Goal: Information Seeking & Learning: Learn about a topic

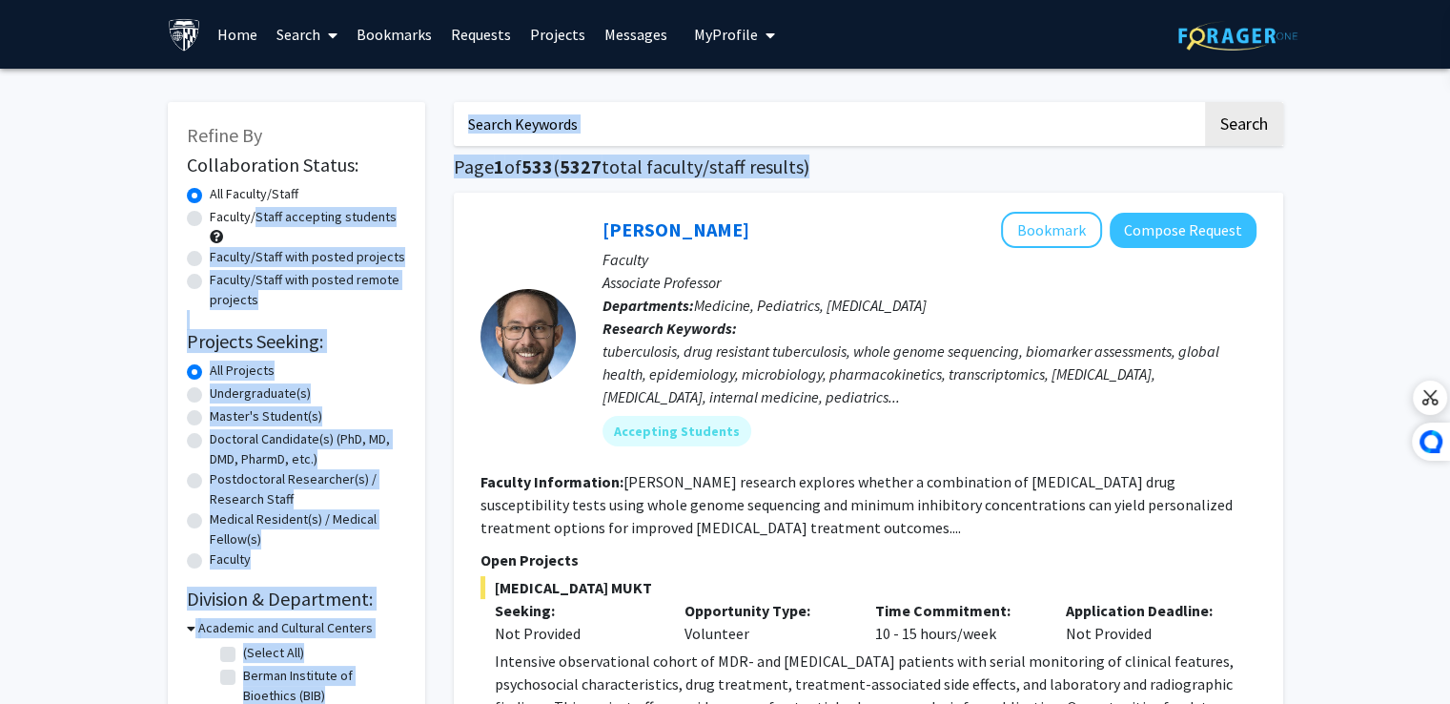
drag, startPoint x: 0, startPoint y: 0, endPoint x: 520, endPoint y: 433, distance: 676.9
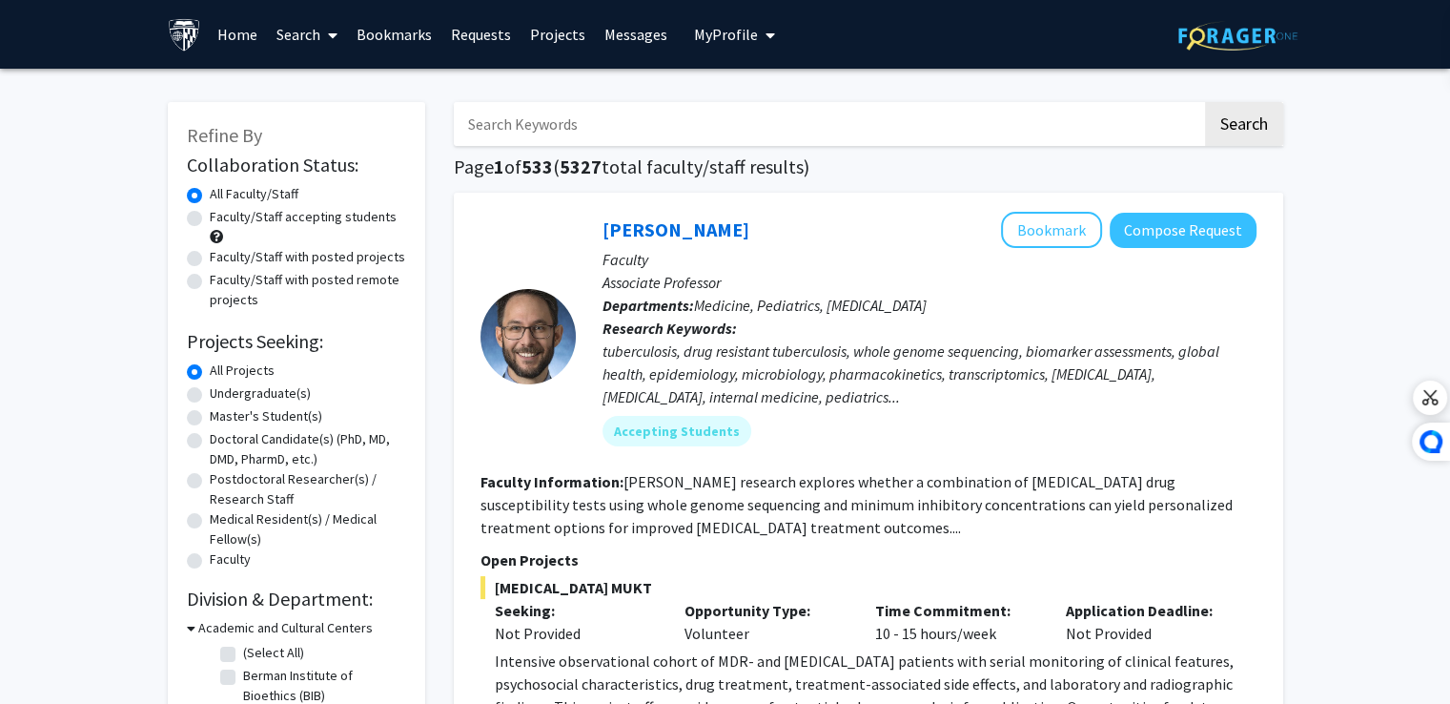
click at [722, 37] on span "My Profile" at bounding box center [726, 34] width 64 height 19
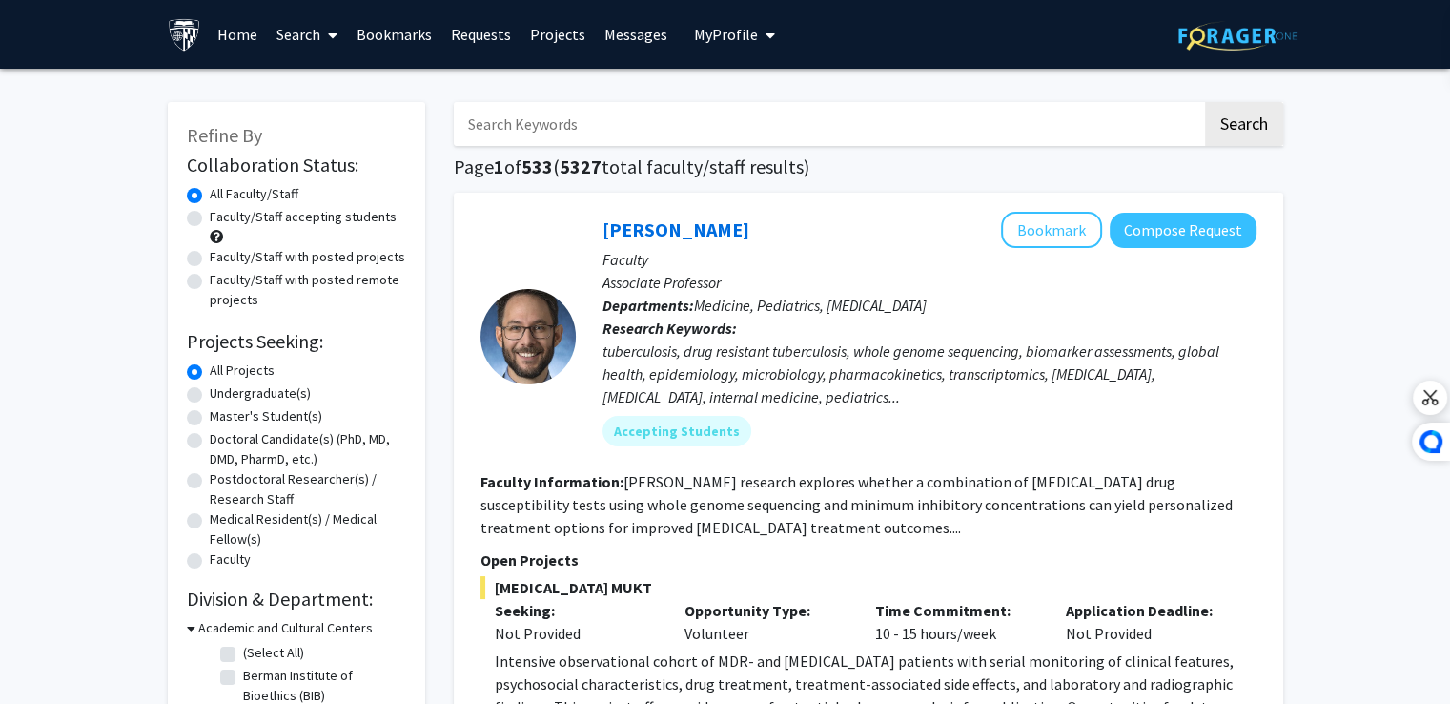
click at [400, 39] on link "Bookmarks" at bounding box center [394, 34] width 94 height 67
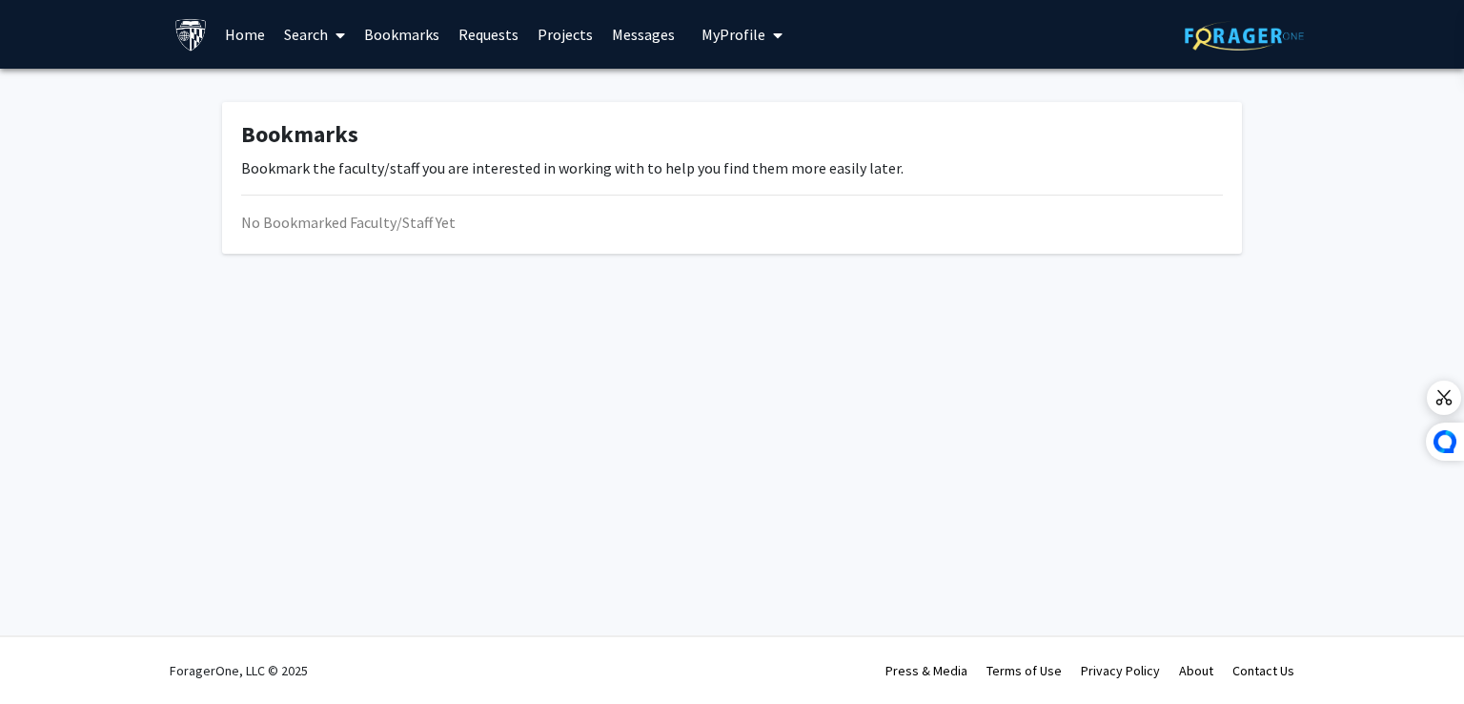
click at [259, 43] on link "Home" at bounding box center [244, 34] width 59 height 67
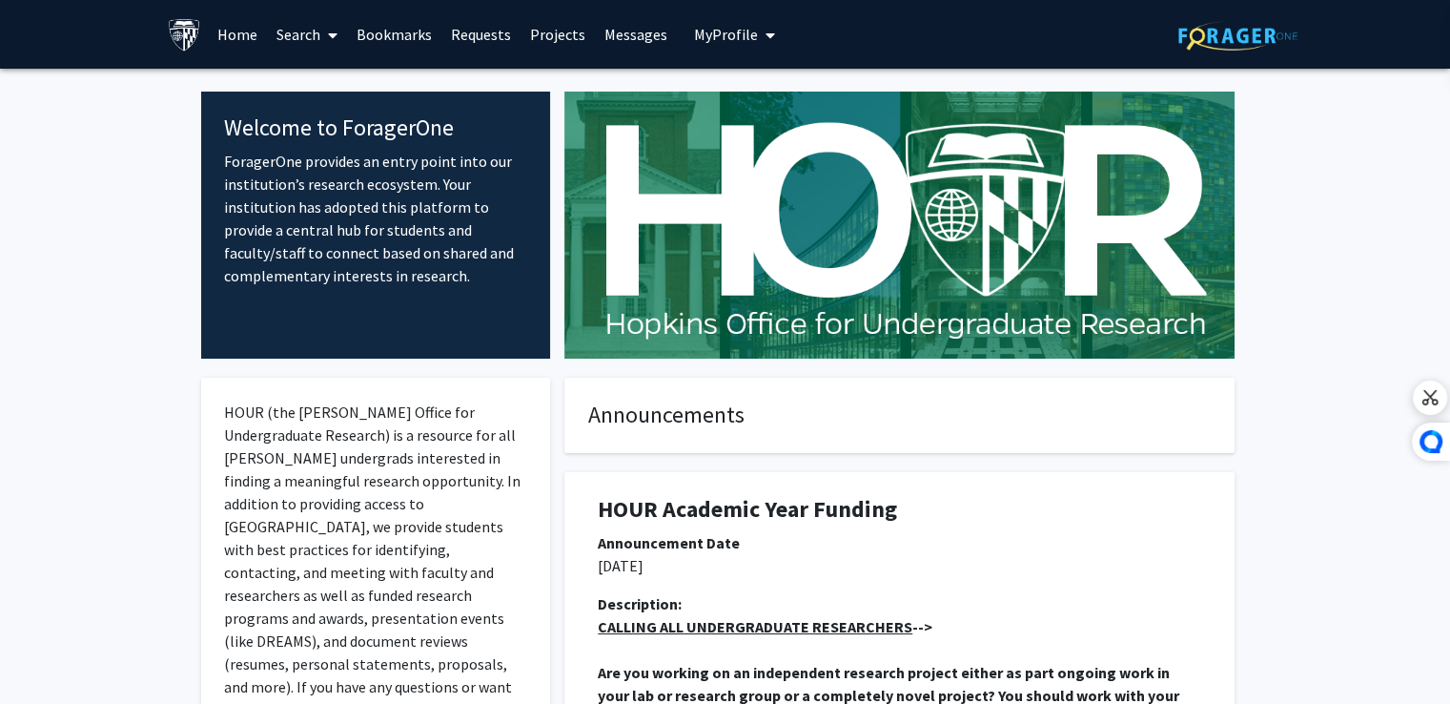
click at [210, 24] on link "Home" at bounding box center [237, 34] width 59 height 67
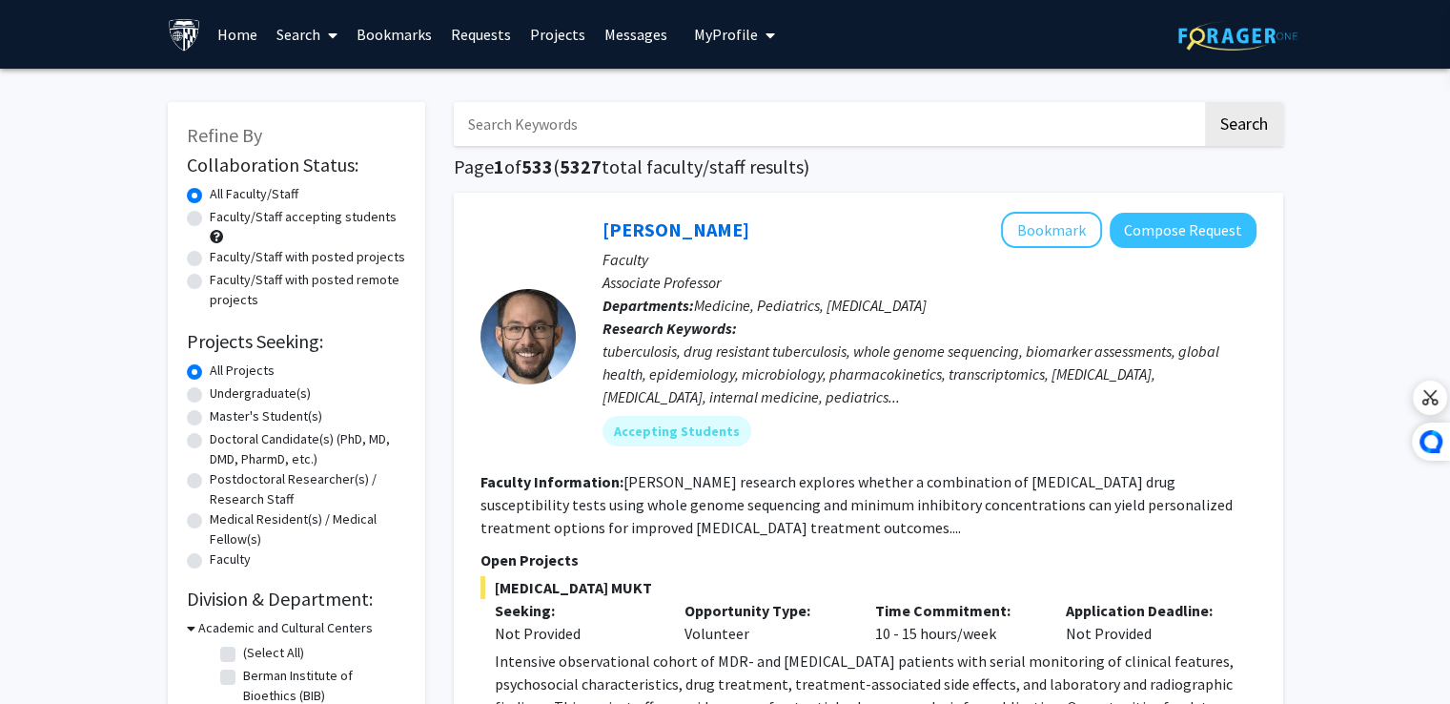
click at [523, 115] on input "Search Keywords" at bounding box center [828, 124] width 748 height 44
click at [1205, 102] on button "Search" at bounding box center [1244, 124] width 78 height 44
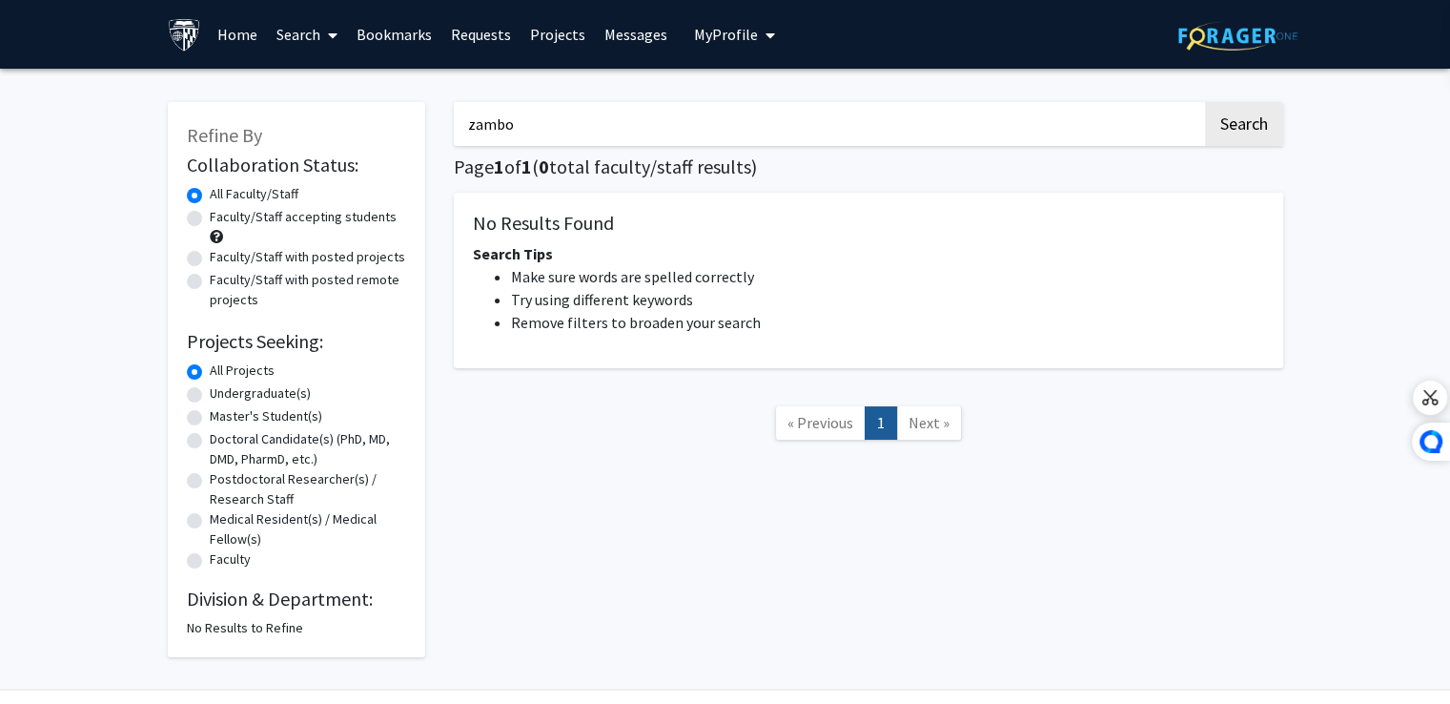
click at [524, 123] on input "zambo" at bounding box center [828, 124] width 748 height 44
type input "zamb"
click at [1205, 102] on button "Search" at bounding box center [1244, 124] width 78 height 44
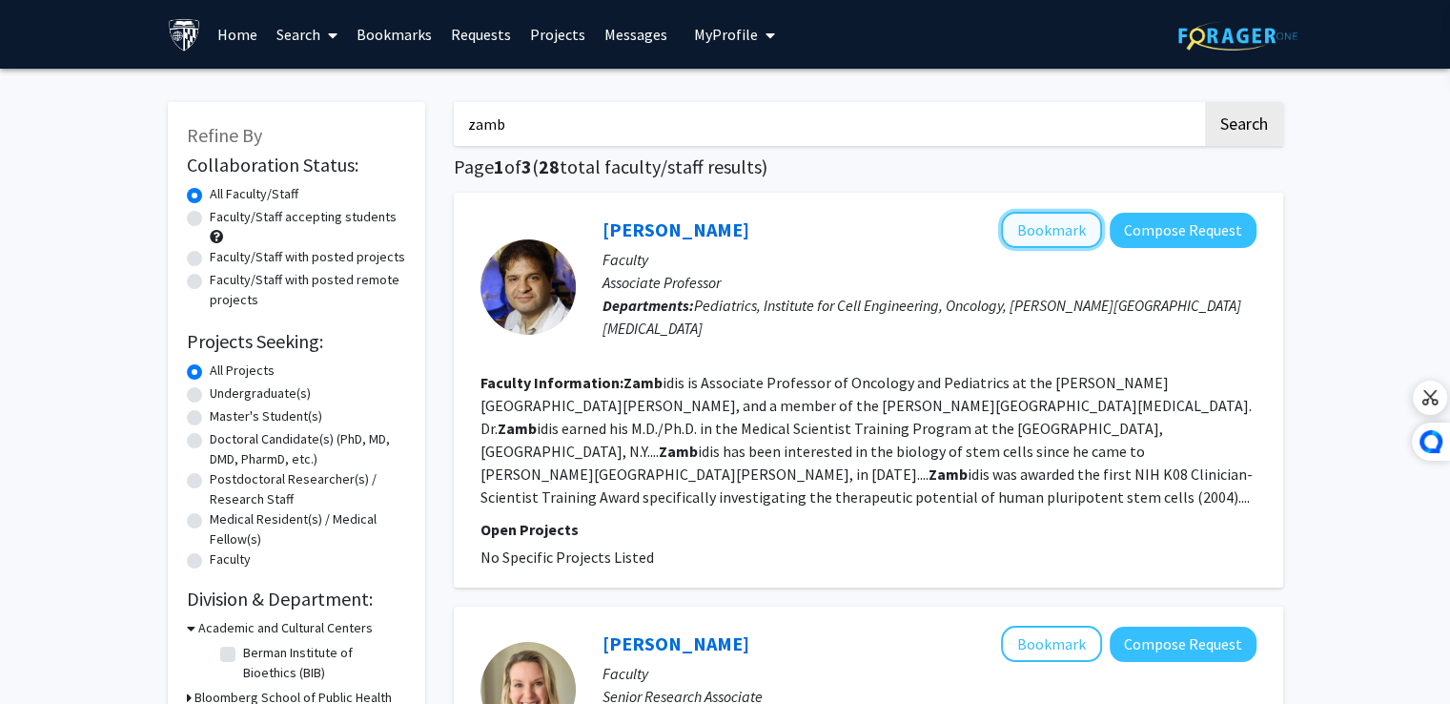
click at [1065, 227] on button "Bookmark" at bounding box center [1051, 230] width 101 height 36
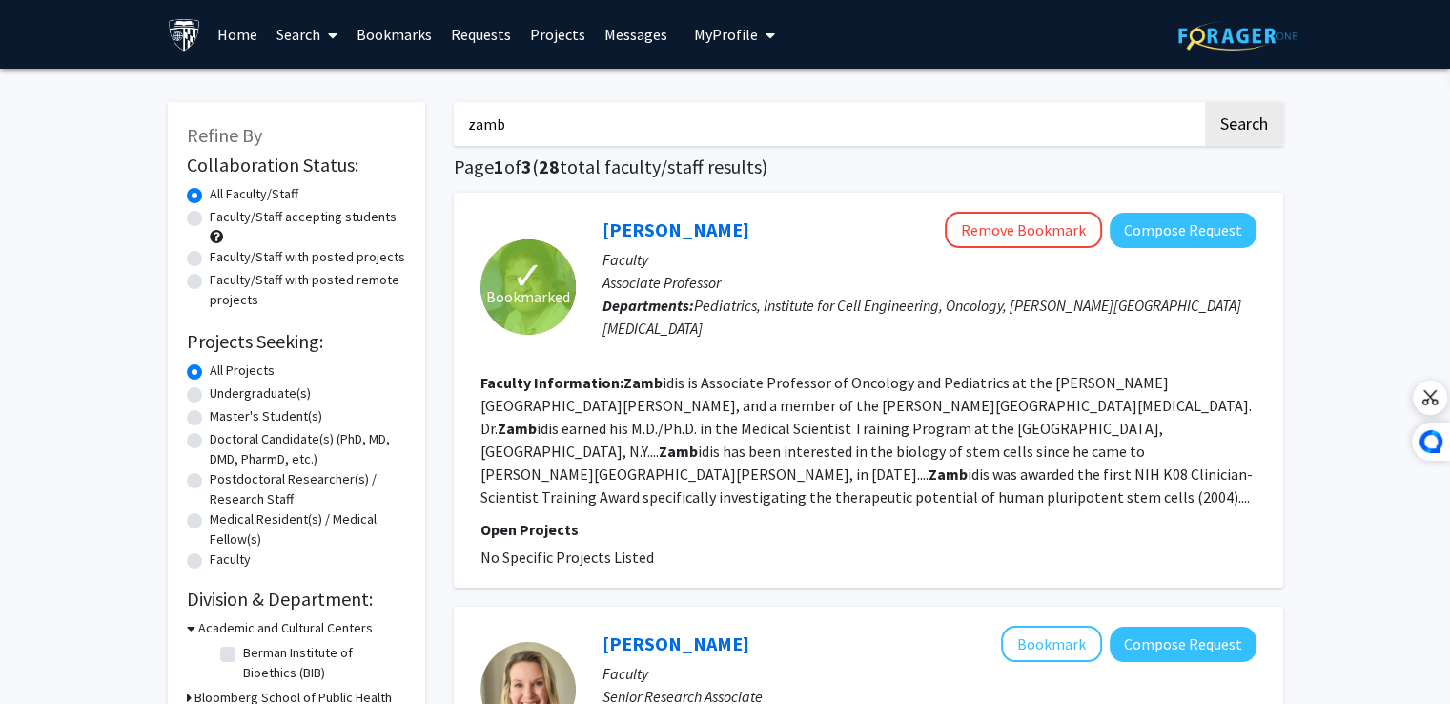
click at [568, 135] on input "zamb" at bounding box center [828, 124] width 748 height 44
click at [1205, 102] on button "Search" at bounding box center [1244, 124] width 78 height 44
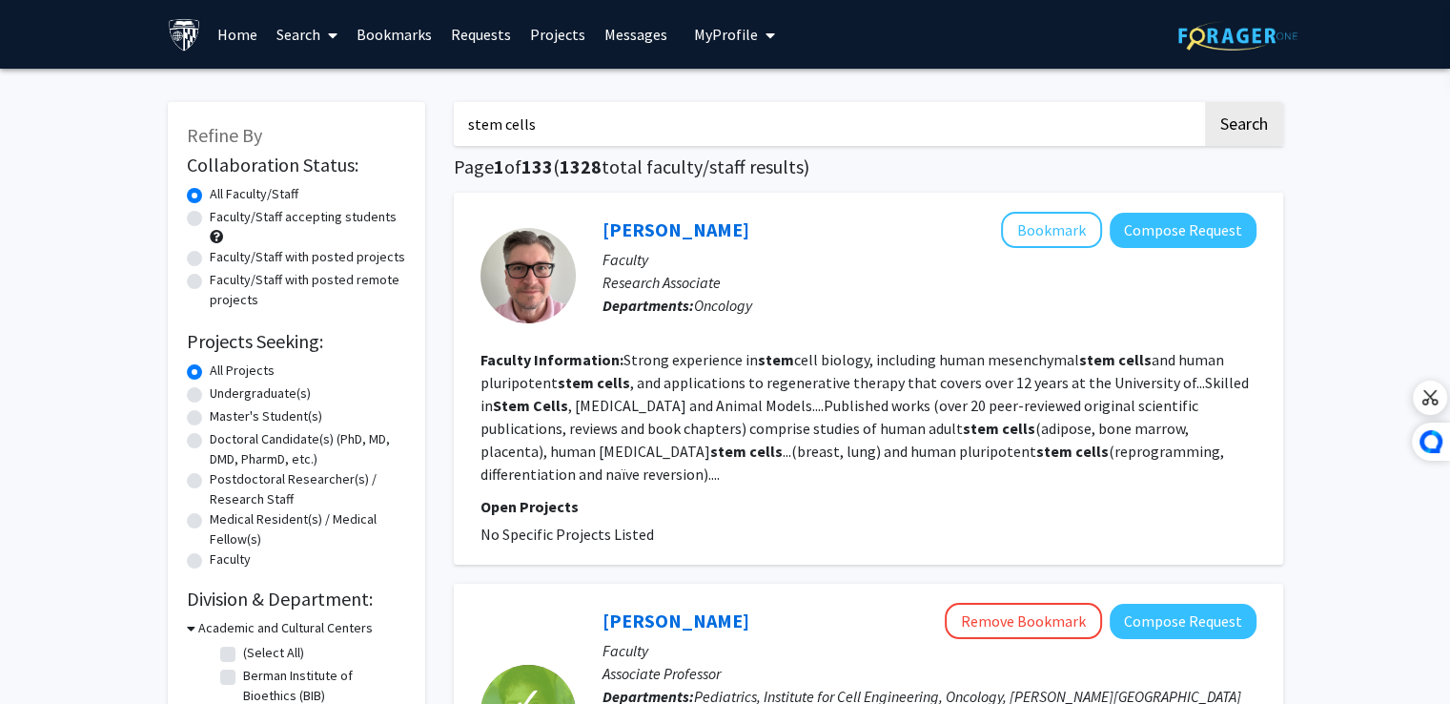
click at [582, 132] on input "stem cells" at bounding box center [828, 124] width 748 height 44
click at [1205, 102] on button "Search" at bounding box center [1244, 124] width 78 height 44
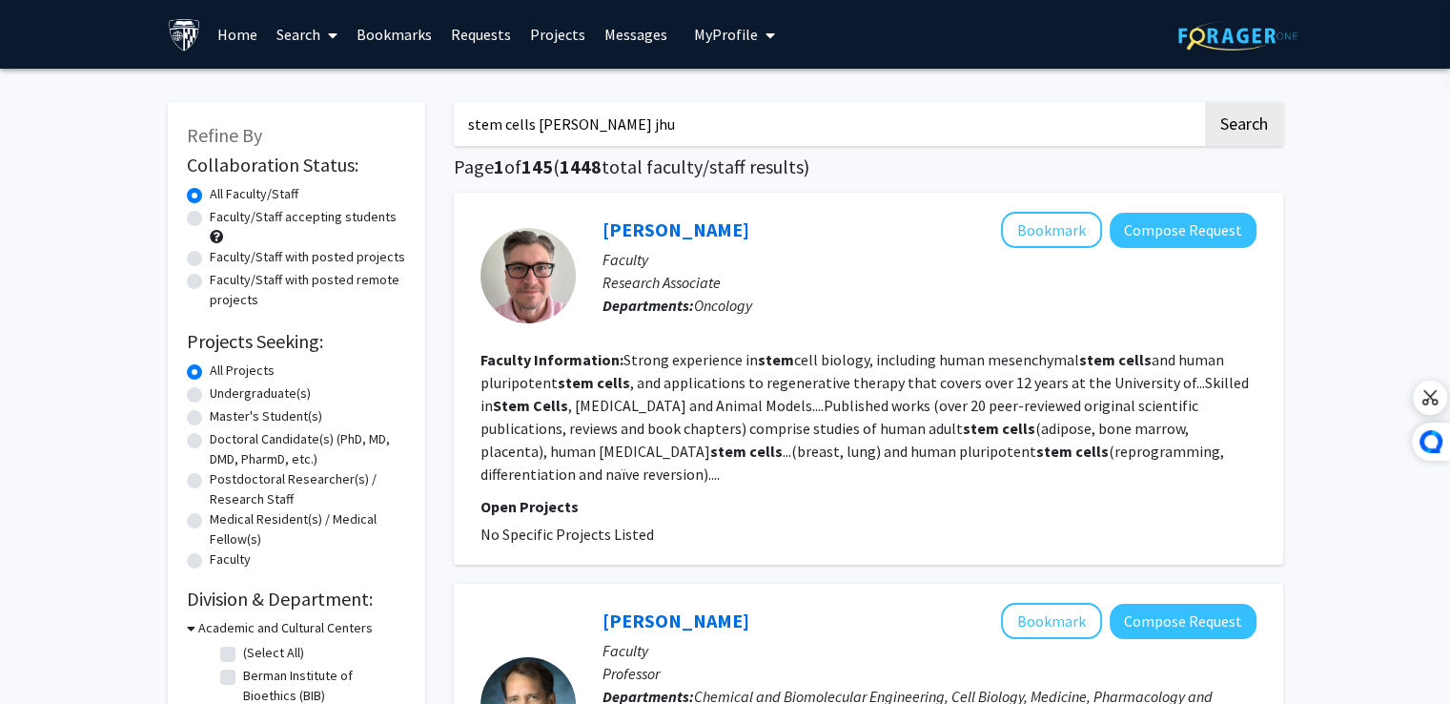
click at [1205, 102] on button "Search" at bounding box center [1244, 124] width 78 height 44
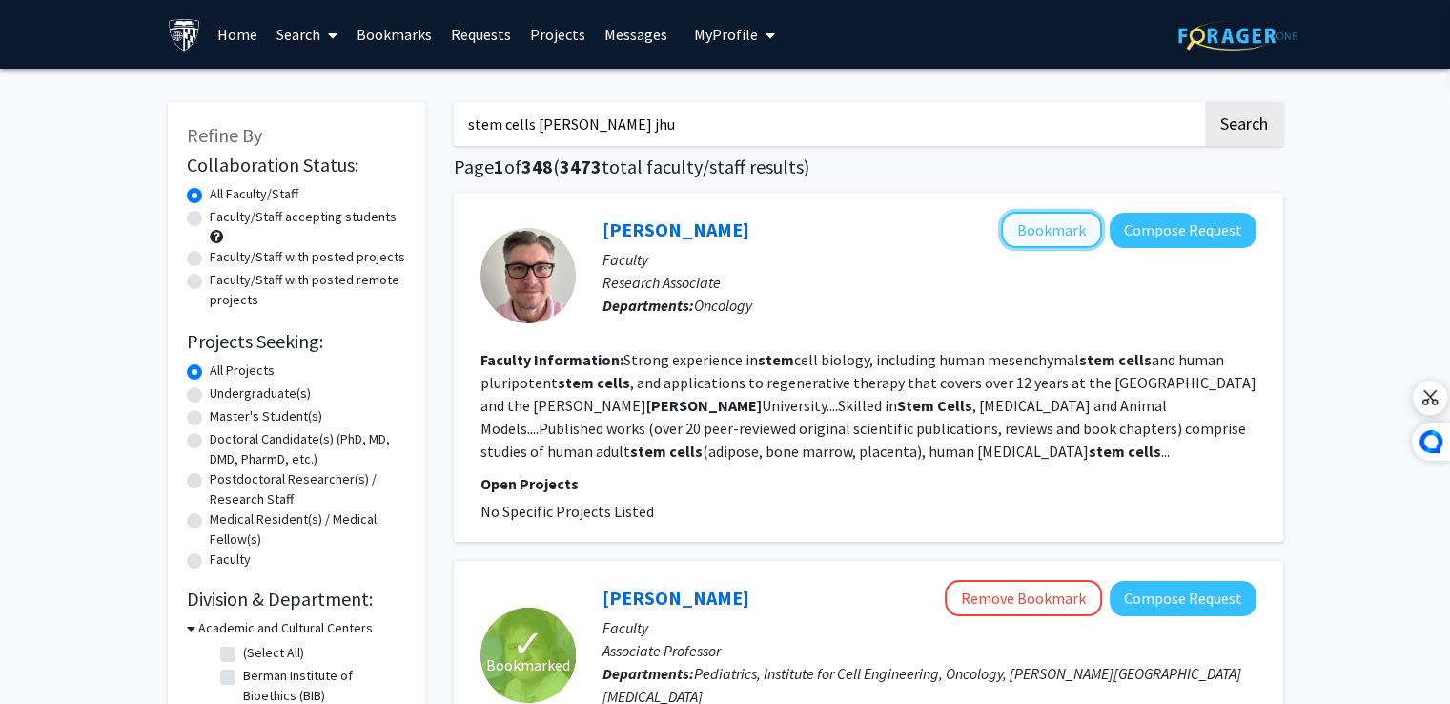
click at [1071, 220] on button "Bookmark" at bounding box center [1051, 230] width 101 height 36
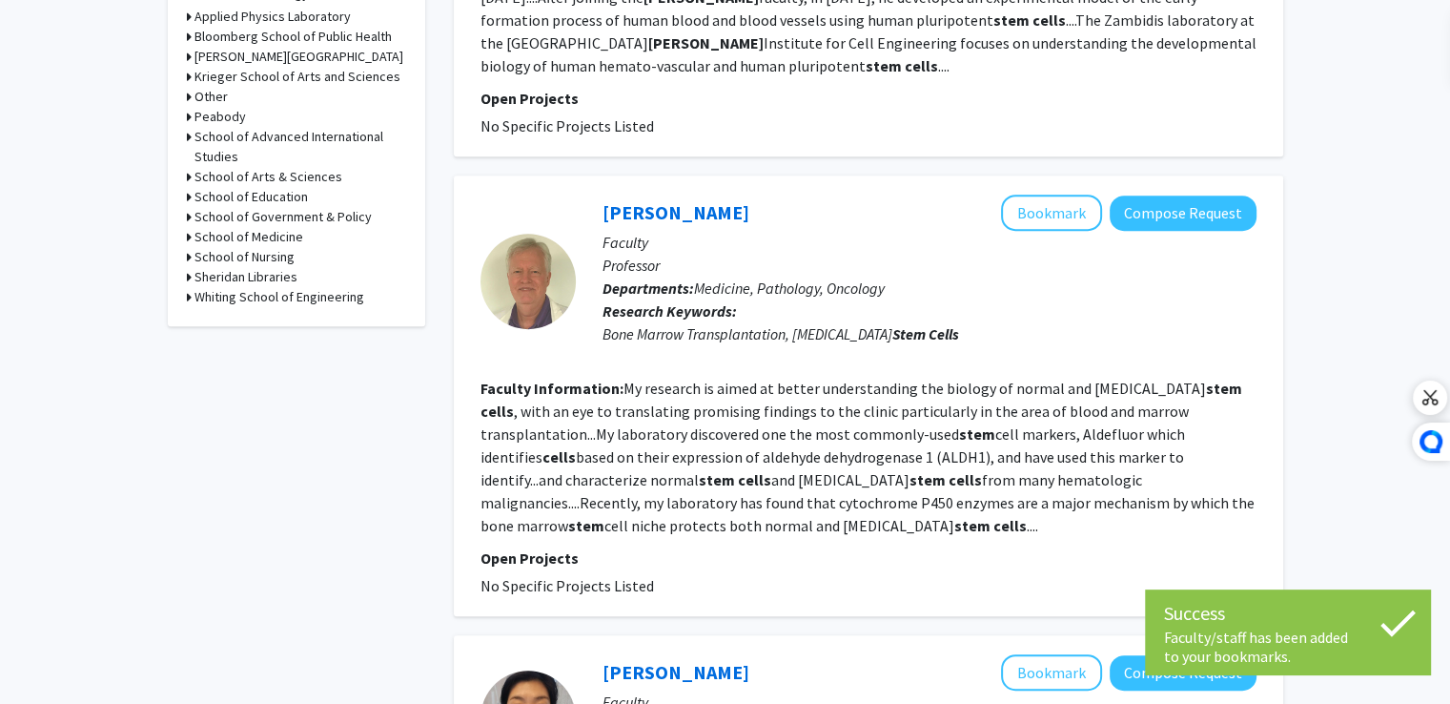
scroll to position [827, 0]
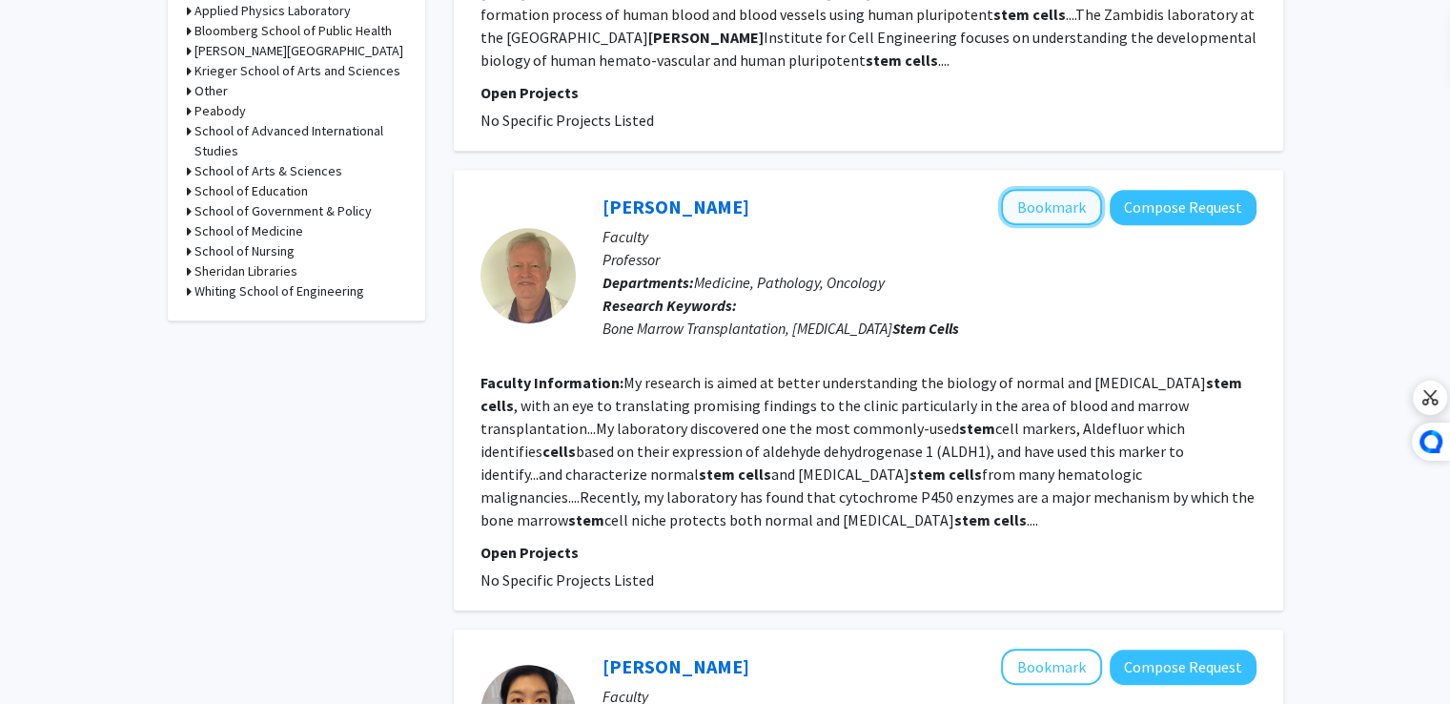
click at [1050, 189] on button "Bookmark" at bounding box center [1051, 207] width 101 height 36
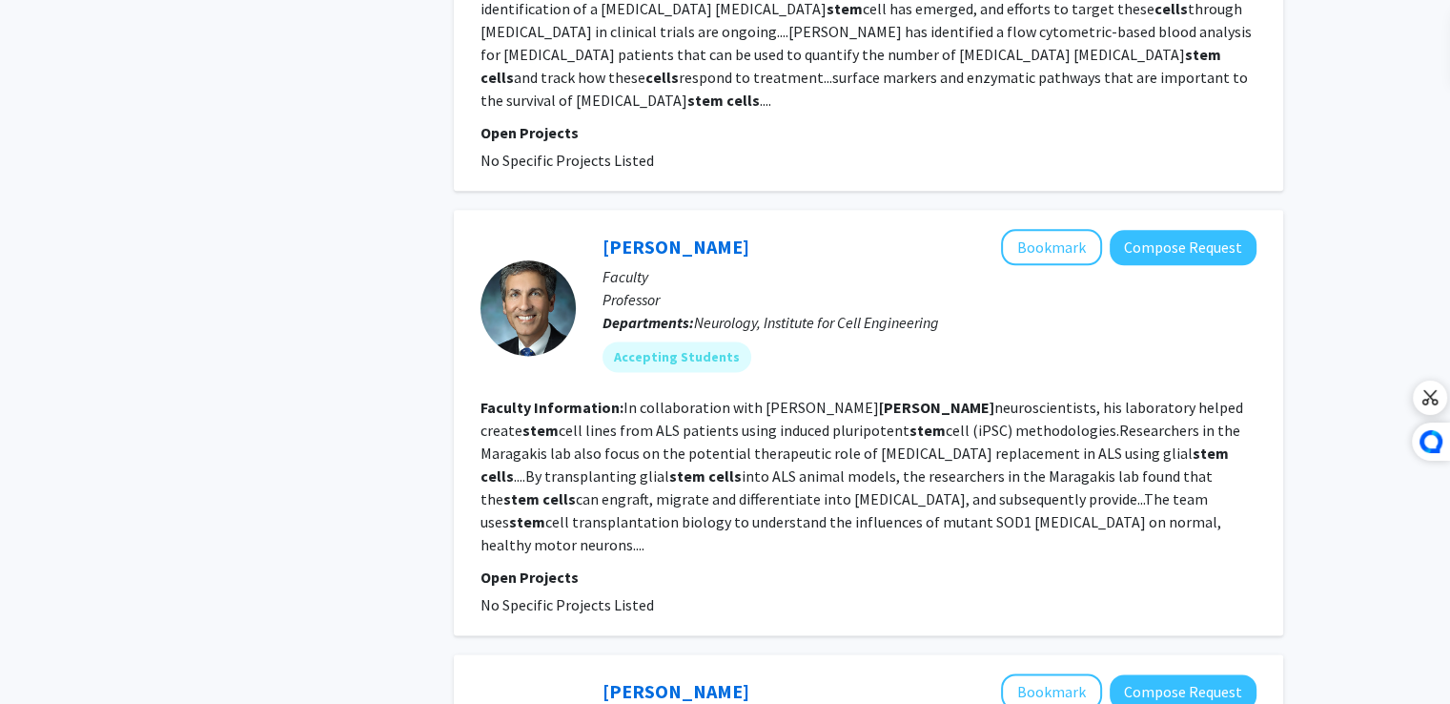
scroll to position [2439, 0]
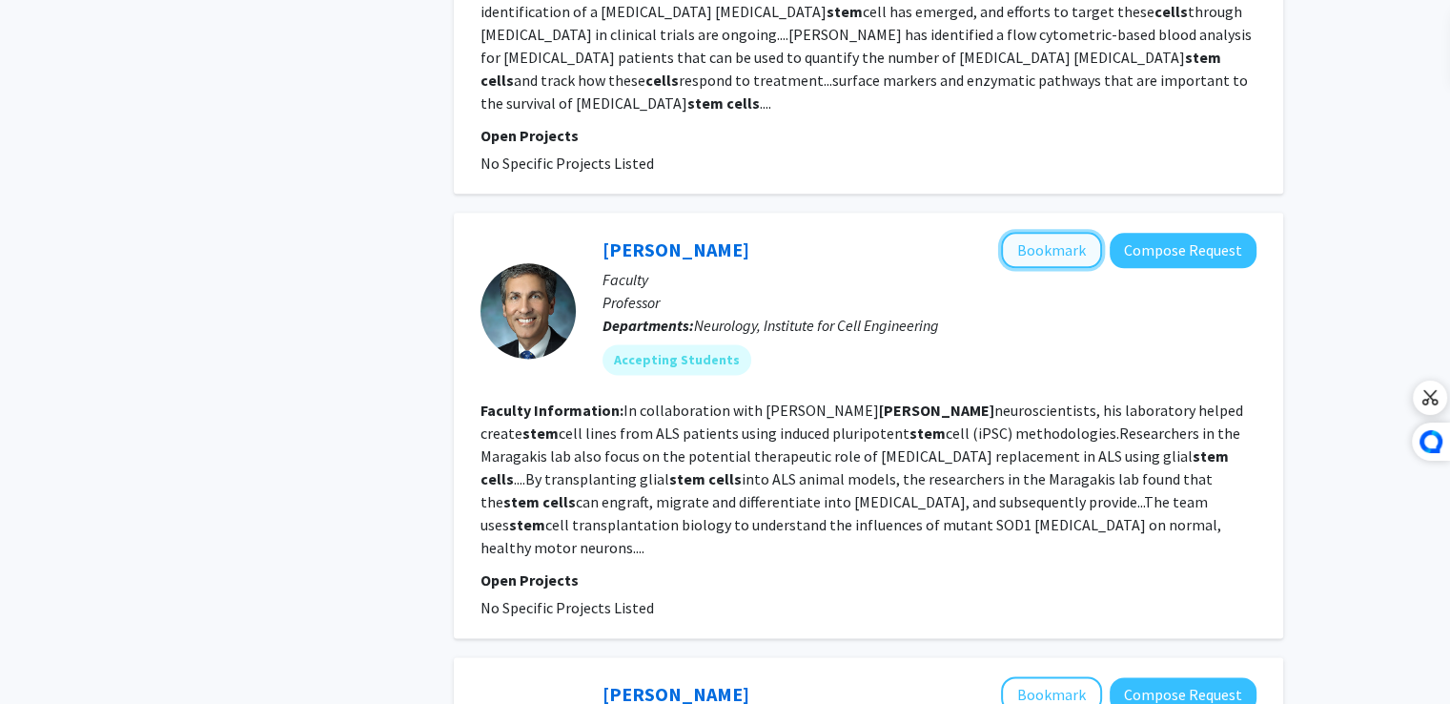
click at [1047, 232] on button "Bookmark" at bounding box center [1051, 250] width 101 height 36
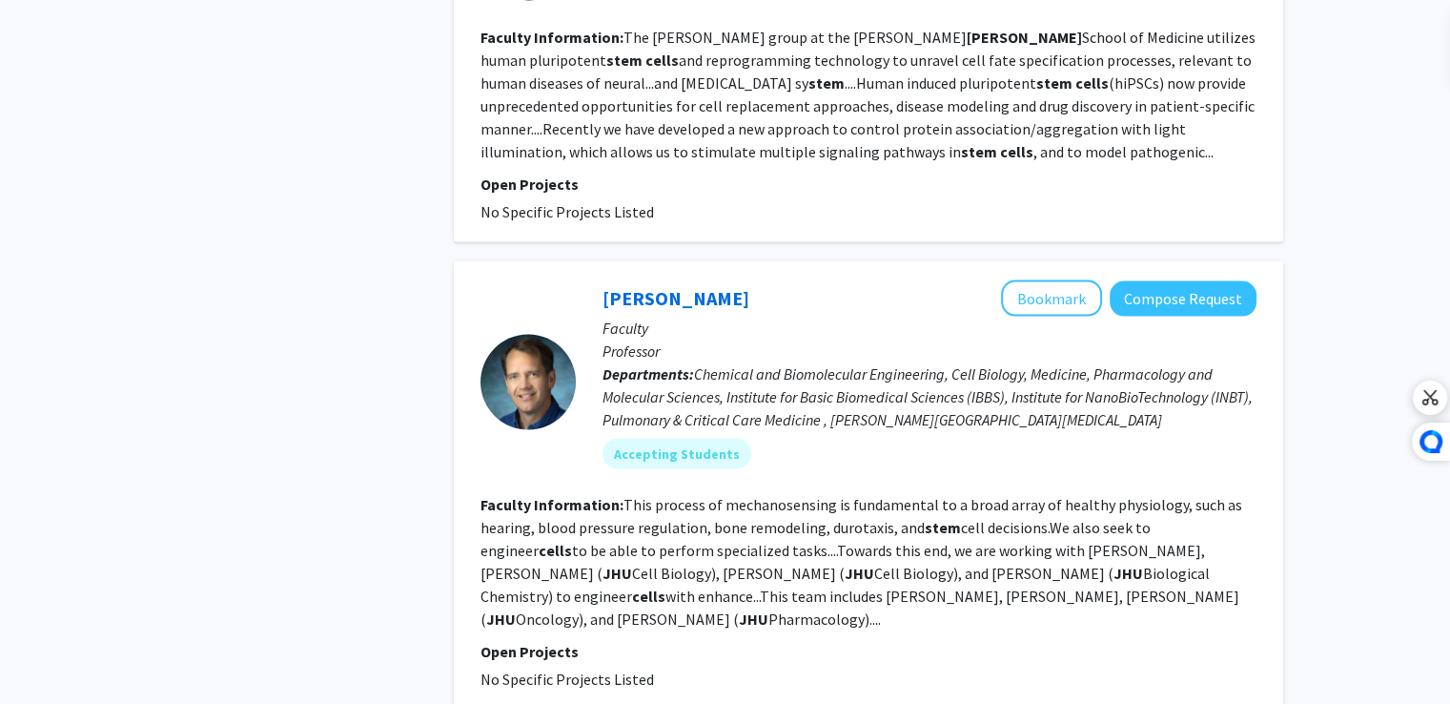
scroll to position [3711, 0]
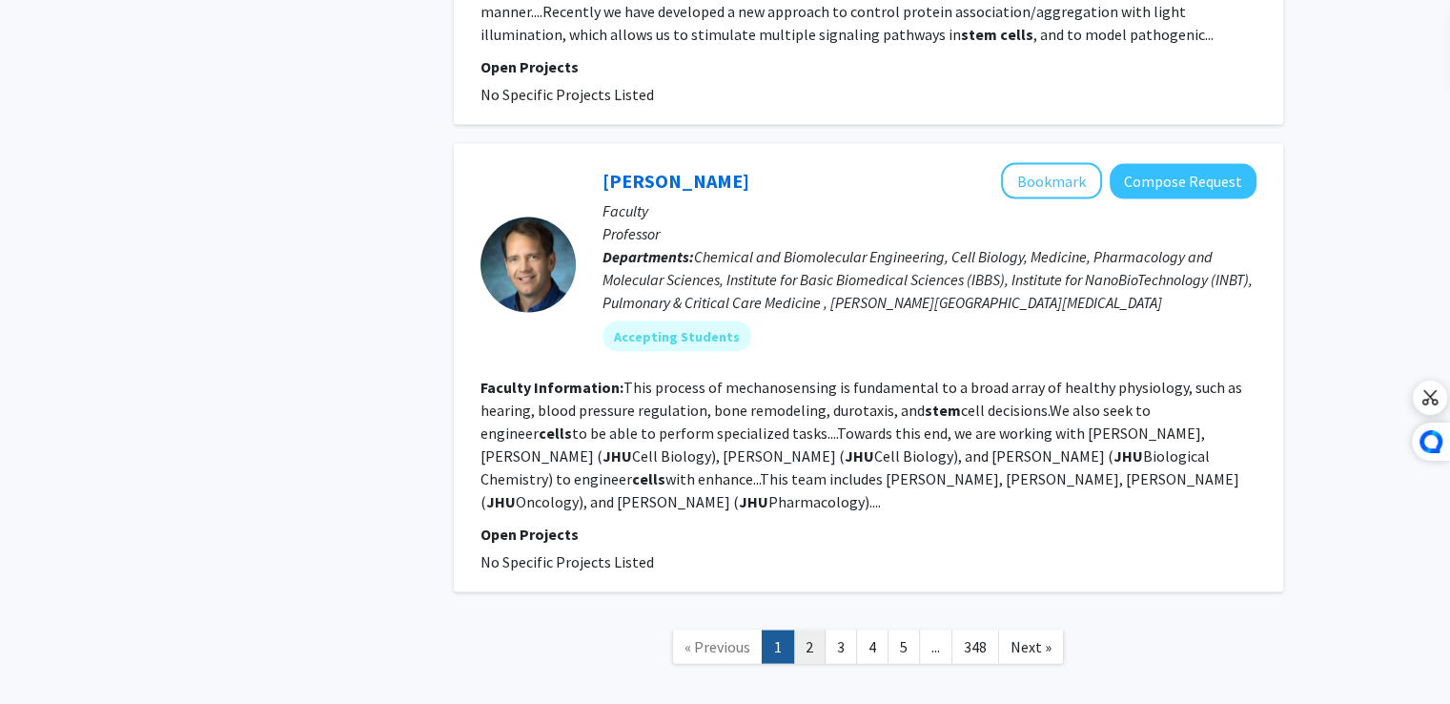
click at [820, 630] on link "2" at bounding box center [809, 646] width 32 height 33
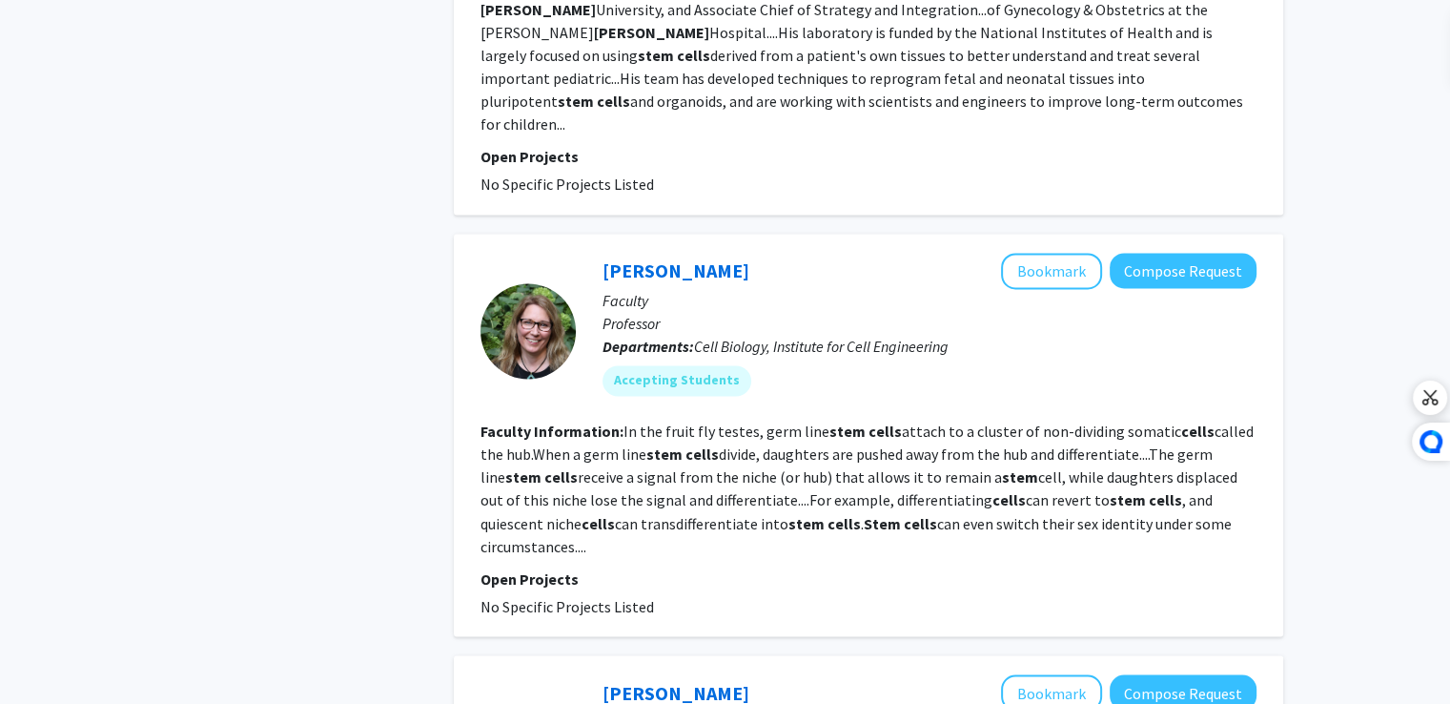
scroll to position [3077, 0]
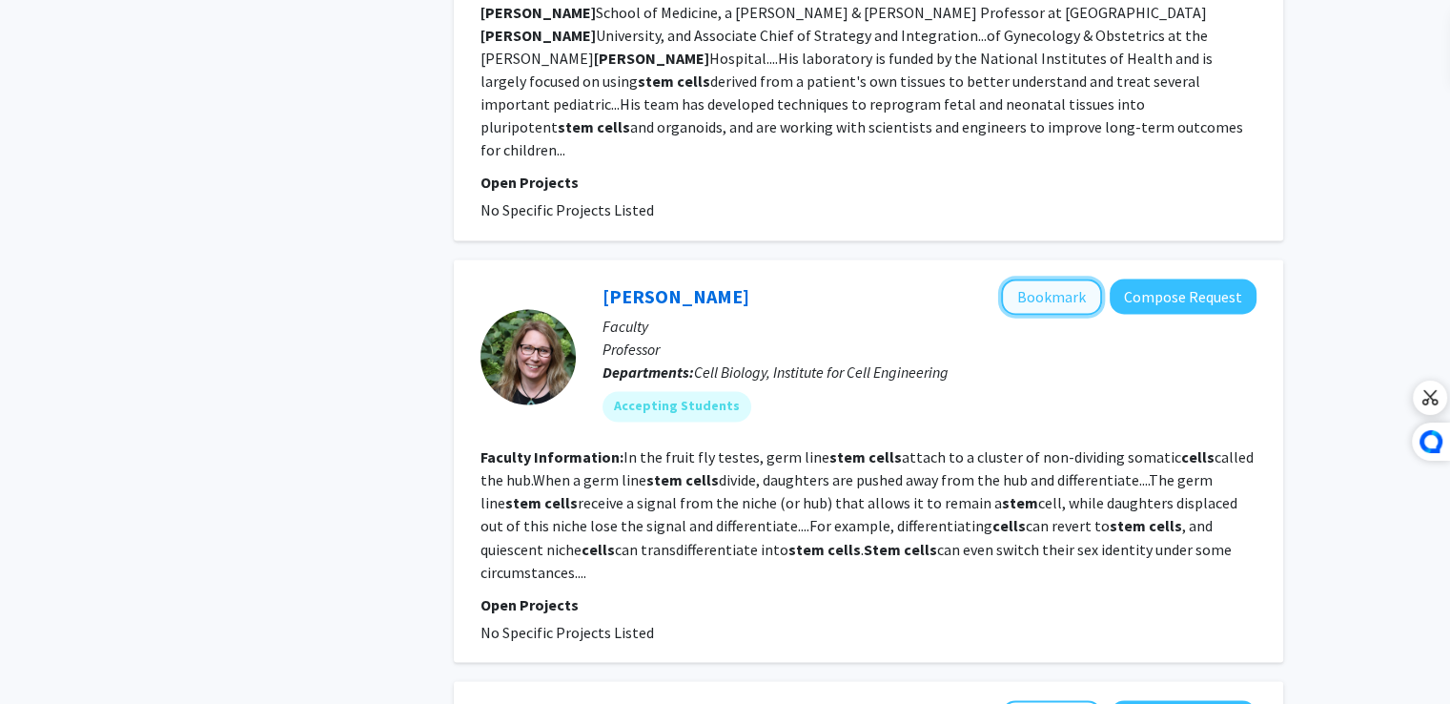
click at [1031, 278] on button "Bookmark" at bounding box center [1051, 296] width 101 height 36
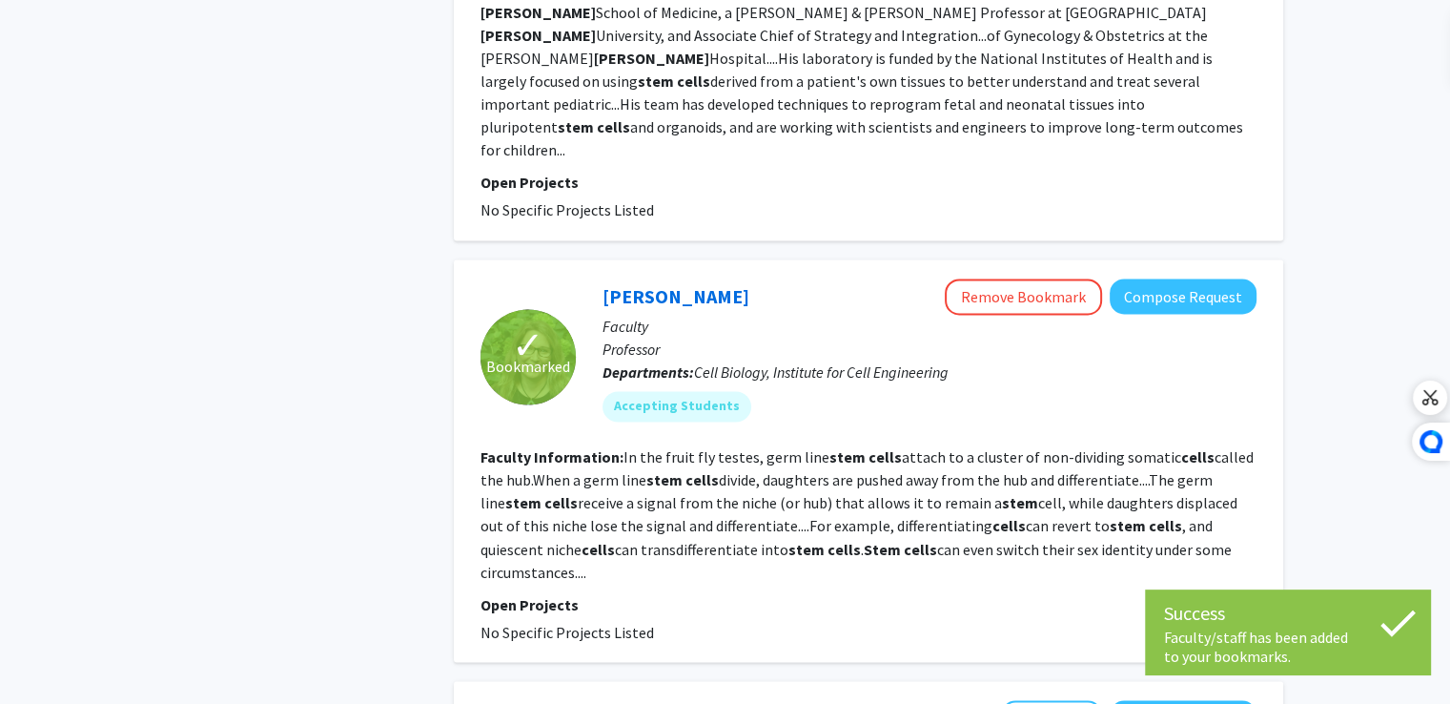
scroll to position [3309, 0]
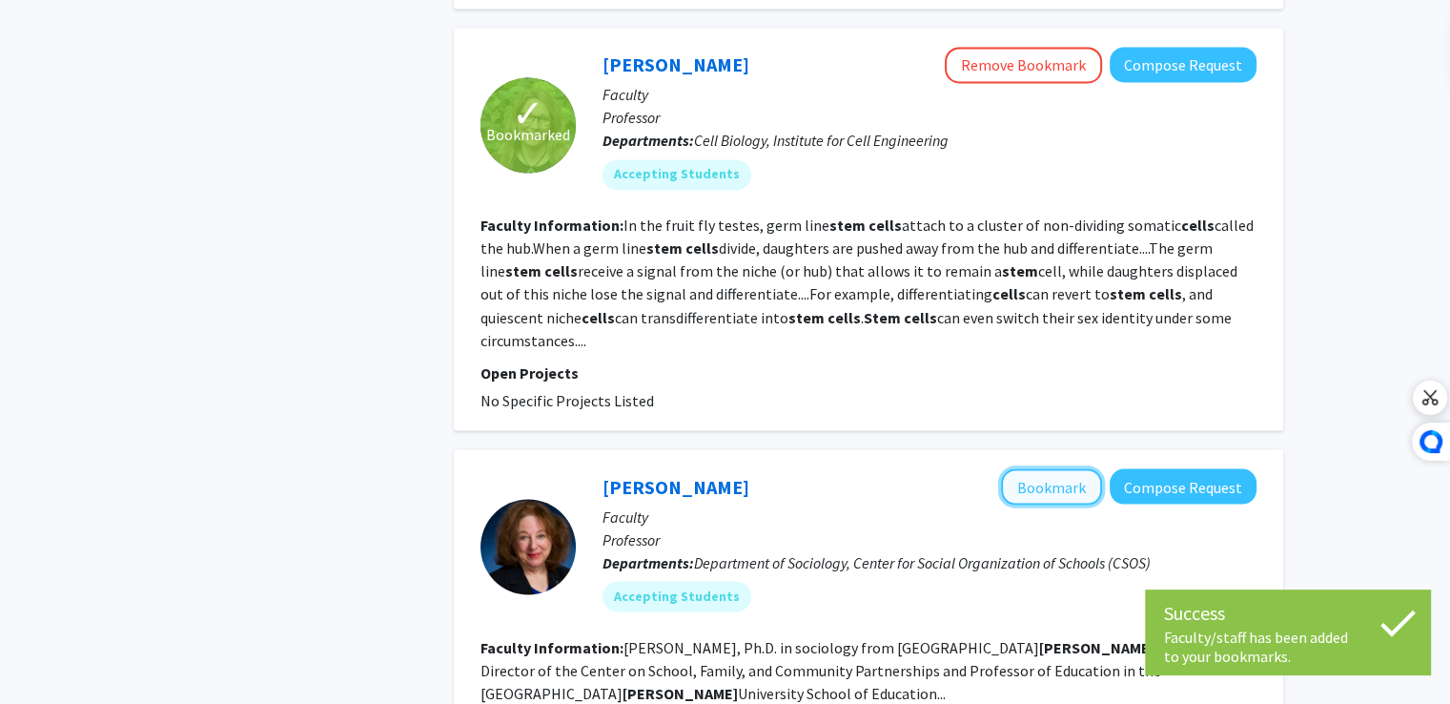
click at [1056, 468] on button "Bookmark" at bounding box center [1051, 486] width 101 height 36
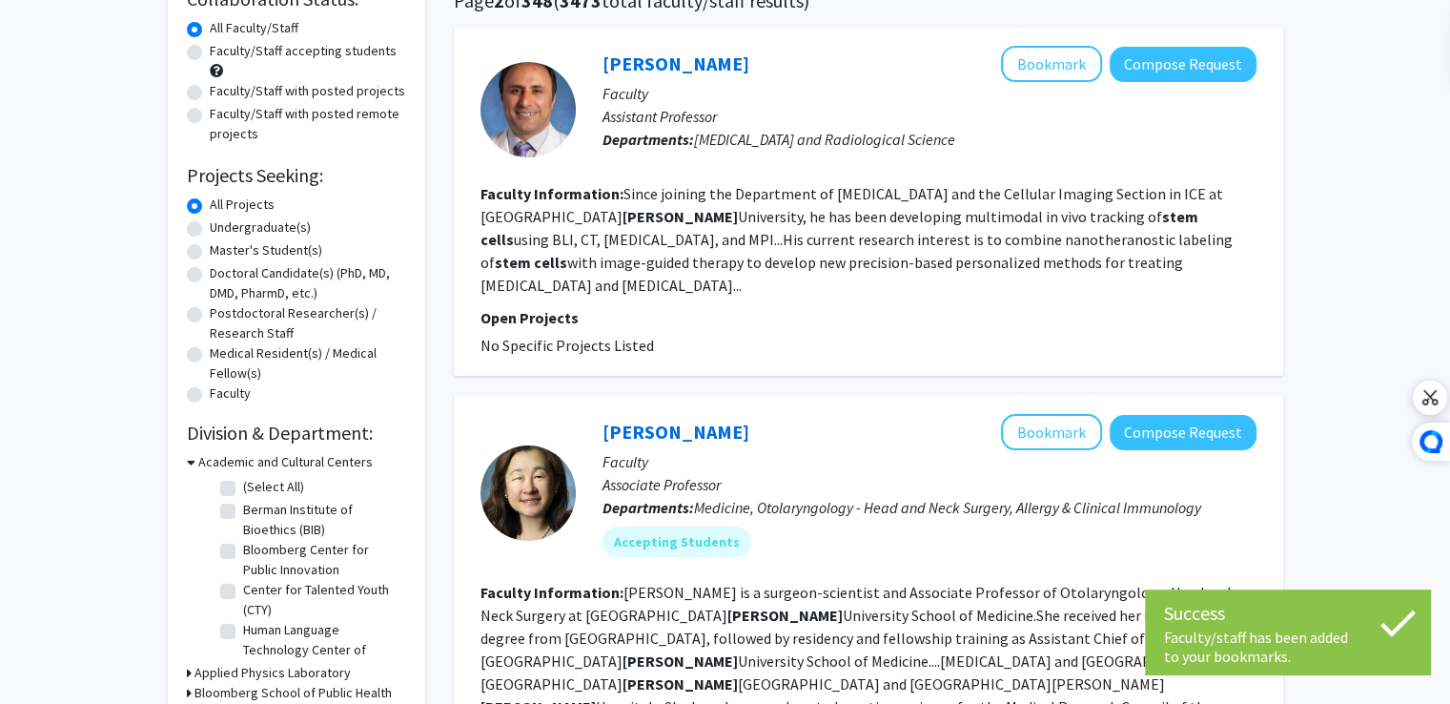
scroll to position [0, 0]
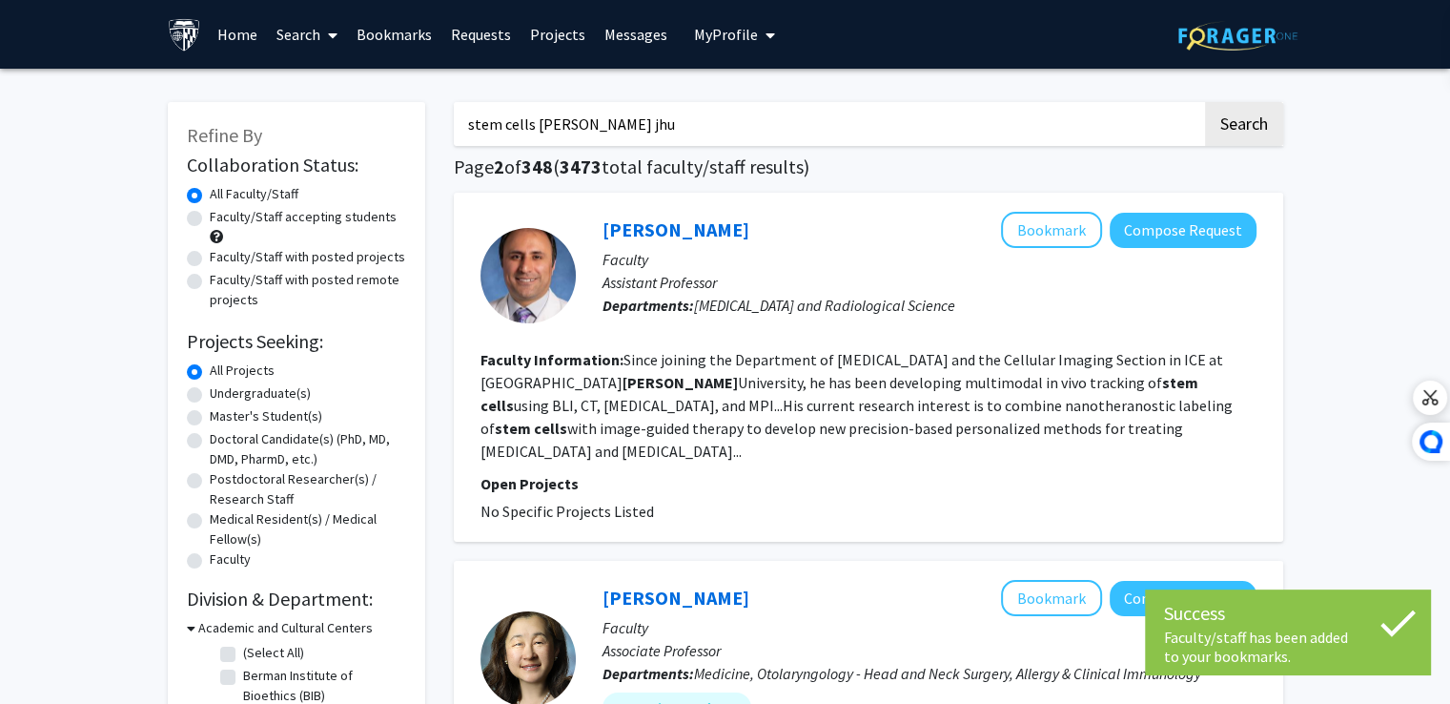
drag, startPoint x: 652, startPoint y: 142, endPoint x: 644, endPoint y: 135, distance: 10.1
click at [644, 135] on input "stem cells [PERSON_NAME] jhu" at bounding box center [828, 124] width 748 height 44
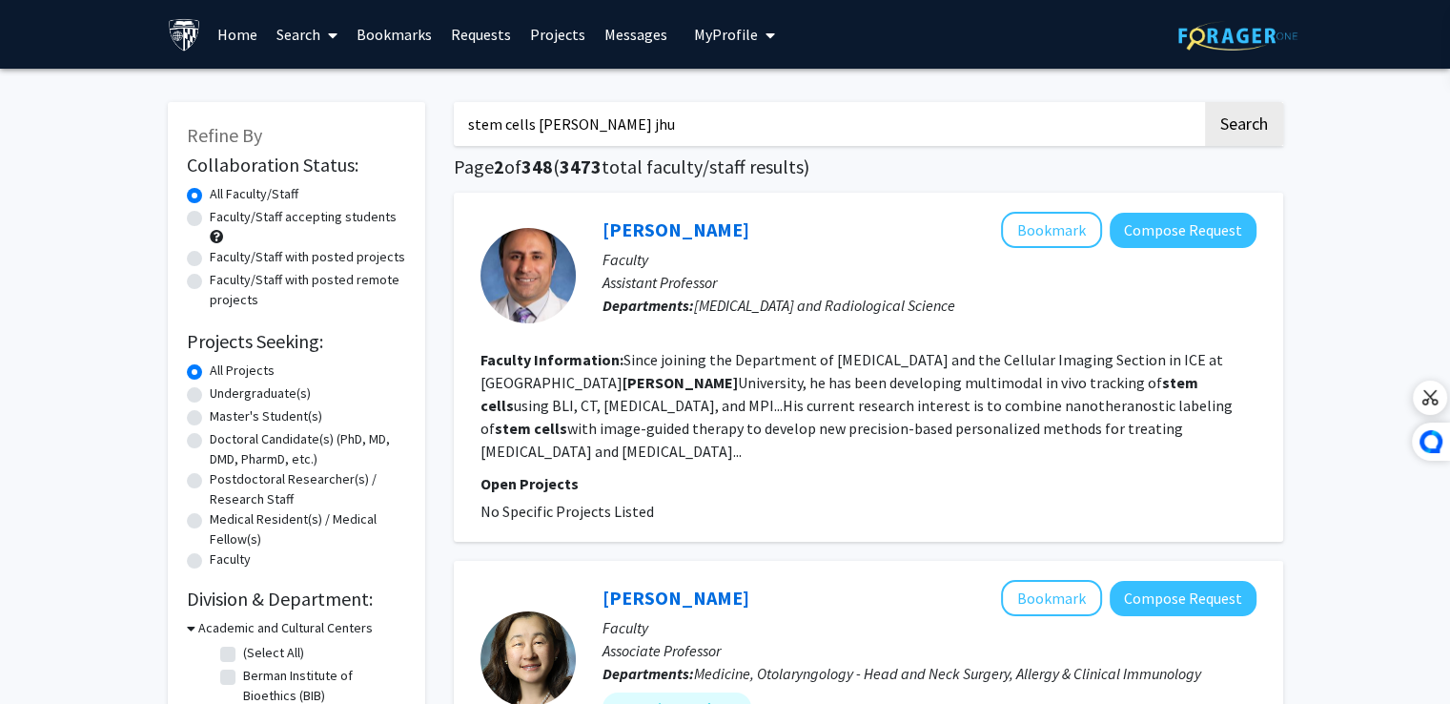
drag, startPoint x: 531, startPoint y: 129, endPoint x: 262, endPoint y: 151, distance: 269.7
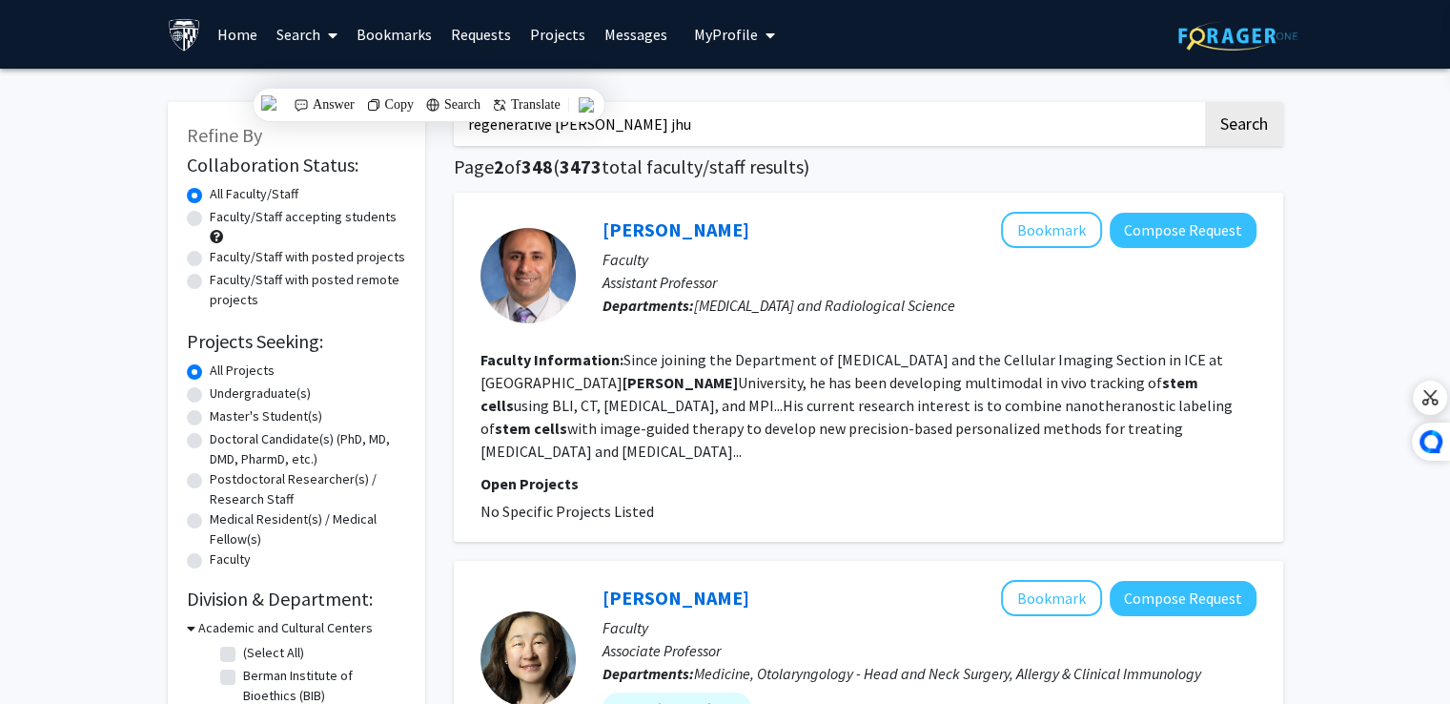
click at [1205, 102] on button "Search" at bounding box center [1244, 124] width 78 height 44
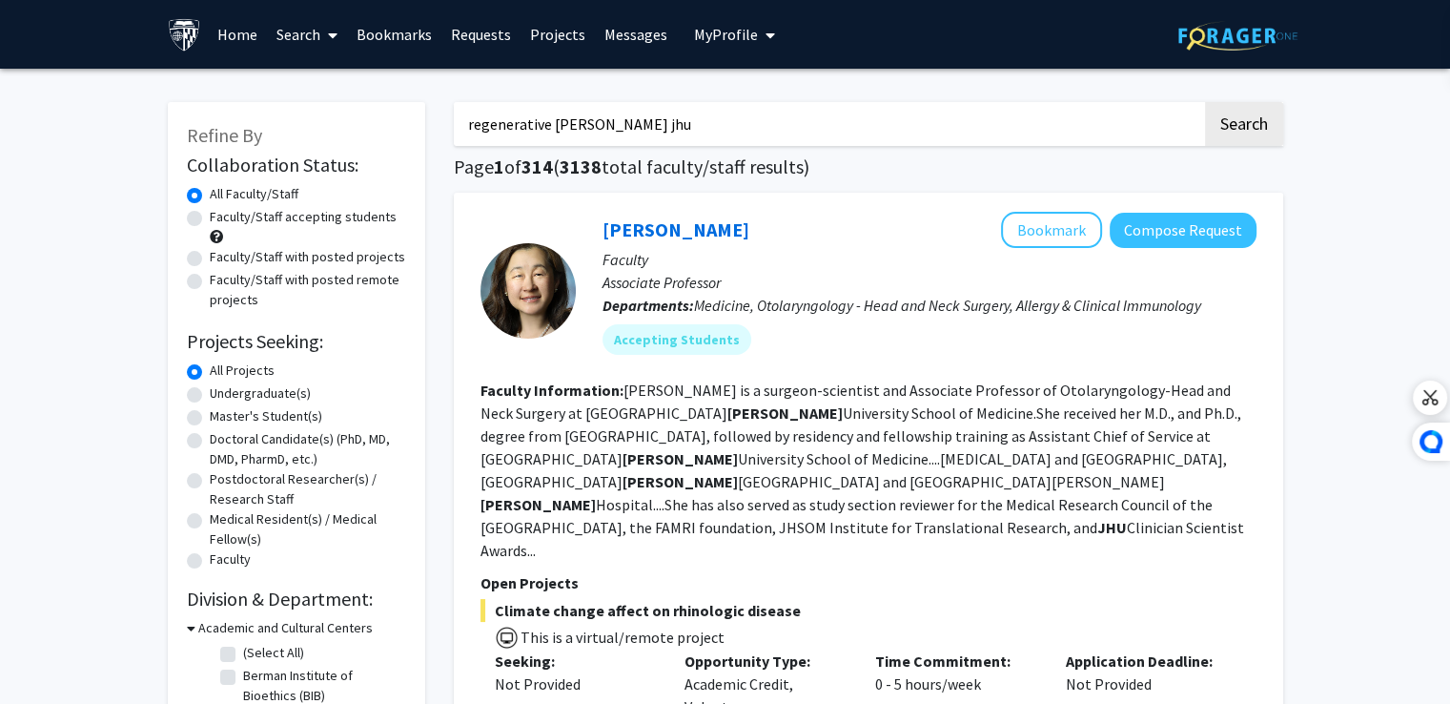
drag, startPoint x: 671, startPoint y: 122, endPoint x: 425, endPoint y: 73, distance: 250.7
click at [545, 133] on input "regenerative [PERSON_NAME] jhu" at bounding box center [828, 124] width 748 height 44
click at [1205, 102] on button "Search" at bounding box center [1244, 124] width 78 height 44
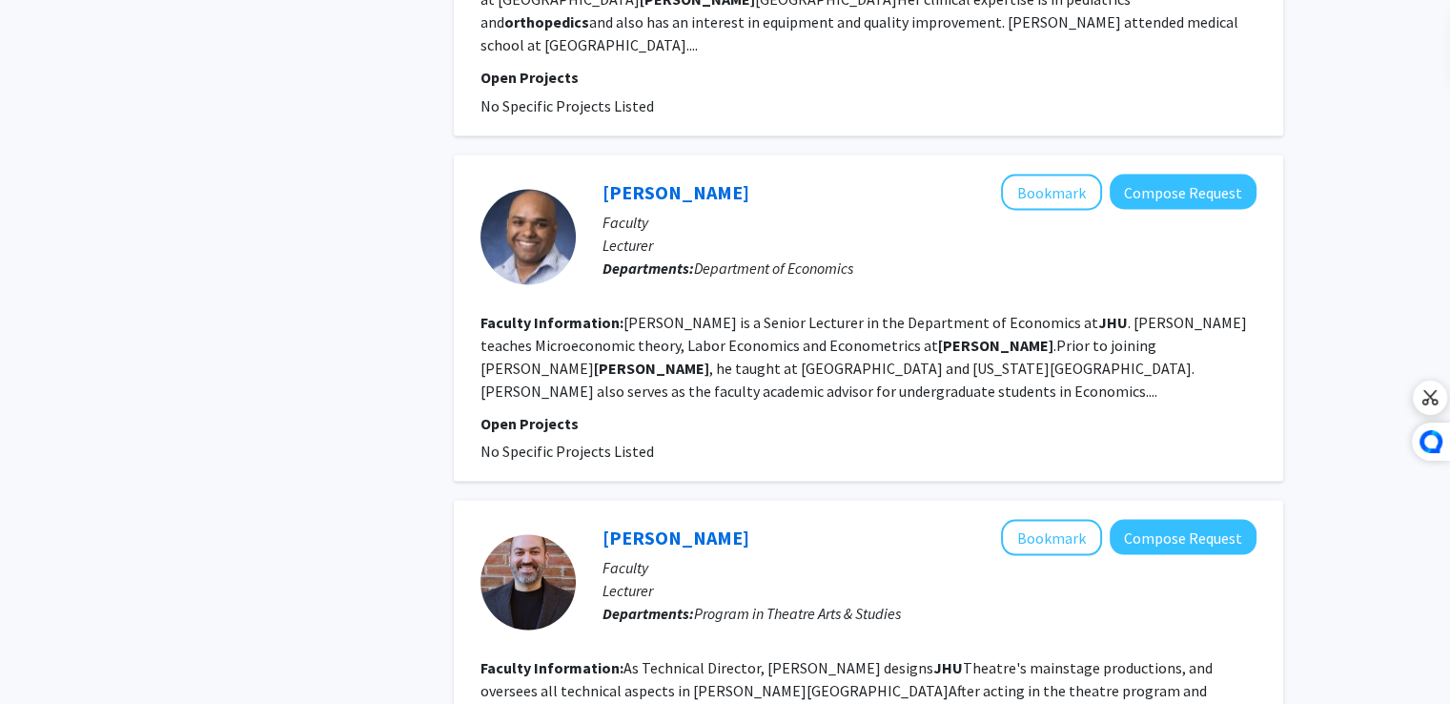
scroll to position [3687, 0]
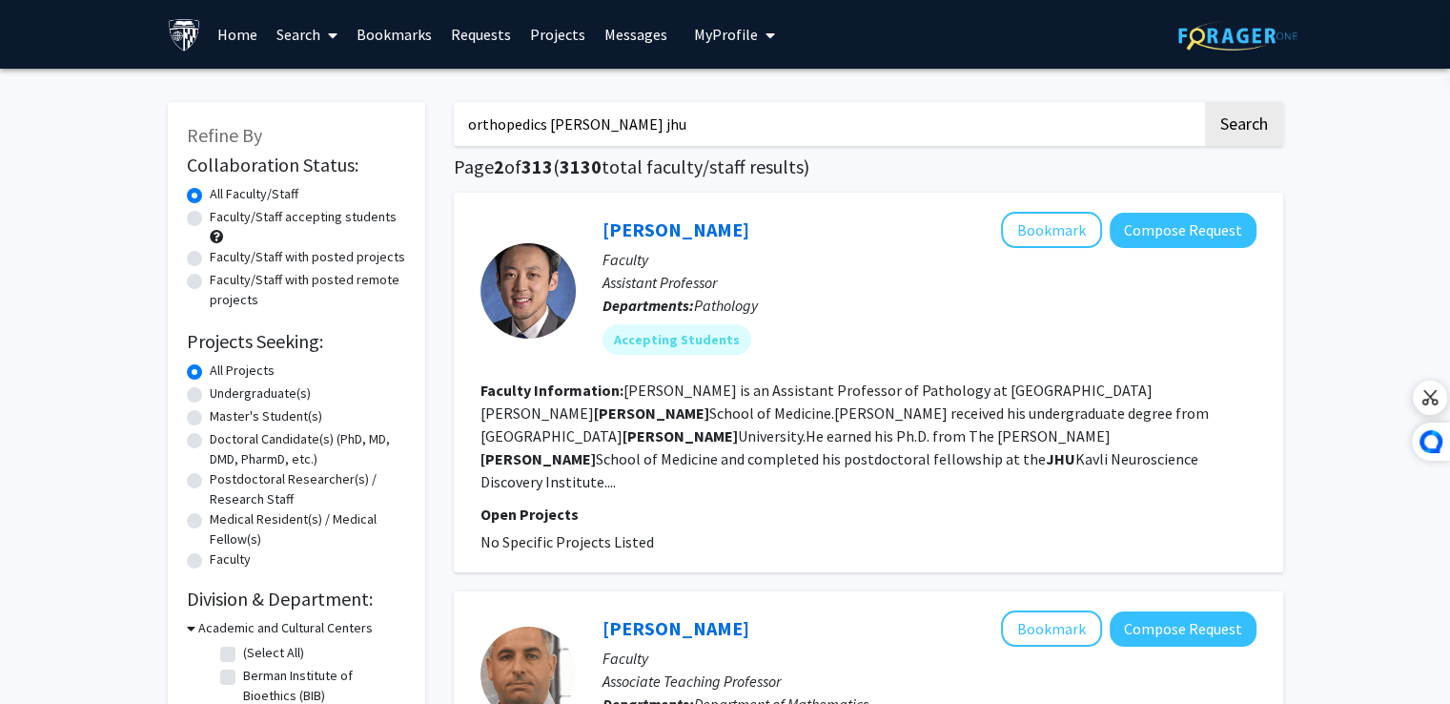
click at [542, 125] on input "orthopedics [PERSON_NAME] jhu" at bounding box center [828, 124] width 748 height 44
type input "personalized medicine [PERSON_NAME] jhu"
click at [1205, 102] on button "Search" at bounding box center [1244, 124] width 78 height 44
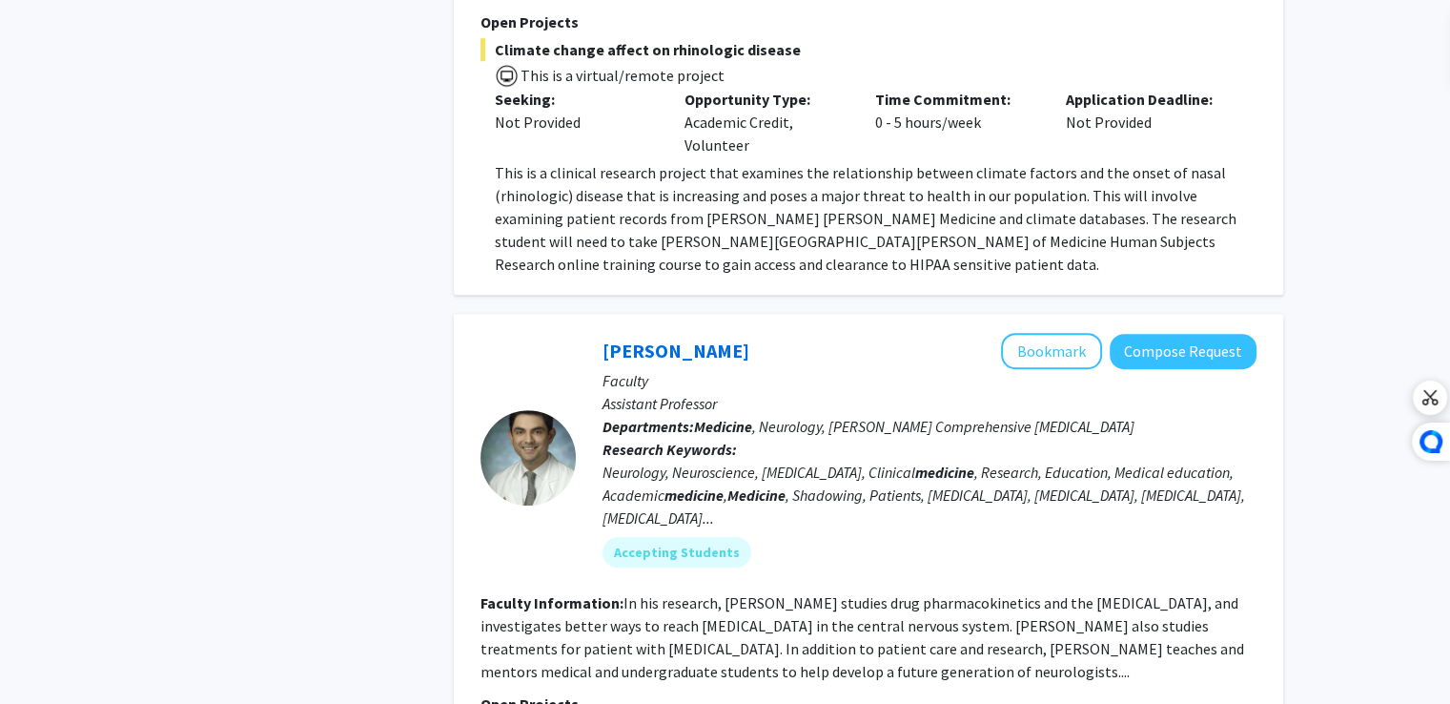
scroll to position [1514, 0]
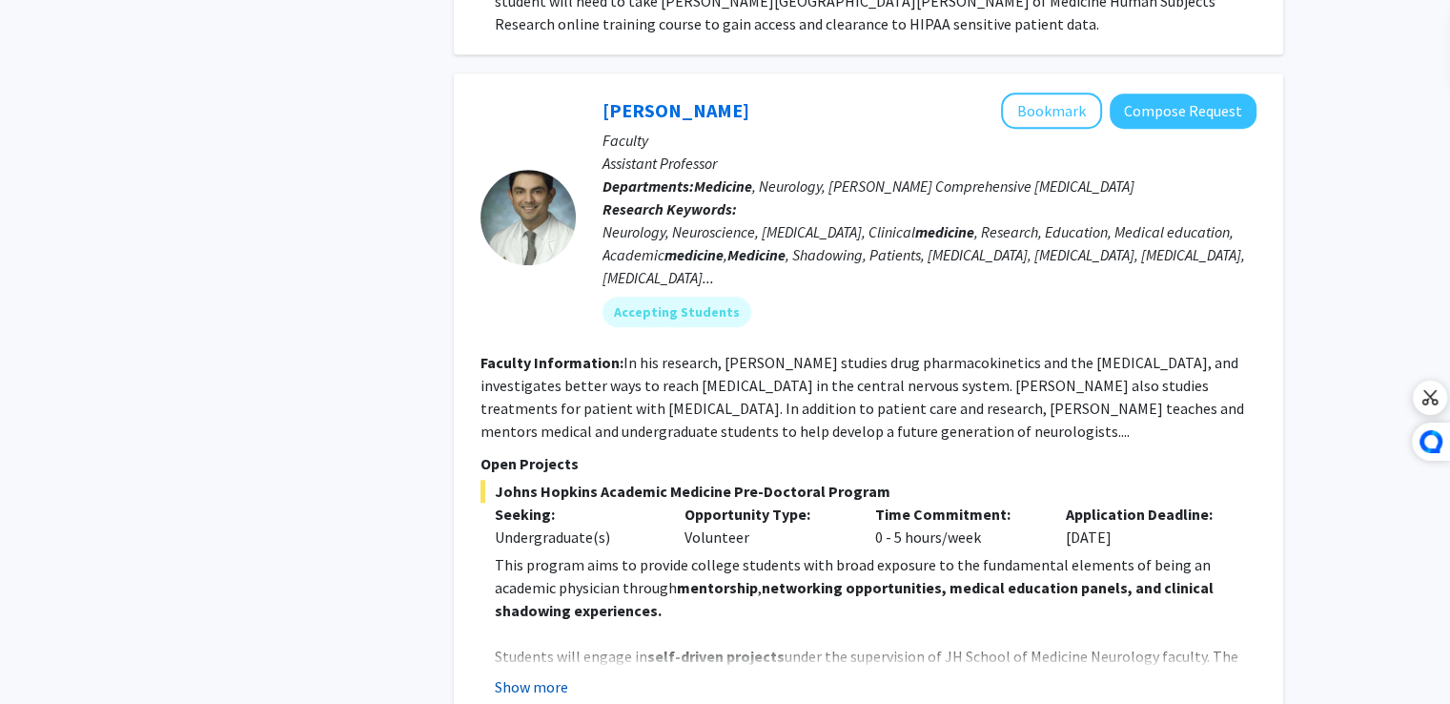
click at [534, 675] on button "Show more" at bounding box center [531, 686] width 73 height 23
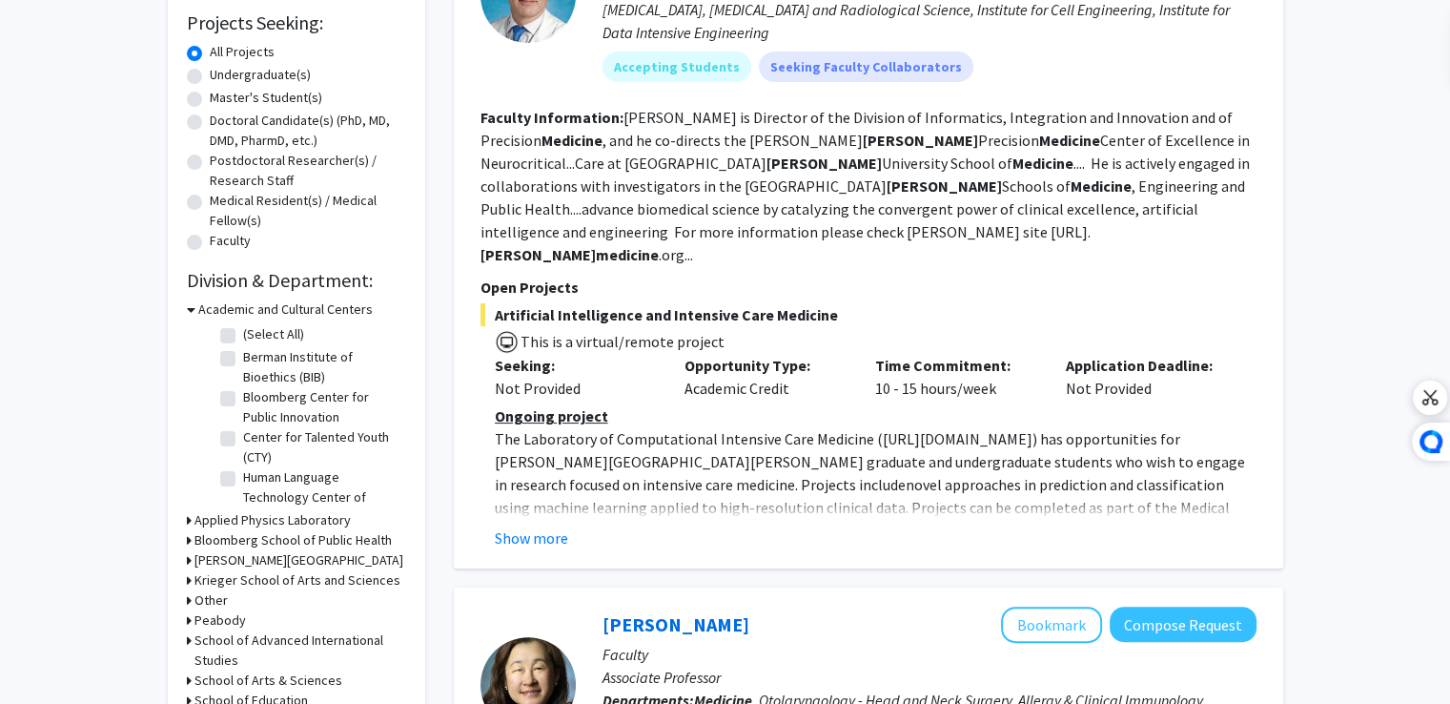
scroll to position [0, 0]
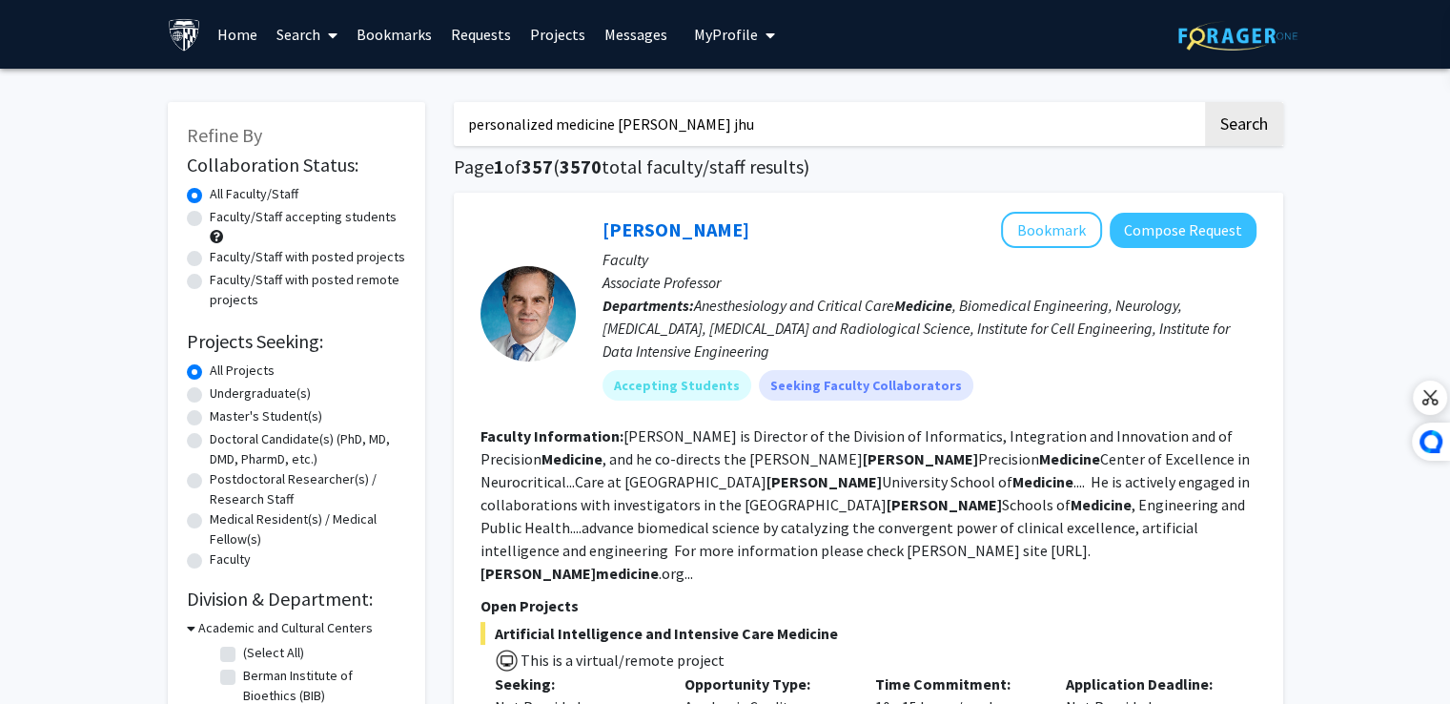
drag, startPoint x: 729, startPoint y: 122, endPoint x: 219, endPoint y: 157, distance: 511.2
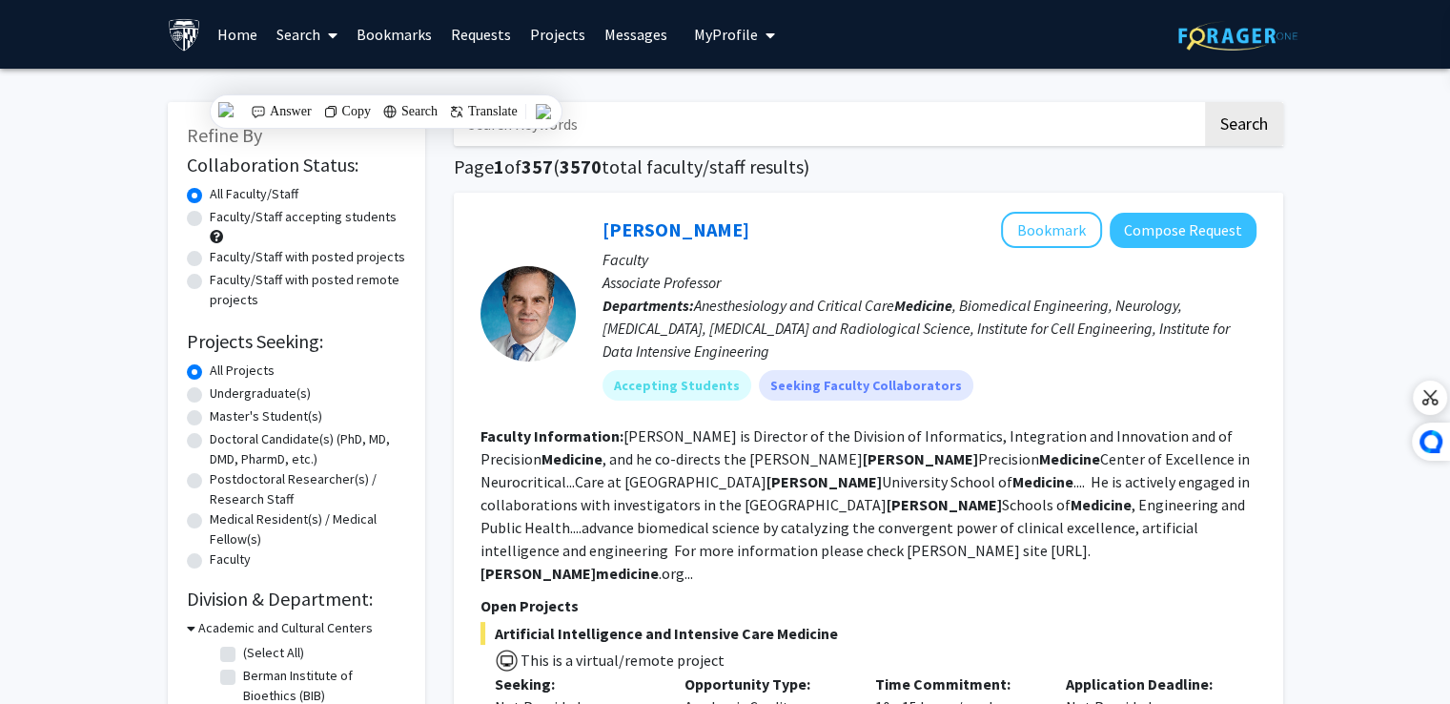
click at [1205, 102] on button "Search" at bounding box center [1244, 124] width 78 height 44
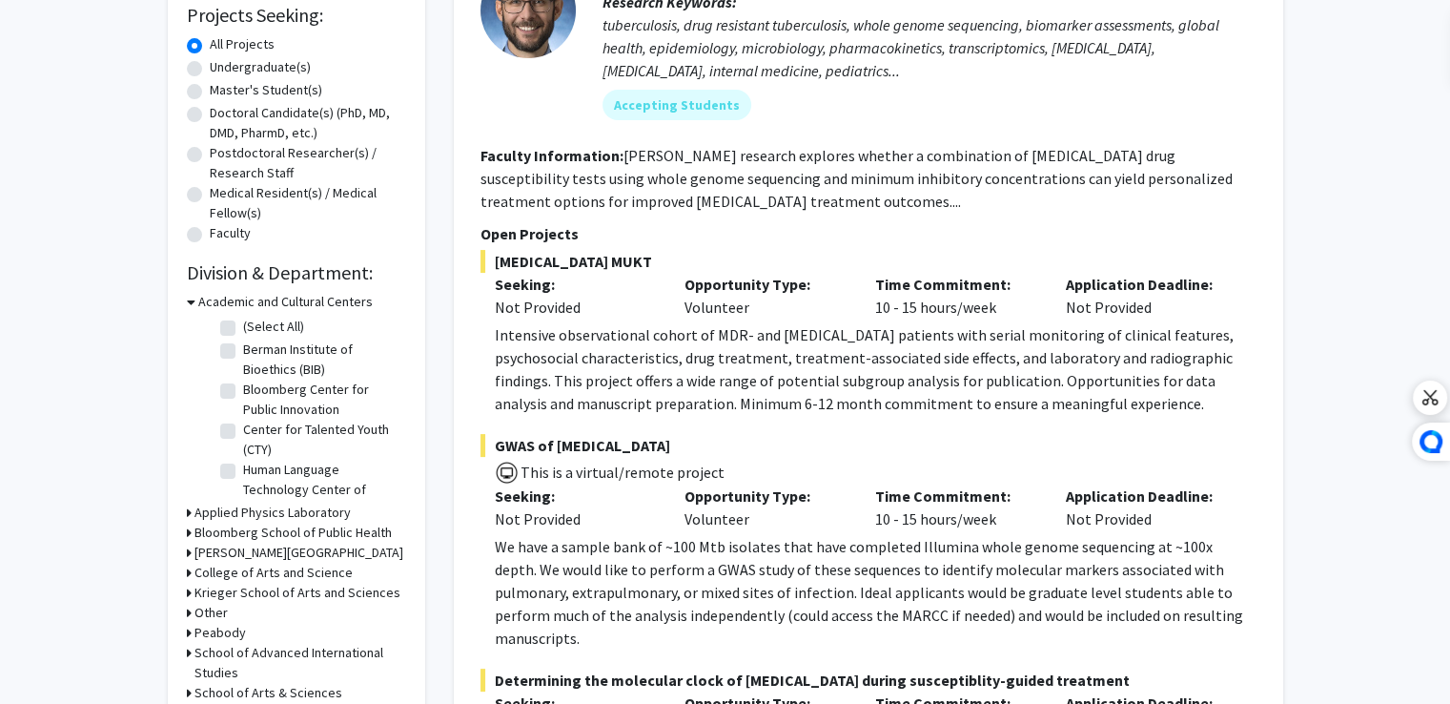
scroll to position [330, 0]
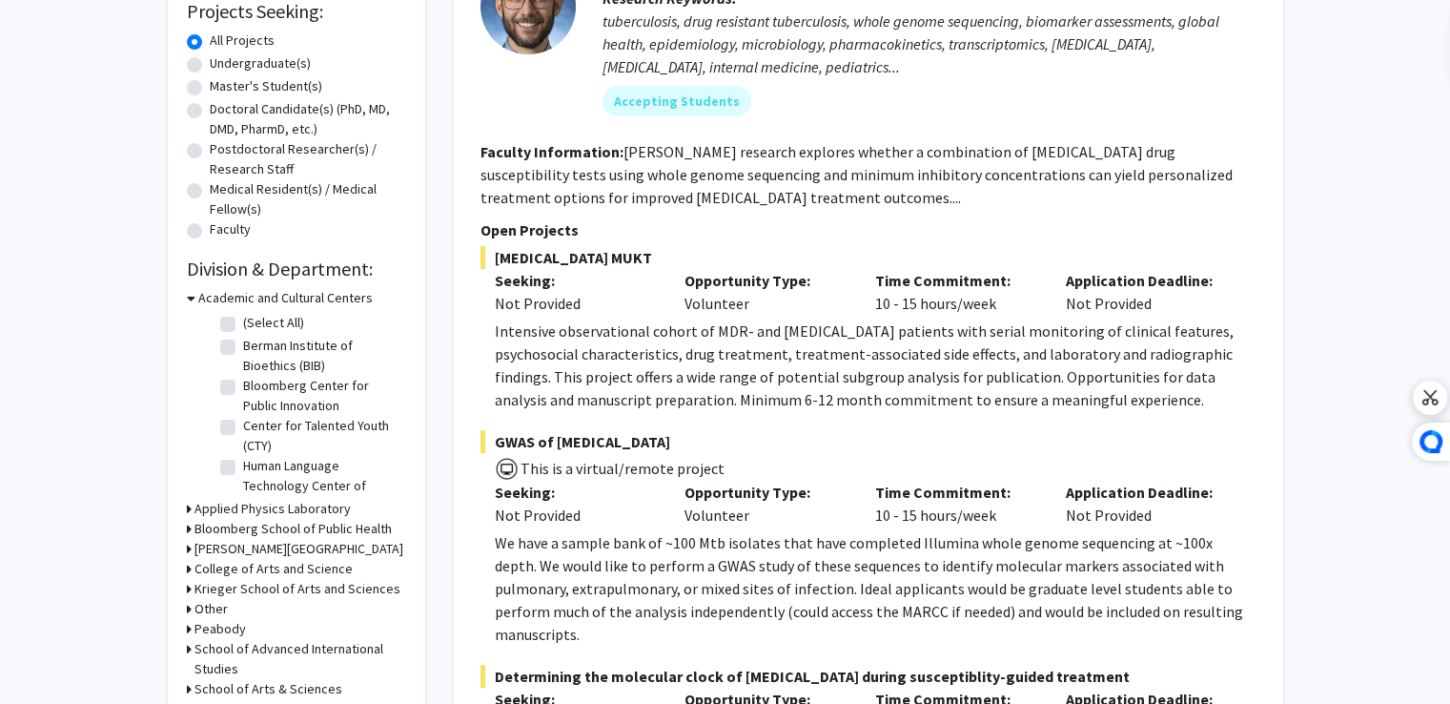
click at [190, 586] on icon at bounding box center [189, 589] width 5 height 20
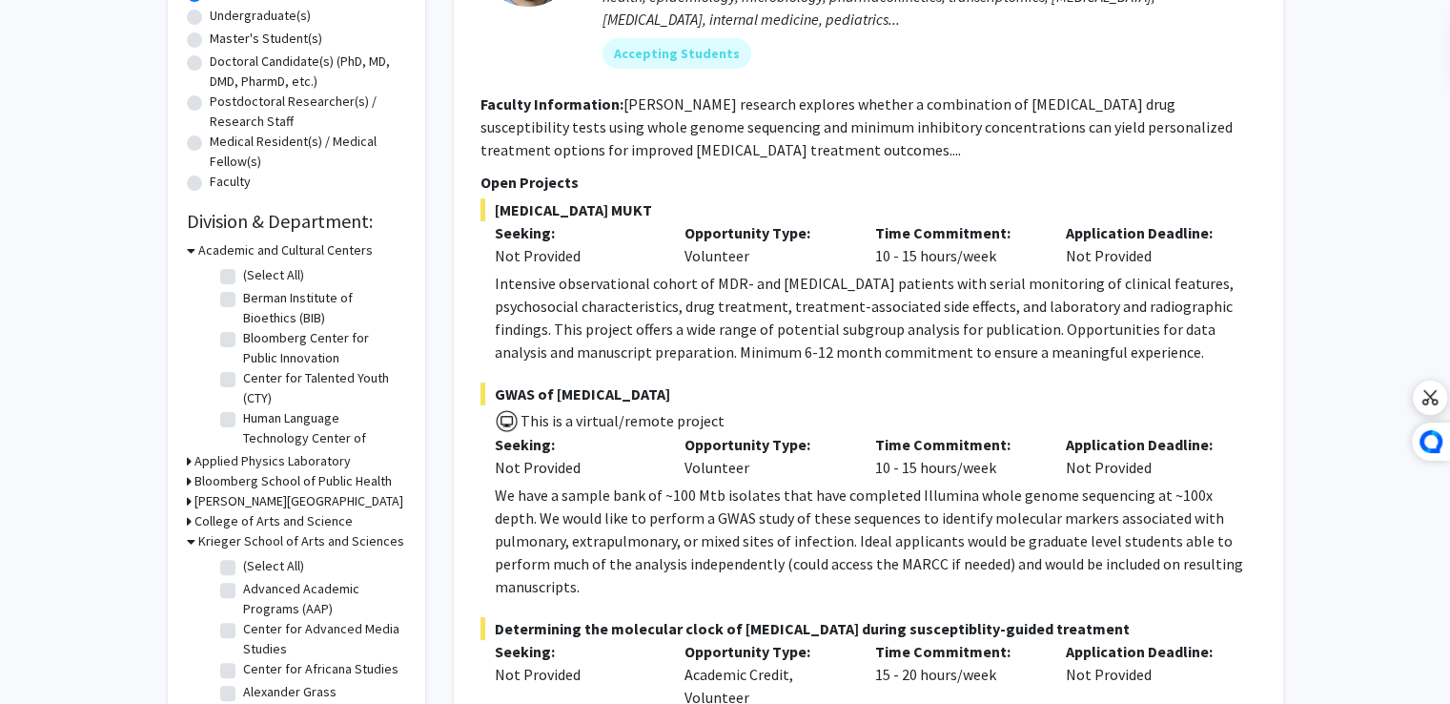
scroll to position [0, 0]
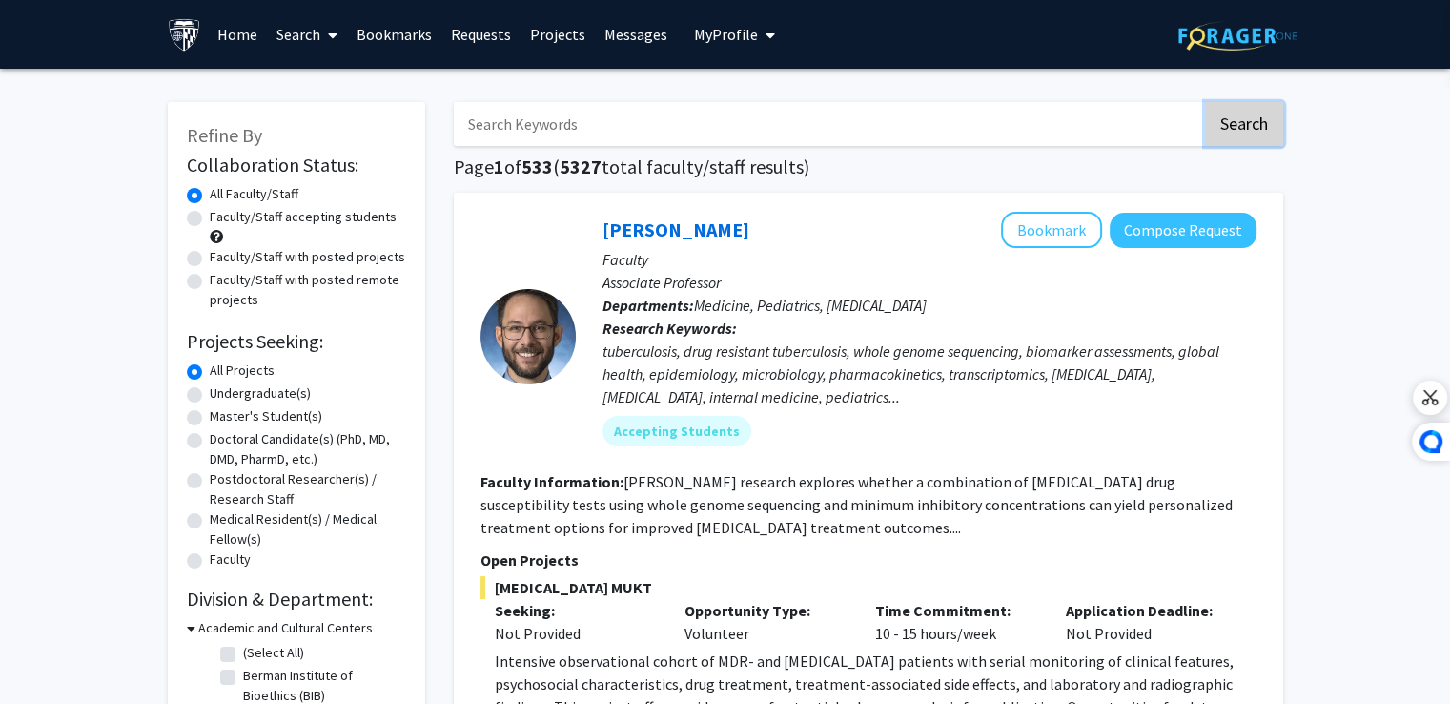
click at [1227, 139] on button "Search" at bounding box center [1244, 124] width 78 height 44
click at [520, 108] on input "Search Keywords" at bounding box center [828, 124] width 748 height 44
click at [1205, 102] on button "Search" at bounding box center [1244, 124] width 78 height 44
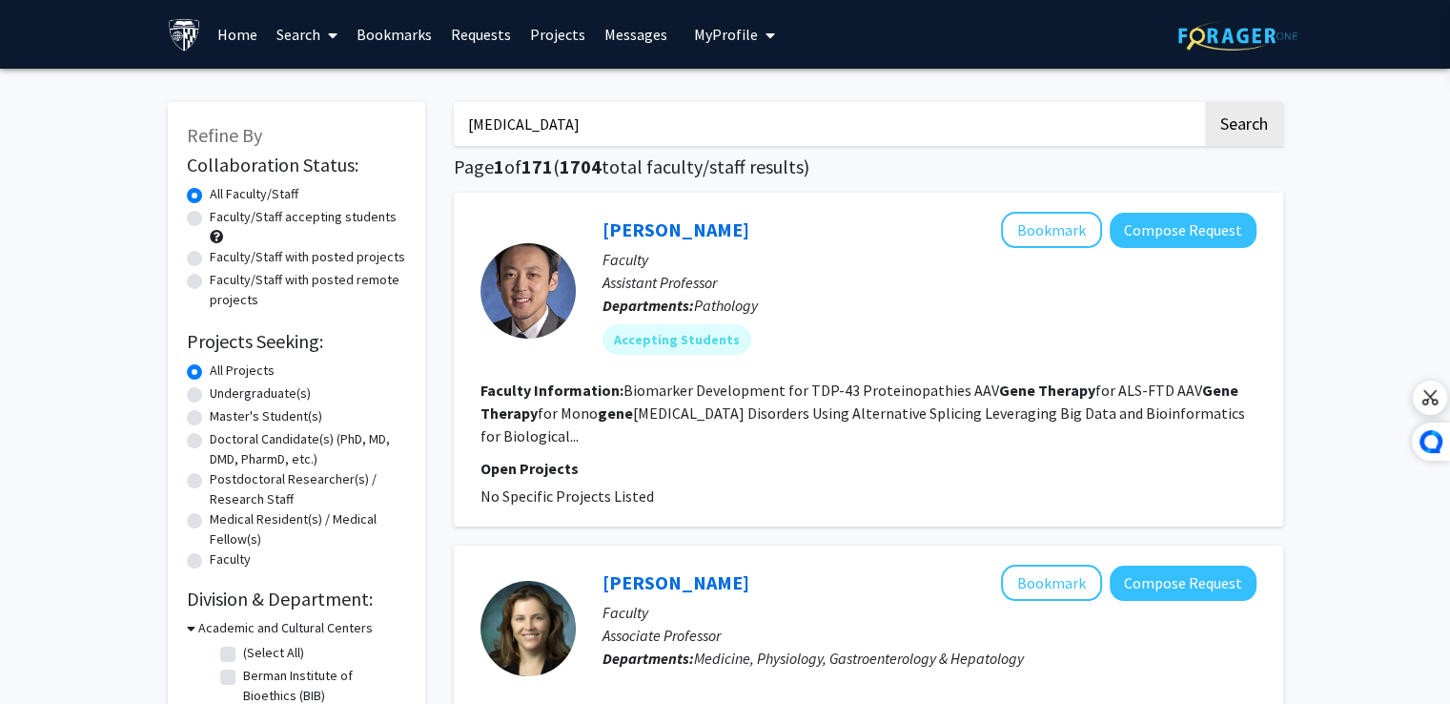
click at [591, 123] on input "[MEDICAL_DATA]" at bounding box center [828, 124] width 748 height 44
click at [1049, 220] on button "Bookmark" at bounding box center [1051, 230] width 101 height 36
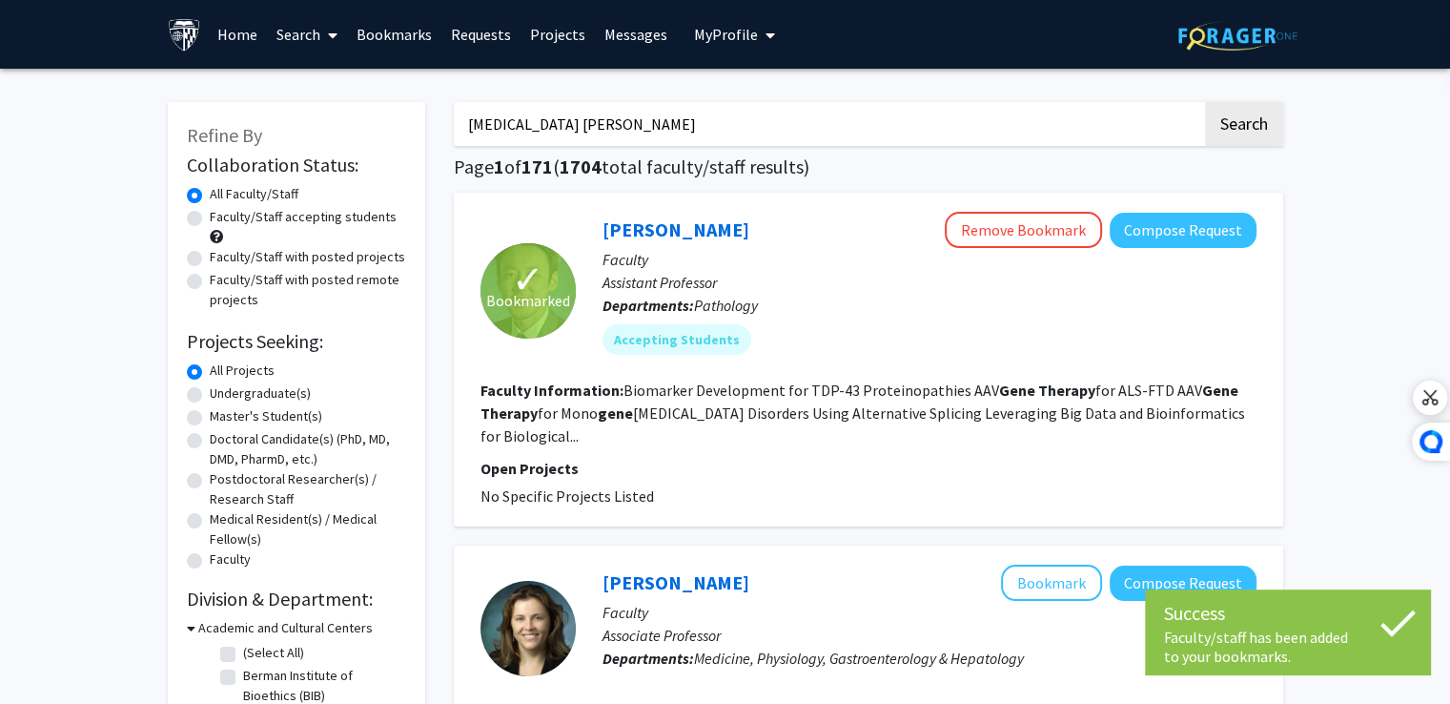
click at [721, 137] on input "[MEDICAL_DATA] [PERSON_NAME]" at bounding box center [828, 124] width 748 height 44
click at [1205, 102] on button "Search" at bounding box center [1244, 124] width 78 height 44
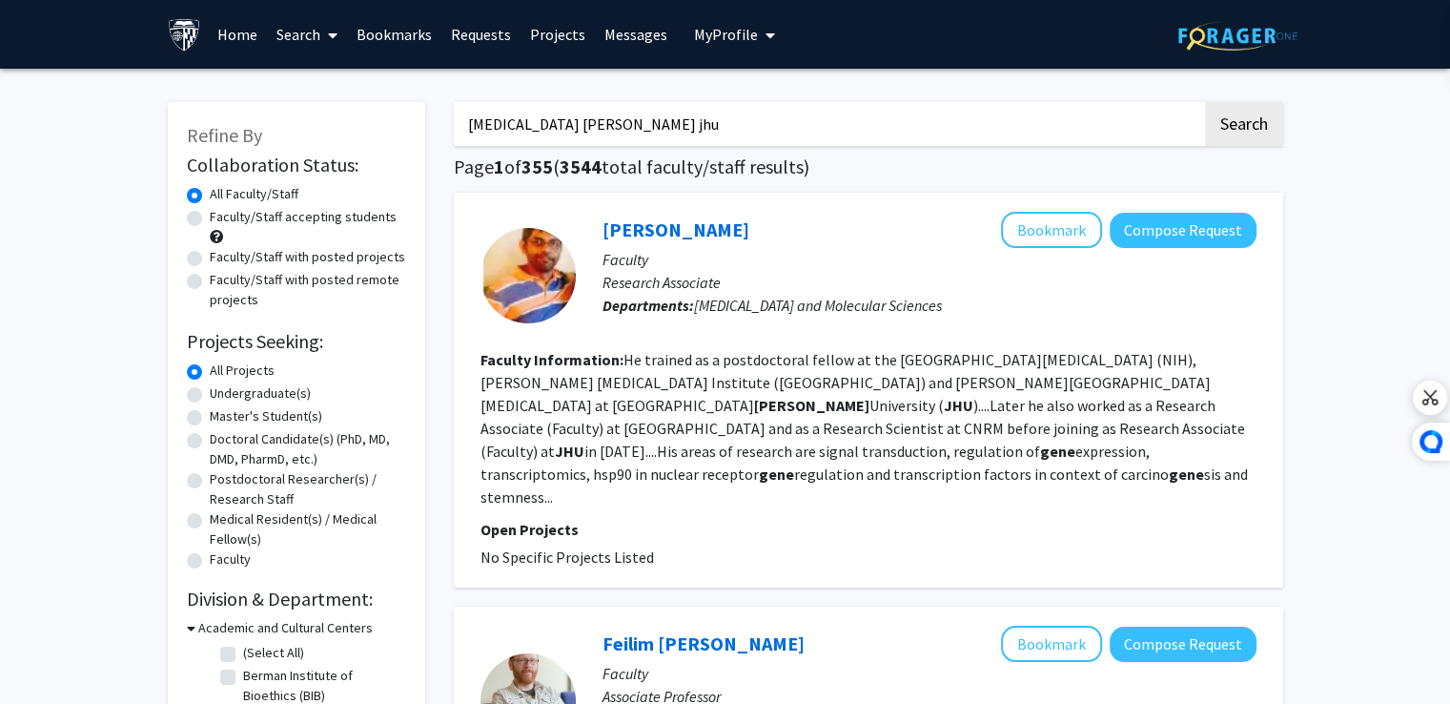
click at [635, 126] on input "[MEDICAL_DATA] [PERSON_NAME] jhu" at bounding box center [828, 124] width 748 height 44
click at [1205, 102] on button "Search" at bounding box center [1244, 124] width 78 height 44
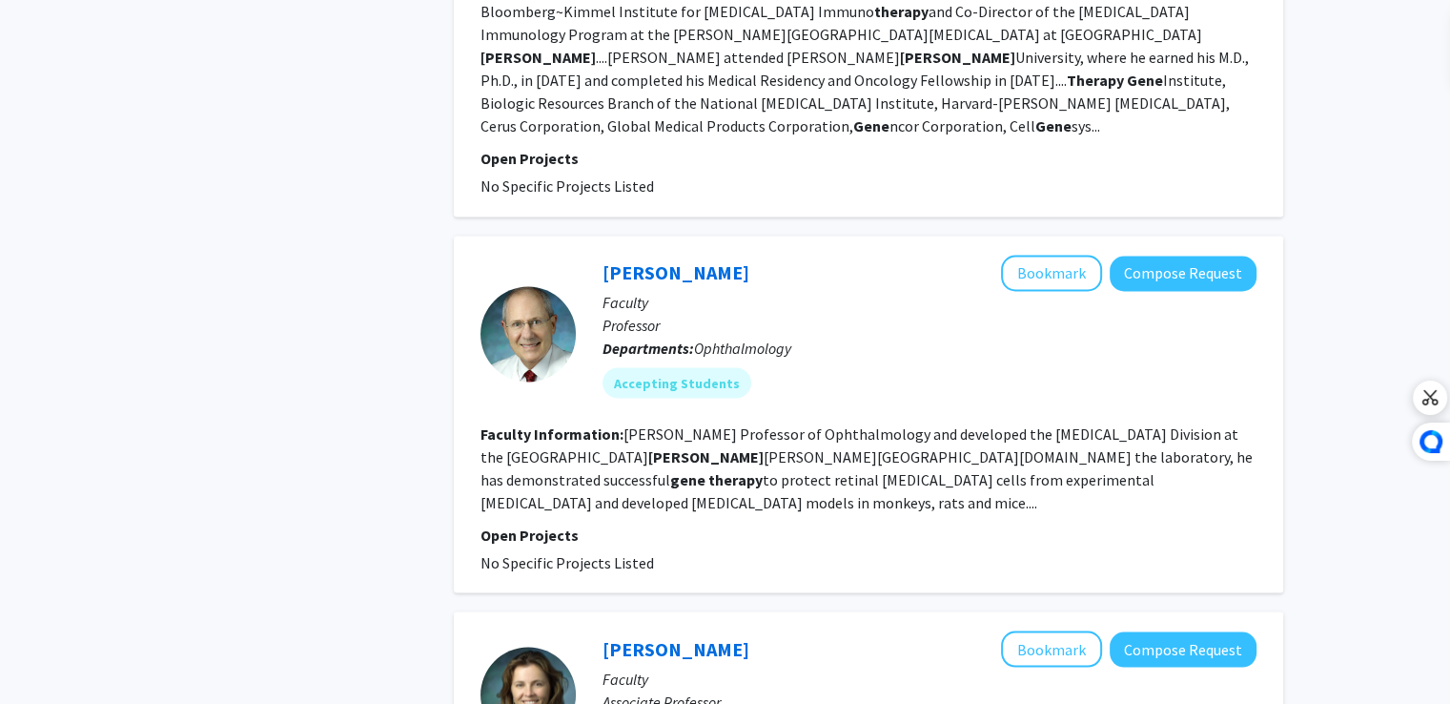
scroll to position [3429, 0]
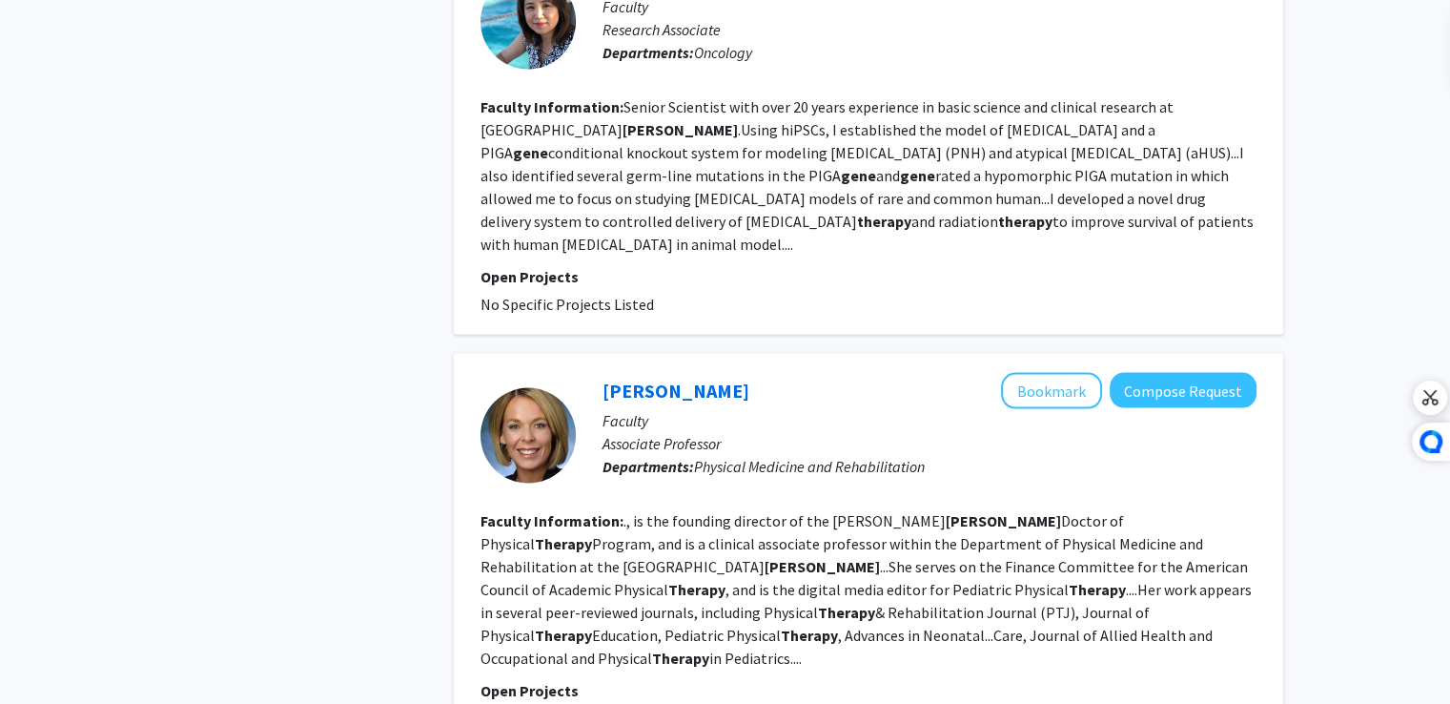
scroll to position [4046, 0]
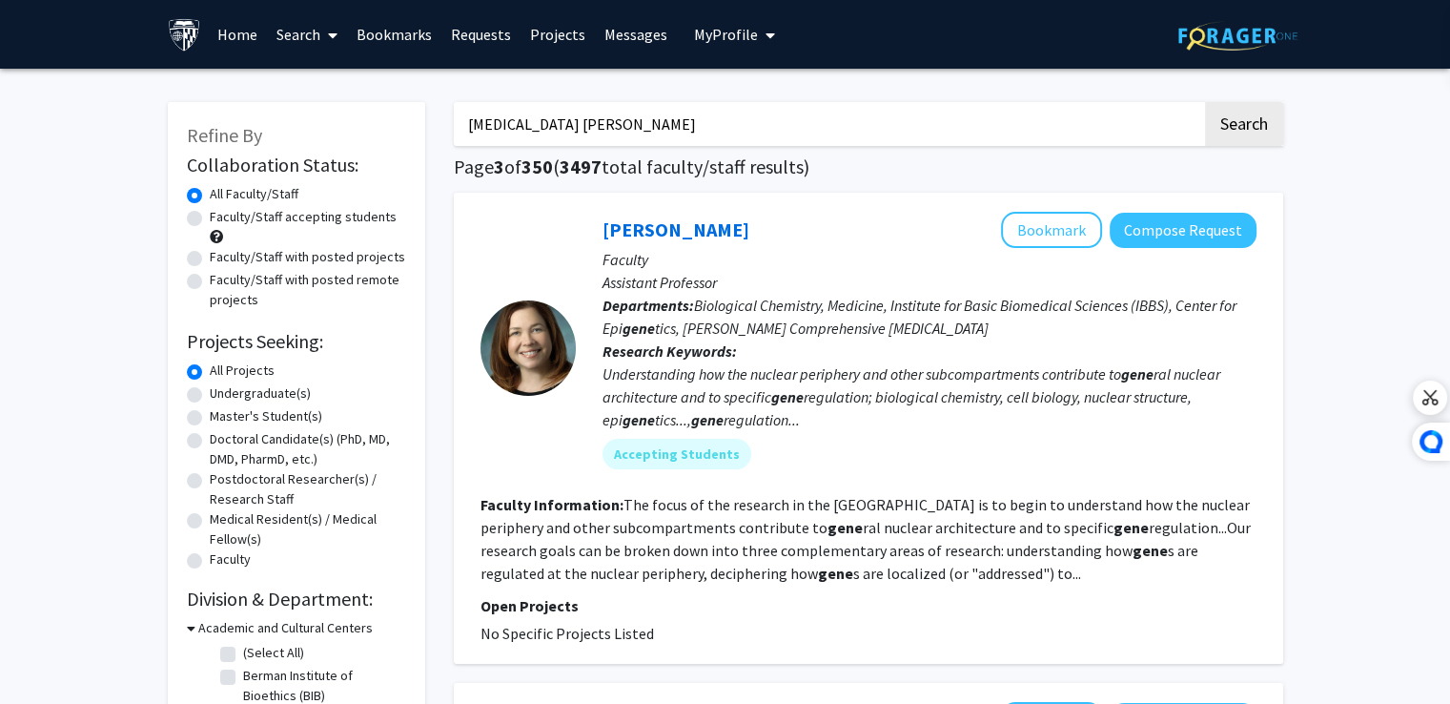
click at [549, 127] on input "[MEDICAL_DATA] [PERSON_NAME]" at bounding box center [828, 124] width 748 height 44
drag, startPoint x: 799, startPoint y: 234, endPoint x: 887, endPoint y: 142, distance: 127.4
click at [887, 142] on input "[PERSON_NAME]" at bounding box center [828, 124] width 748 height 44
drag, startPoint x: 833, startPoint y: 122, endPoint x: 431, endPoint y: 88, distance: 403.7
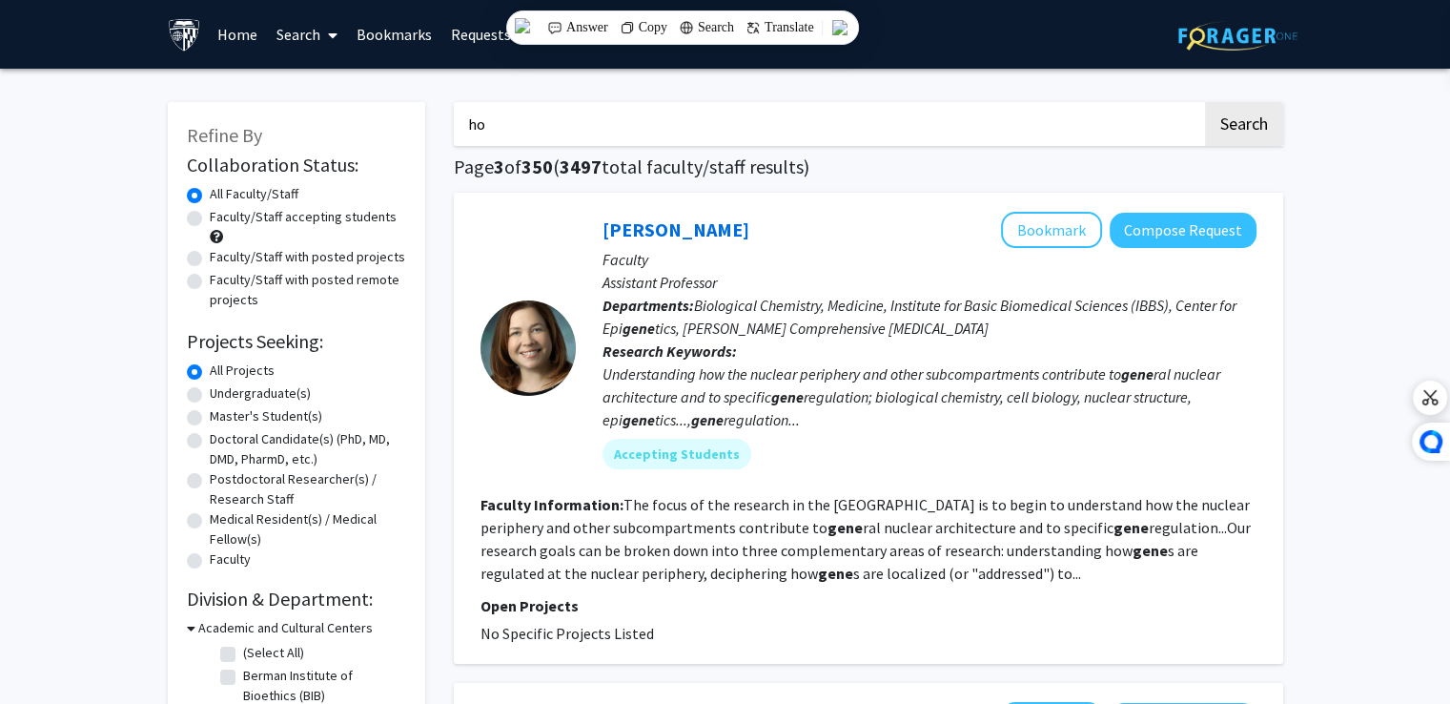
type input "h"
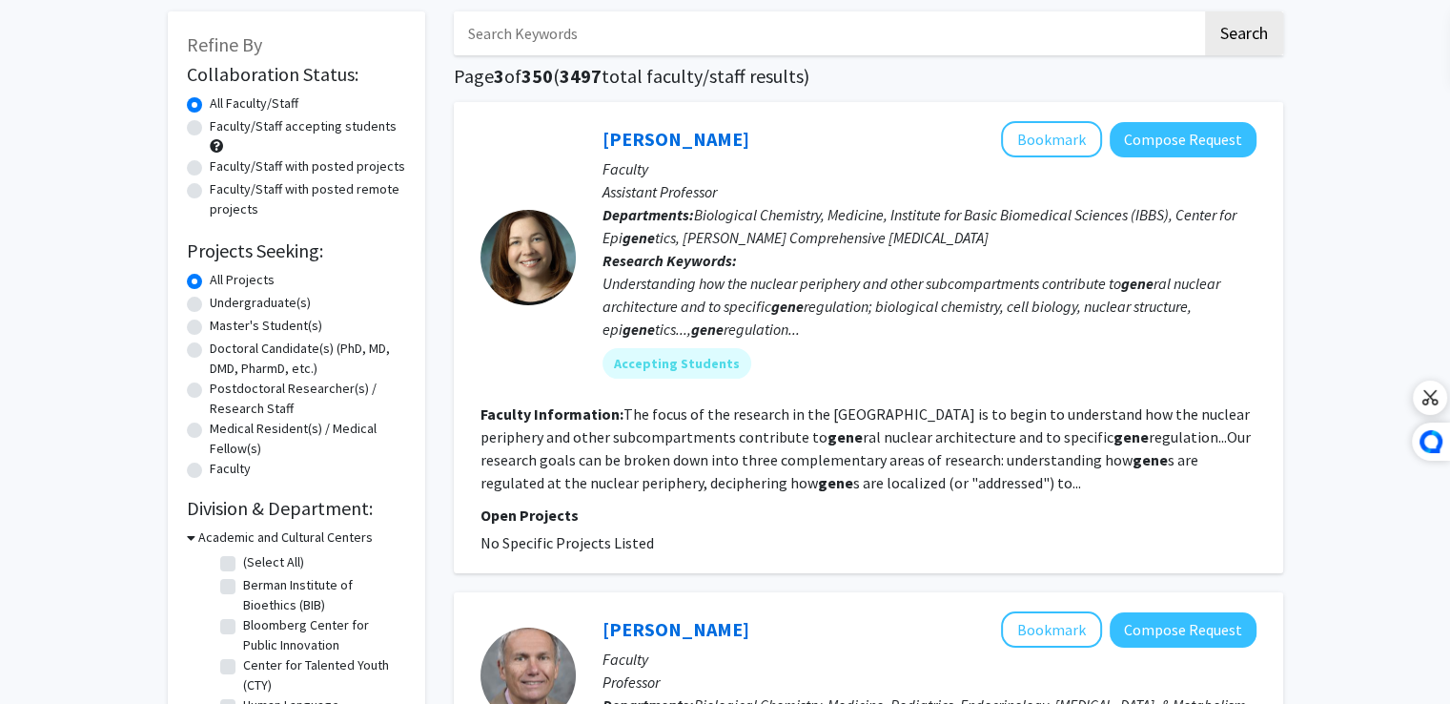
scroll to position [92, 0]
click at [210, 165] on label "Faculty/Staff with posted projects" at bounding box center [307, 165] width 195 height 20
click at [210, 165] on input "Faculty/Staff with posted projects" at bounding box center [216, 161] width 12 height 12
radio input "true"
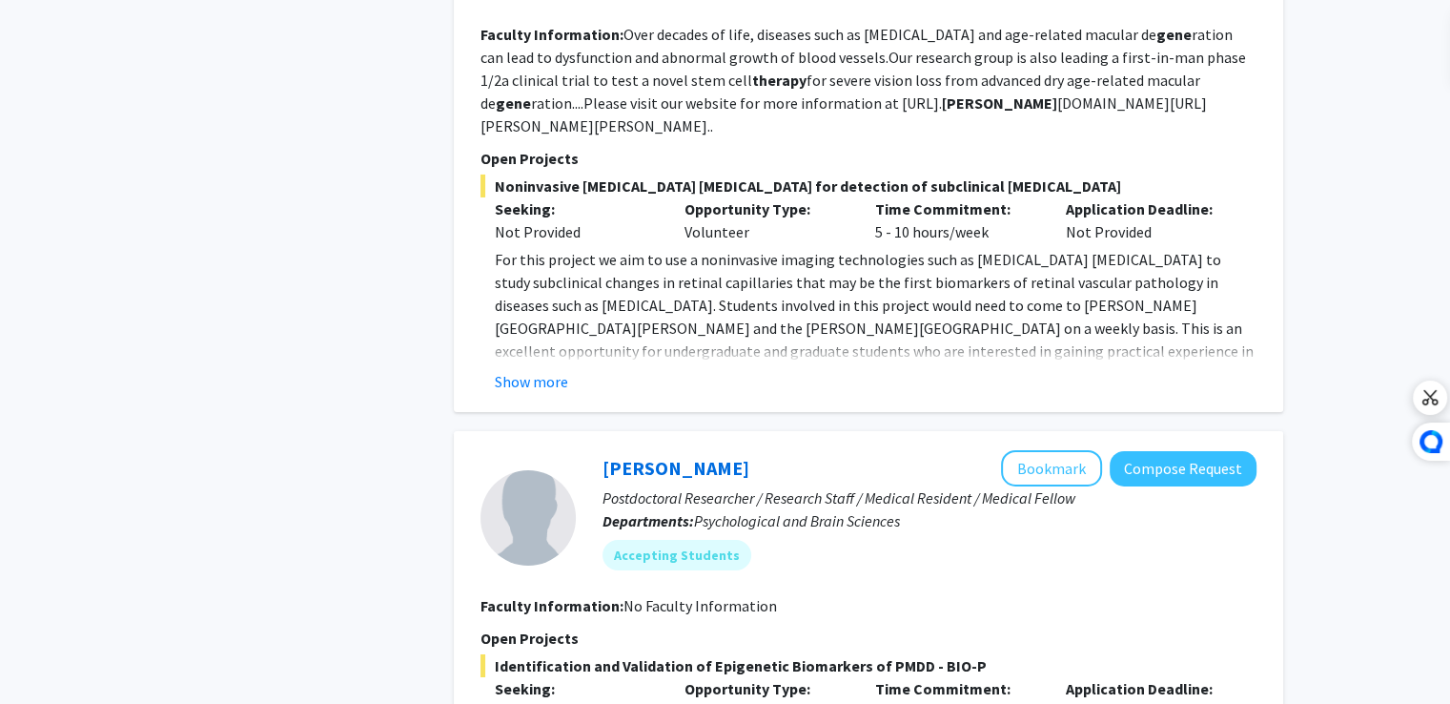
scroll to position [6757, 0]
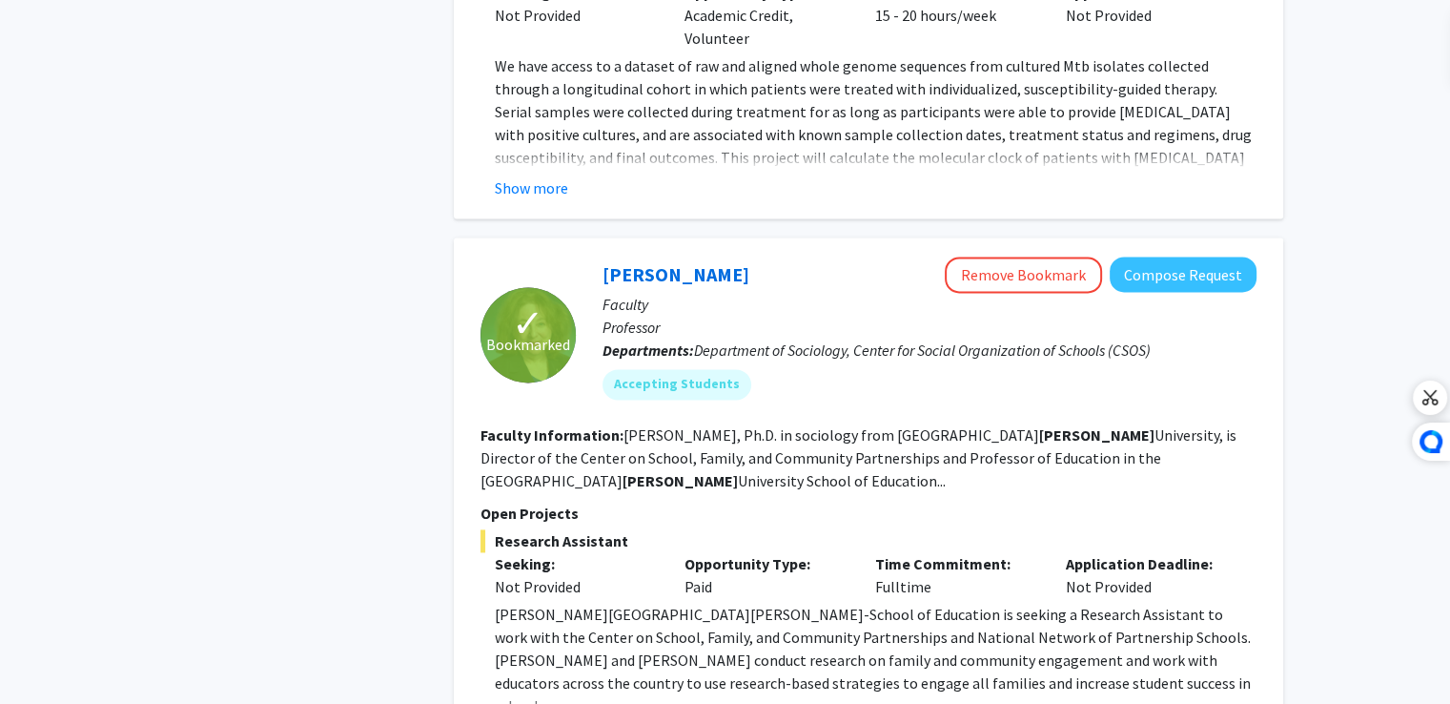
scroll to position [2564, 0]
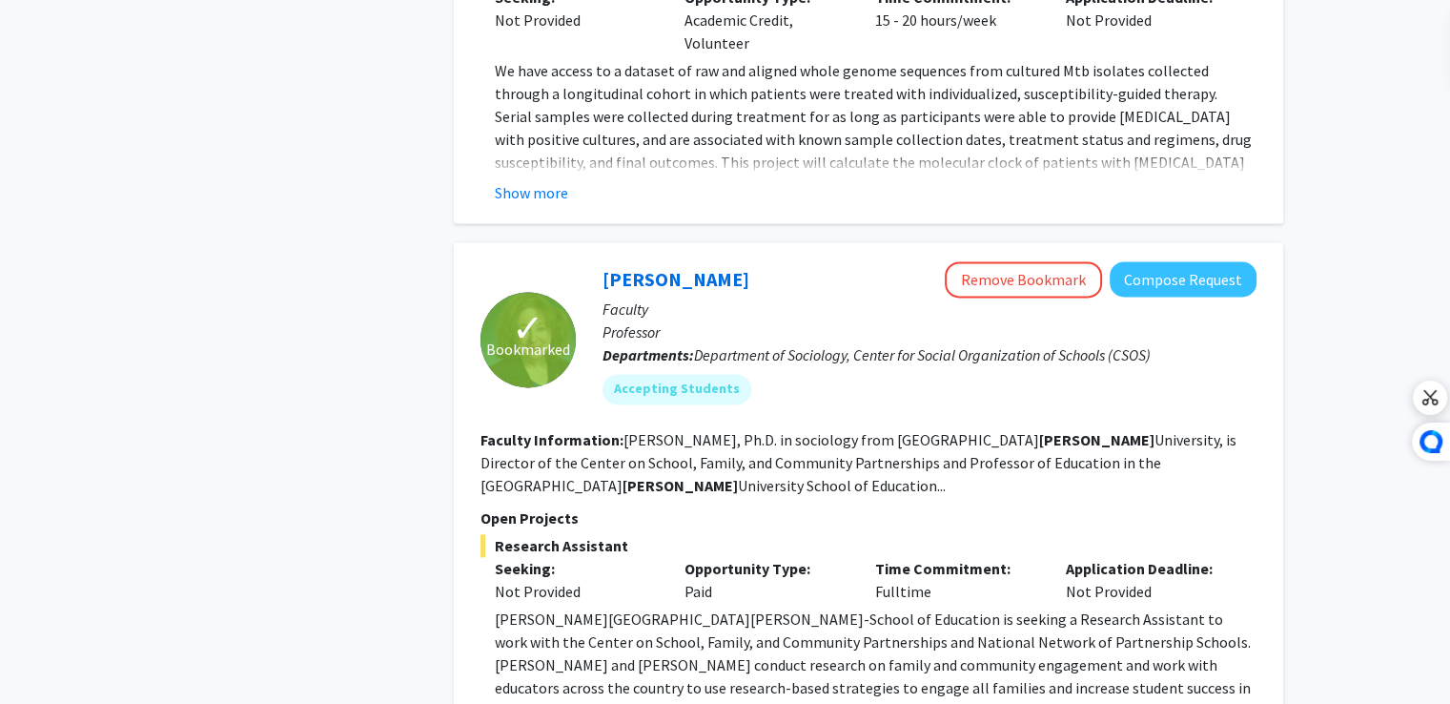
scroll to position [2559, 0]
click at [1025, 260] on button "Remove Bookmark" at bounding box center [1023, 278] width 157 height 36
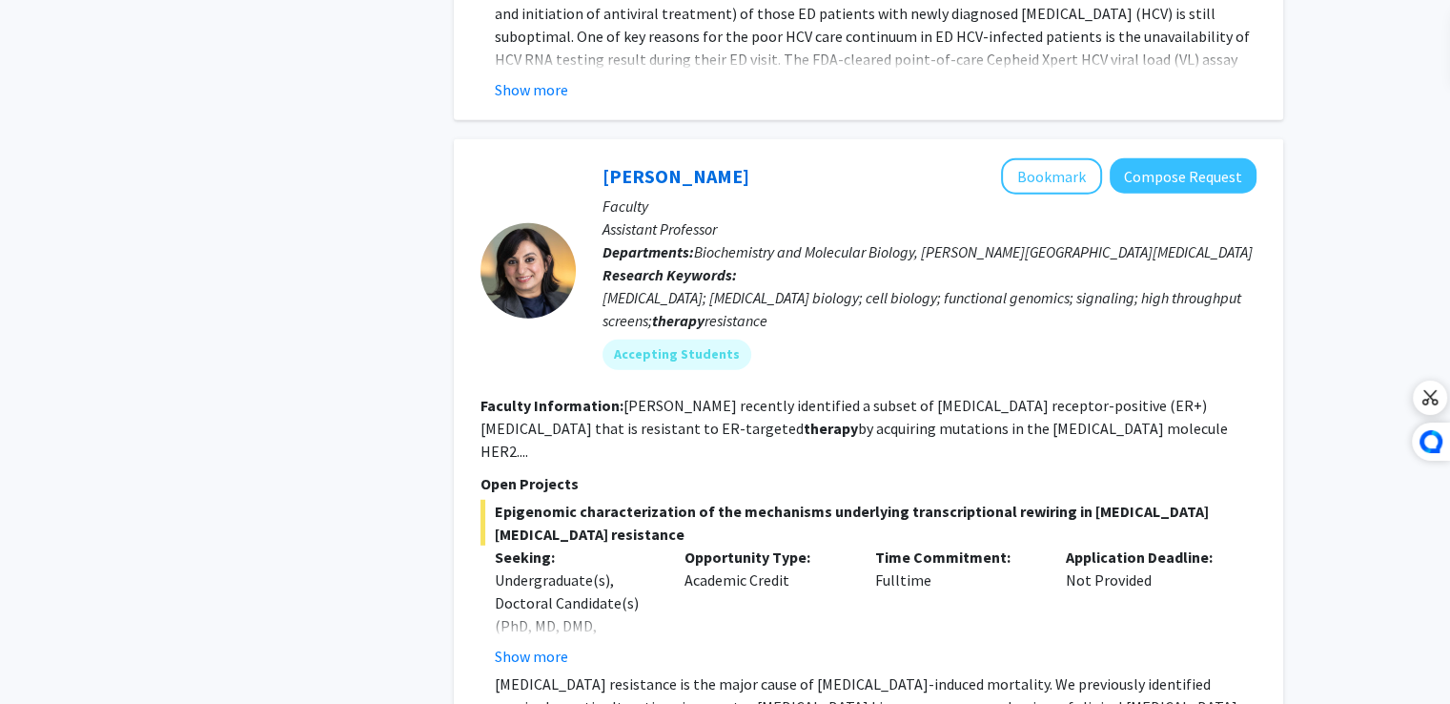
scroll to position [5140, 0]
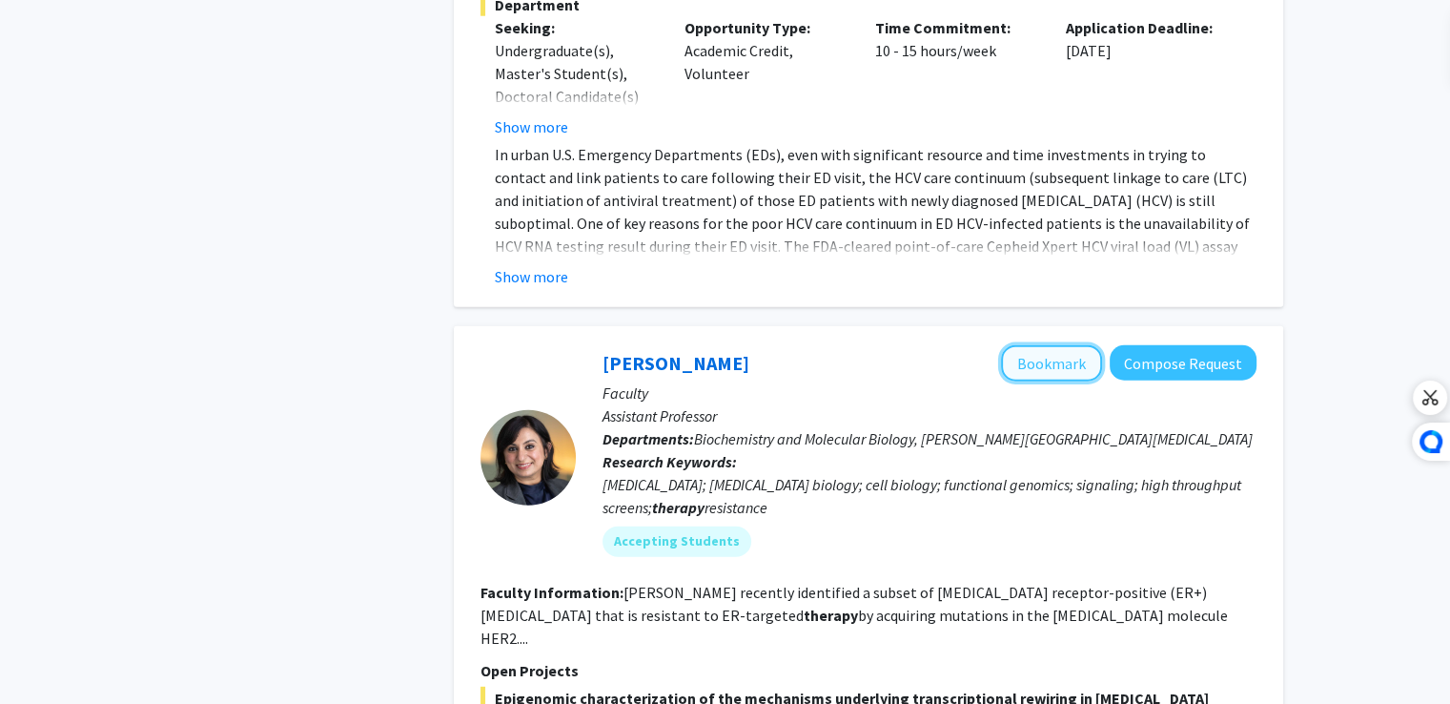
click at [1061, 345] on button "Bookmark" at bounding box center [1051, 363] width 101 height 36
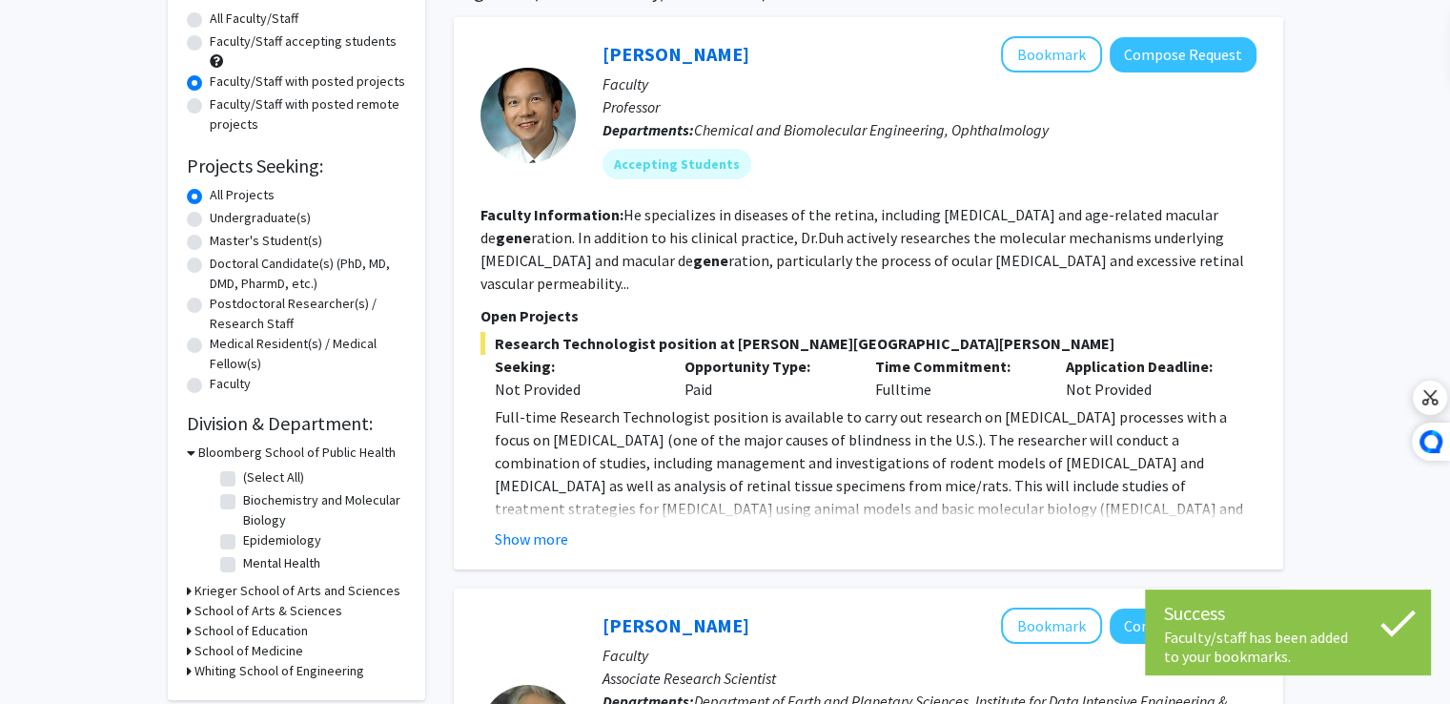
scroll to position [0, 0]
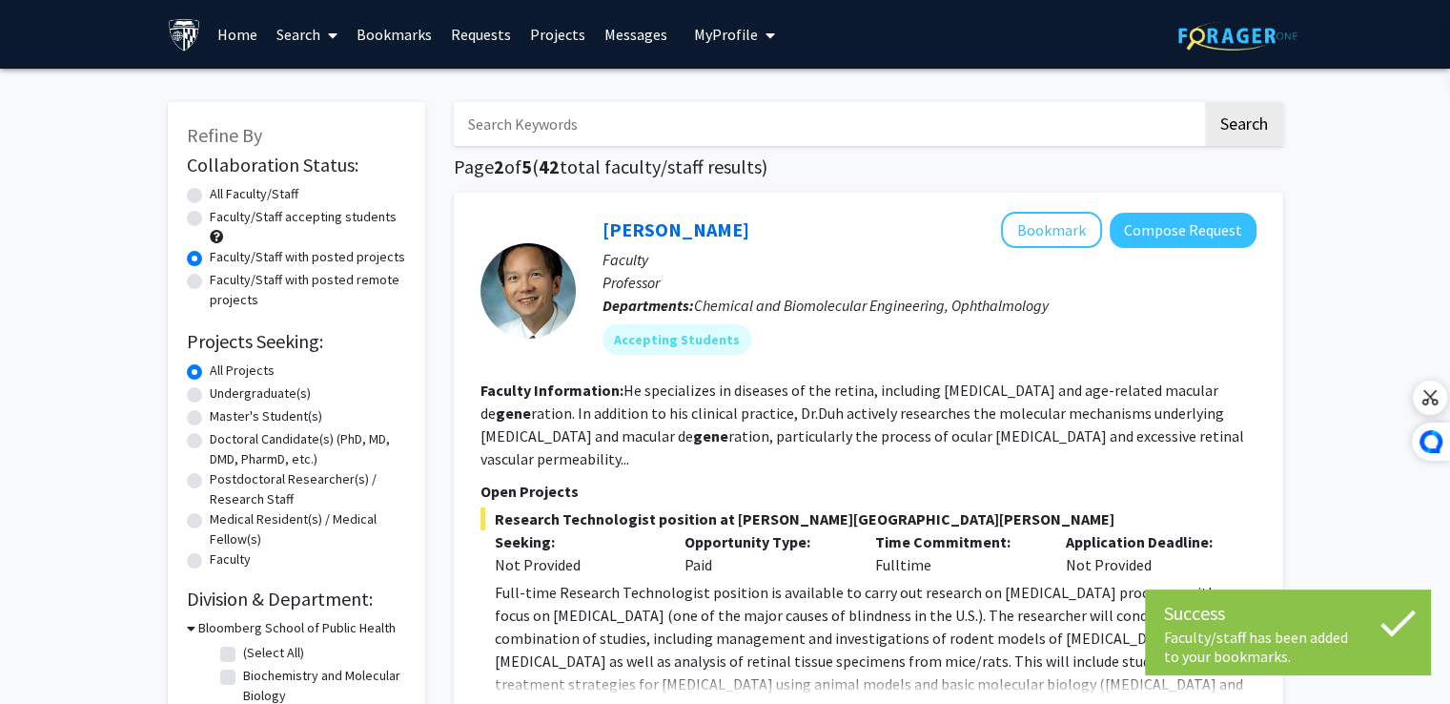
click at [636, 123] on input "Search Keywords" at bounding box center [828, 124] width 748 height 44
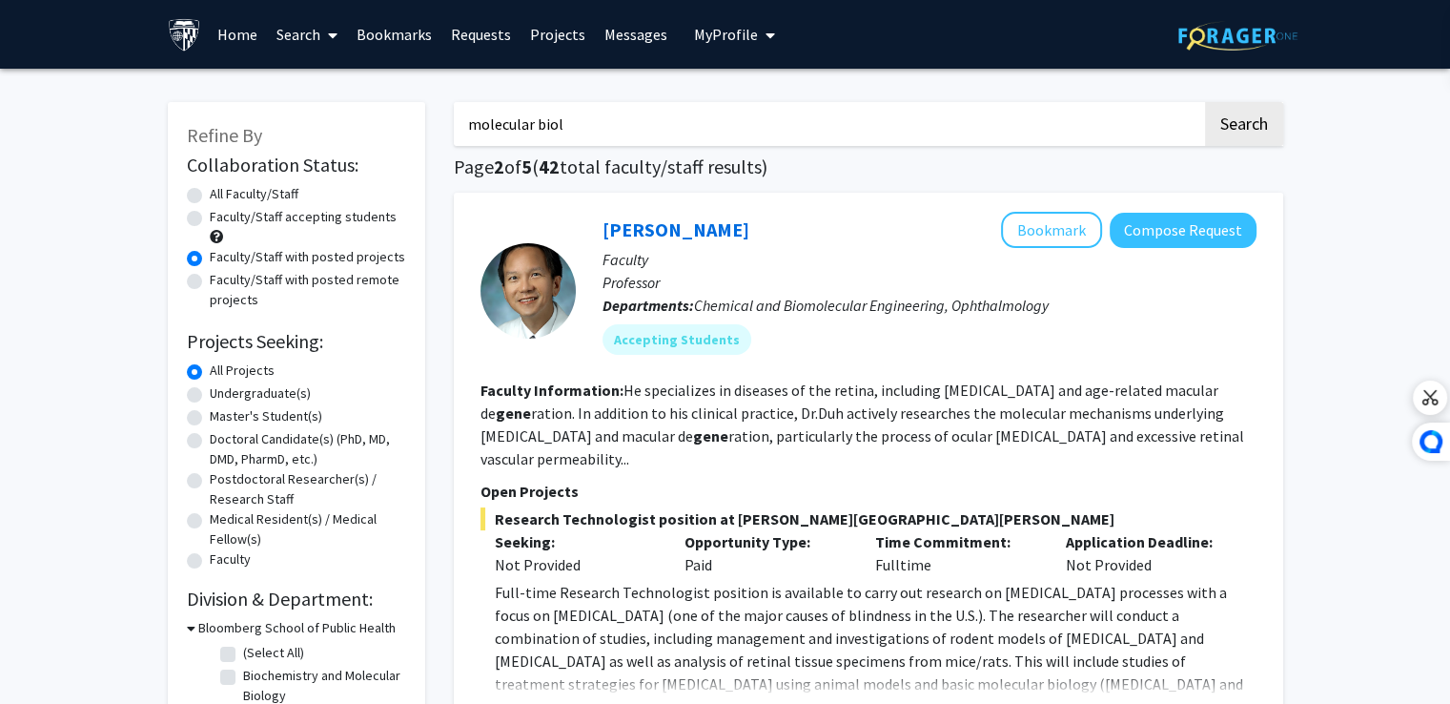
click at [671, 129] on input "molecular biol" at bounding box center [828, 124] width 748 height 44
type input "molecular biology"
click at [1205, 102] on button "Search" at bounding box center [1244, 124] width 78 height 44
radio input "true"
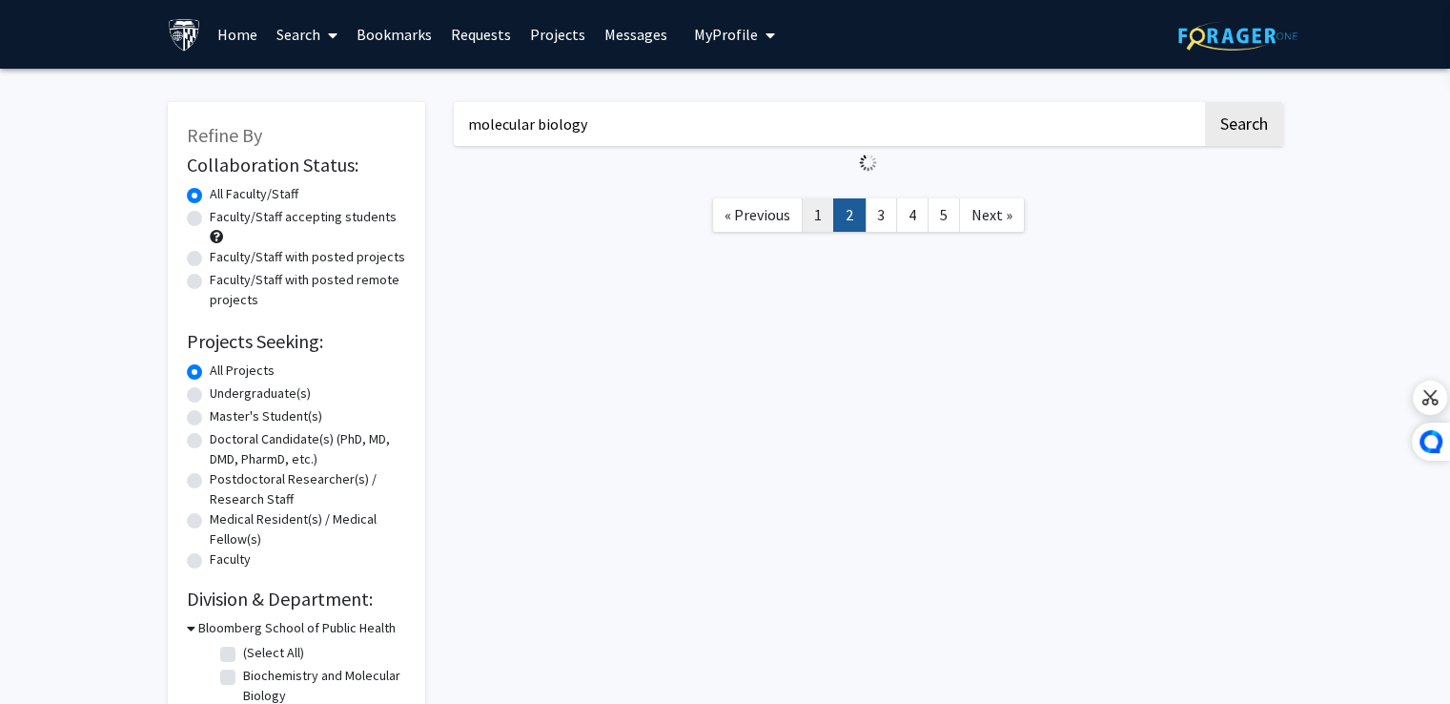
click at [825, 215] on link "1" at bounding box center [818, 214] width 32 height 33
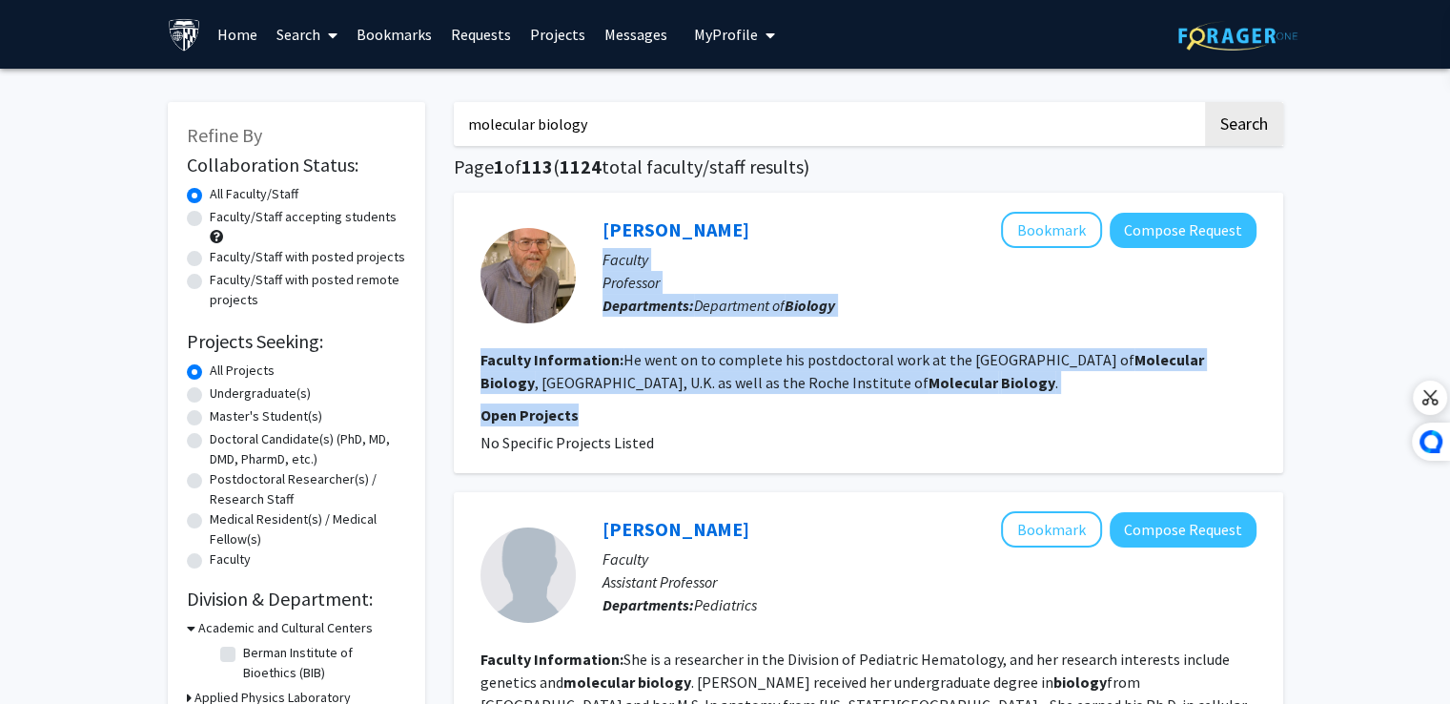
drag, startPoint x: 825, startPoint y: 215, endPoint x: 785, endPoint y: 406, distance: 194.6
click at [785, 406] on fg-search-faculty "[PERSON_NAME] Bookmark Compose Request Faculty Professor Departments: Departmen…" at bounding box center [868, 333] width 776 height 242
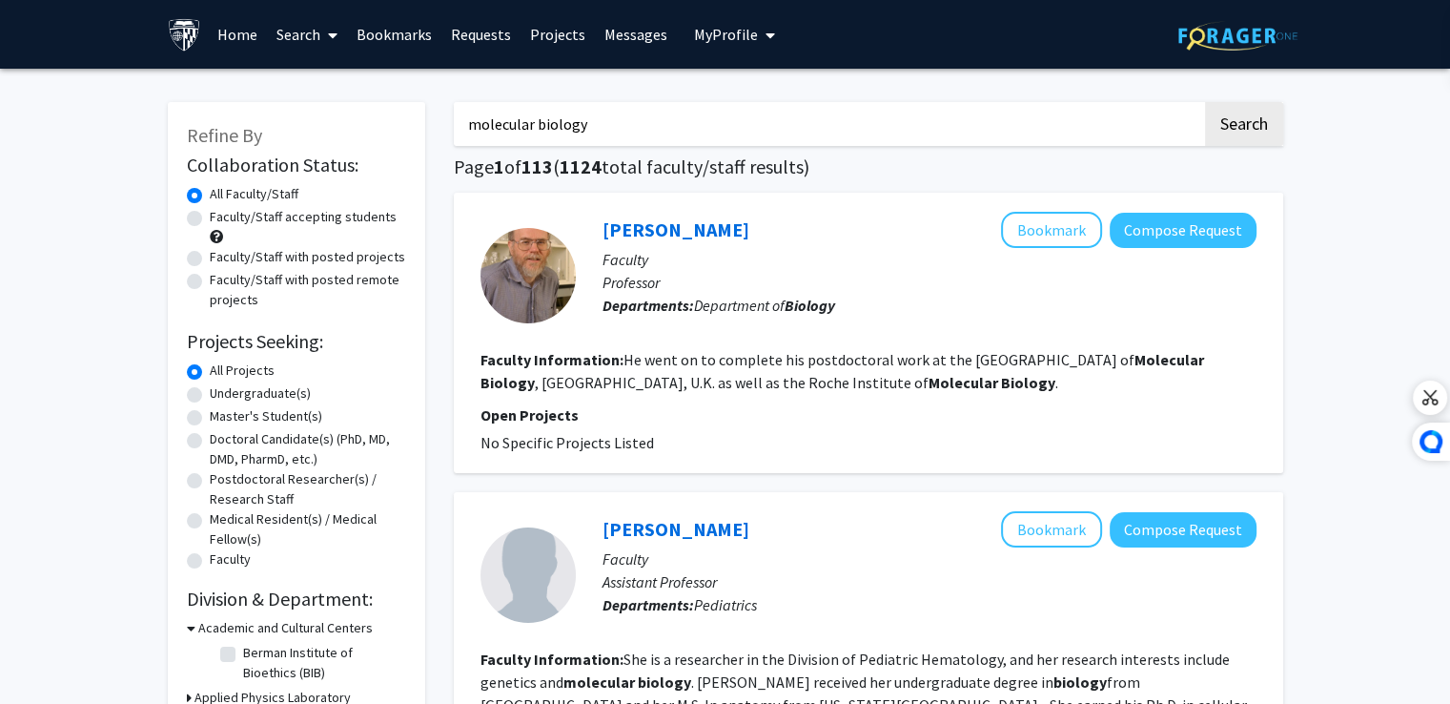
drag, startPoint x: 810, startPoint y: 206, endPoint x: 808, endPoint y: 275, distance: 69.6
click at [808, 275] on div "[PERSON_NAME] Bookmark Compose Request Faculty Professor Departments: Departmen…" at bounding box center [868, 333] width 829 height 280
click at [808, 275] on p "Professor" at bounding box center [929, 282] width 654 height 23
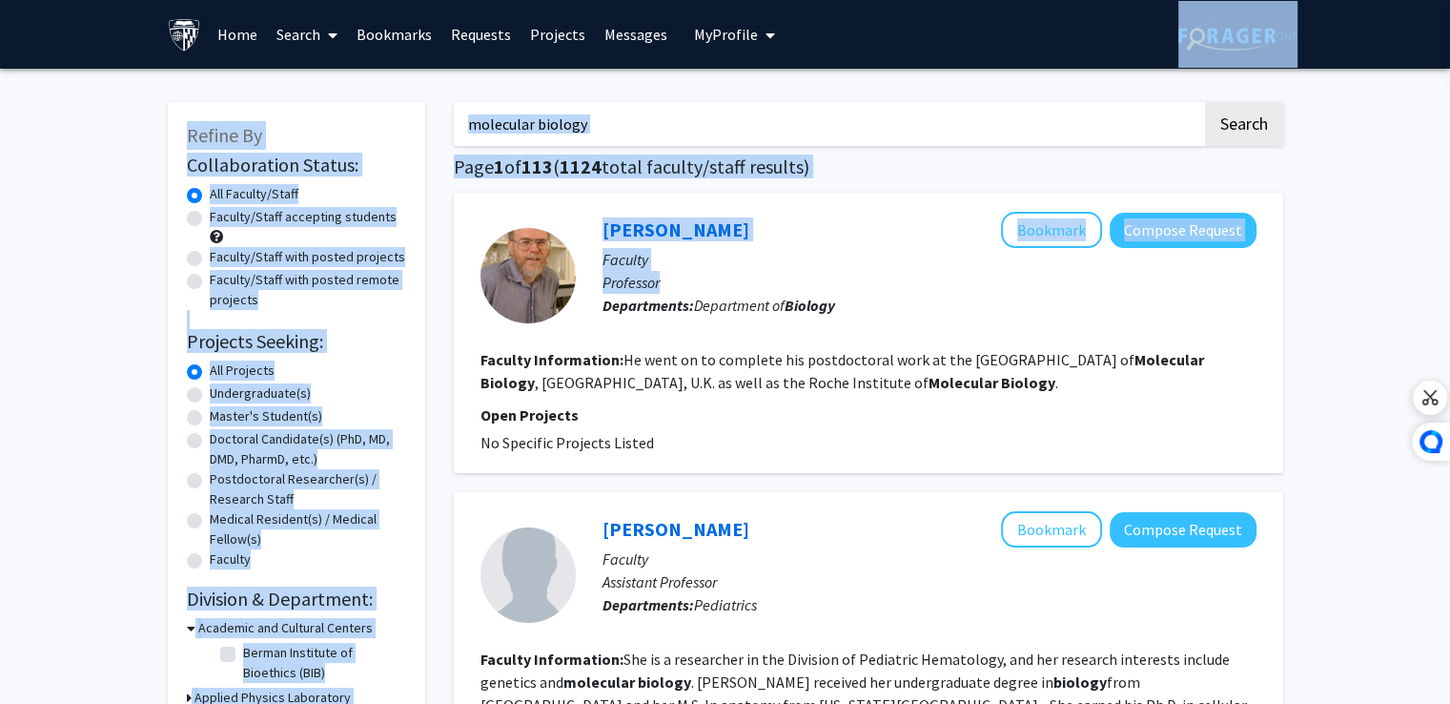
drag, startPoint x: 808, startPoint y: 275, endPoint x: 917, endPoint y: -83, distance: 374.5
click at [917, 0] on html "Skip navigation Home Search Bookmarks Requests Projects Messages My Profile [PE…" at bounding box center [725, 352] width 1450 height 704
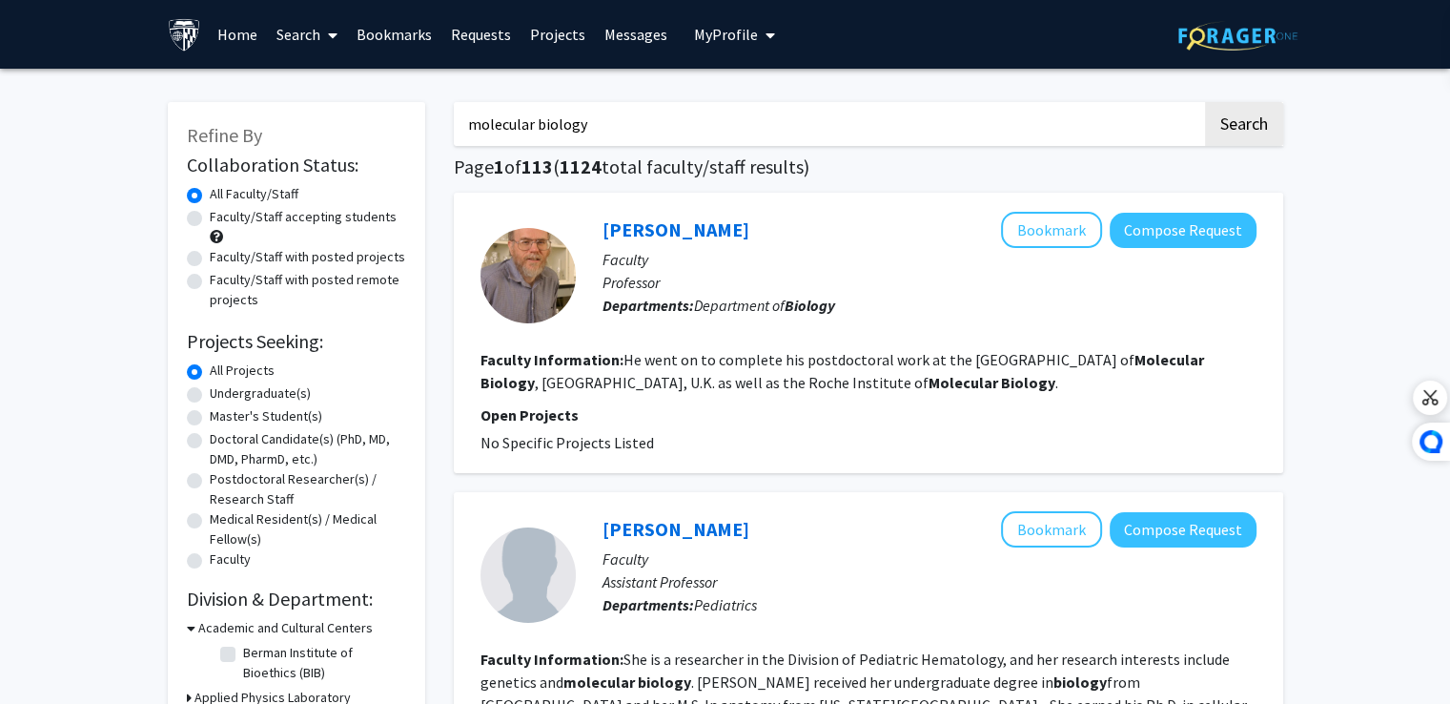
click at [811, 367] on fg-read-more "He went on to complete his postdoctoral work at the MRC Laboratory of Molecular…" at bounding box center [842, 371] width 724 height 42
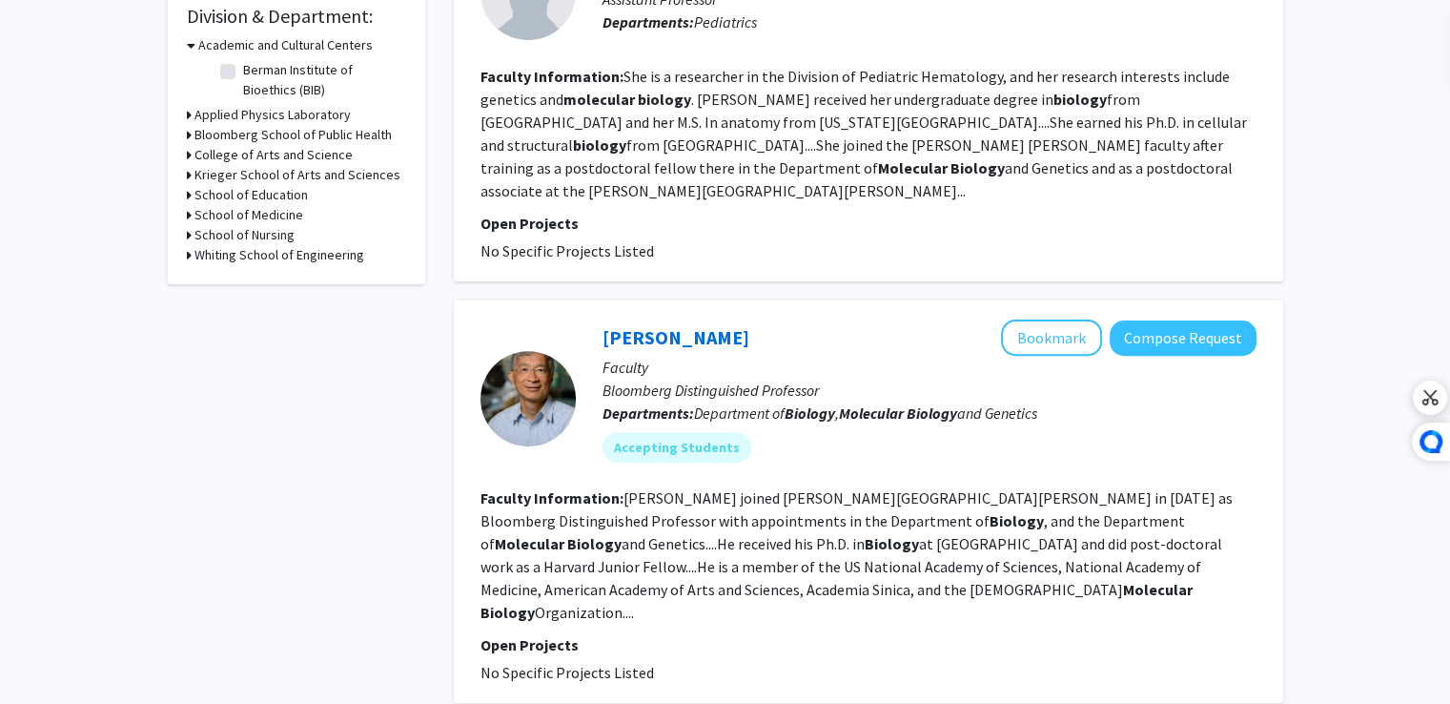
scroll to position [583, 0]
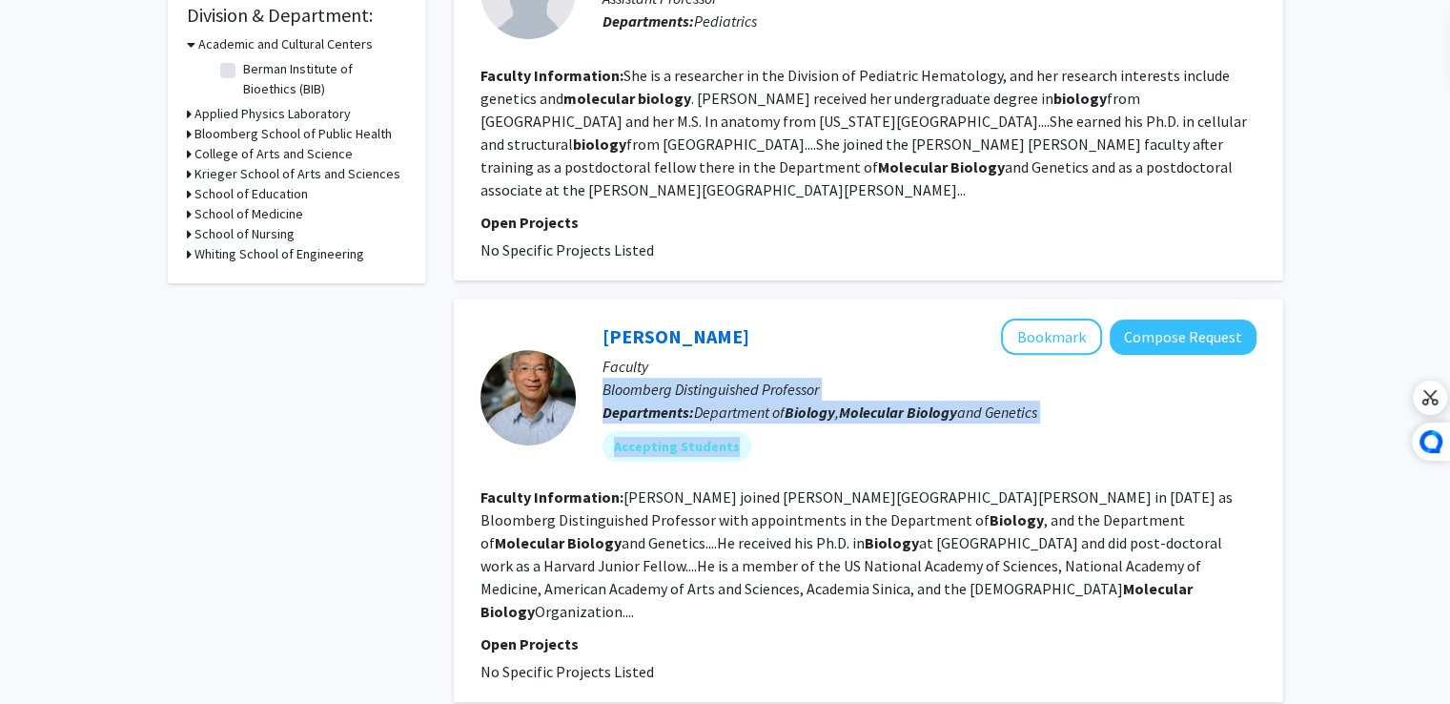
drag, startPoint x: 811, startPoint y: 367, endPoint x: 904, endPoint y: 421, distance: 107.2
click at [904, 421] on div "[PERSON_NAME] Bookmark Compose Request Faculty Bloomberg Distinguished Professo…" at bounding box center [916, 396] width 681 height 157
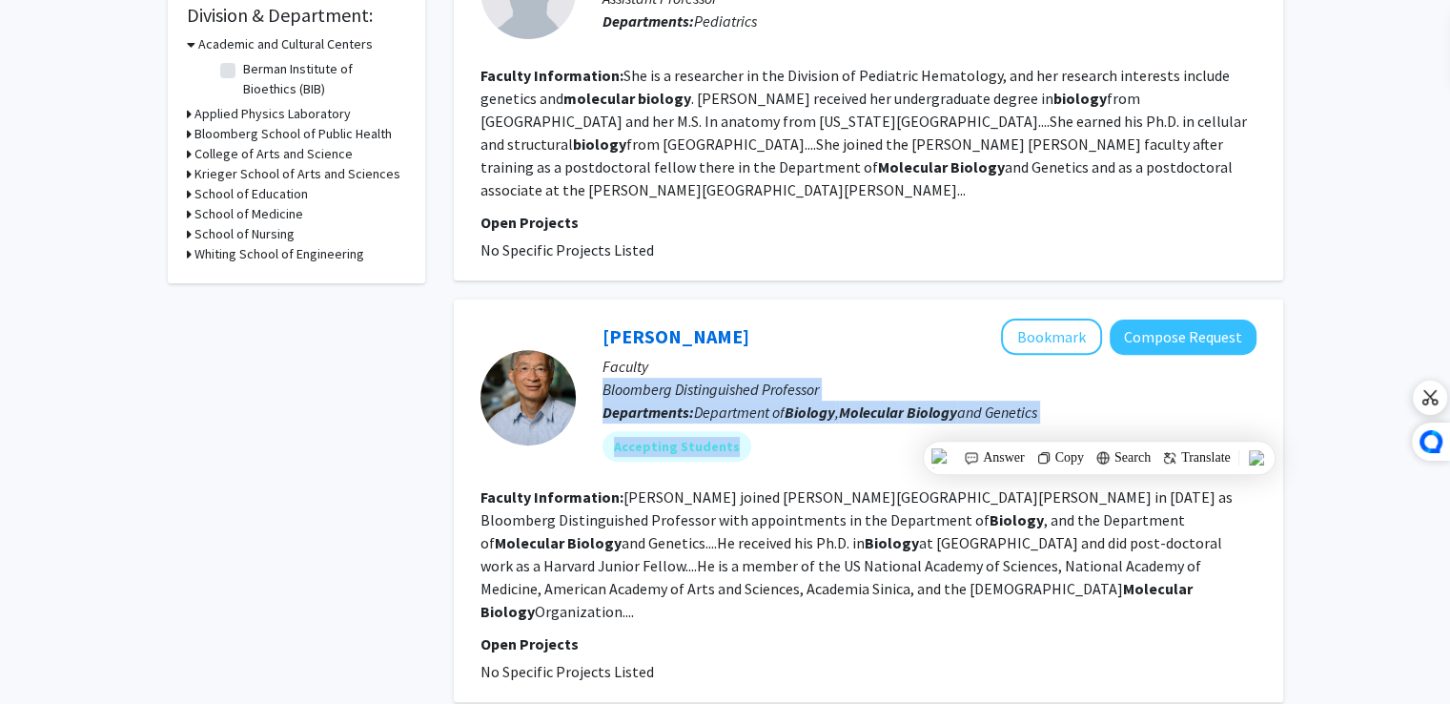
click at [904, 423] on fg-user-badges "Accepting Students" at bounding box center [929, 442] width 654 height 38
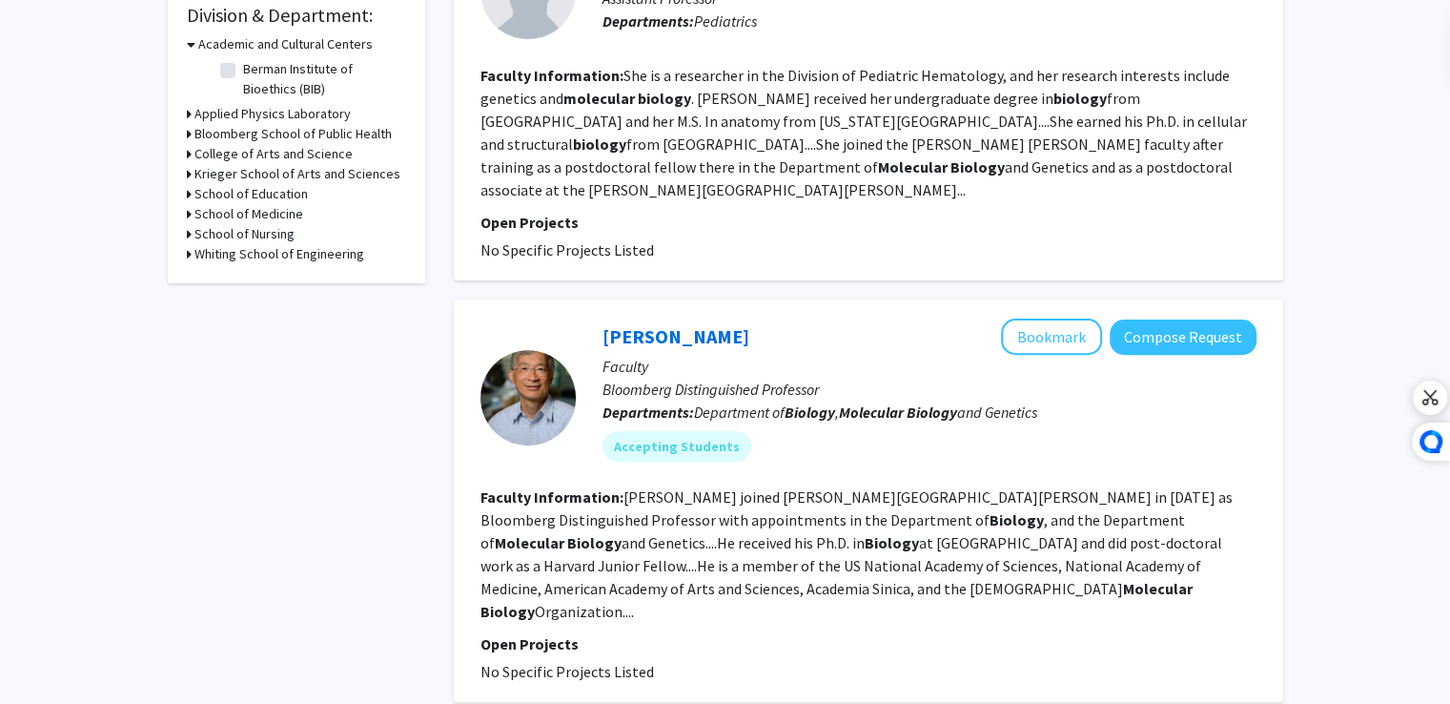
drag, startPoint x: 904, startPoint y: 421, endPoint x: 1044, endPoint y: -83, distance: 523.4
drag, startPoint x: 1044, startPoint y: -83, endPoint x: 681, endPoint y: 344, distance: 560.6
click at [681, 344] on div "[PERSON_NAME] Bookmark Compose Request" at bounding box center [929, 336] width 654 height 36
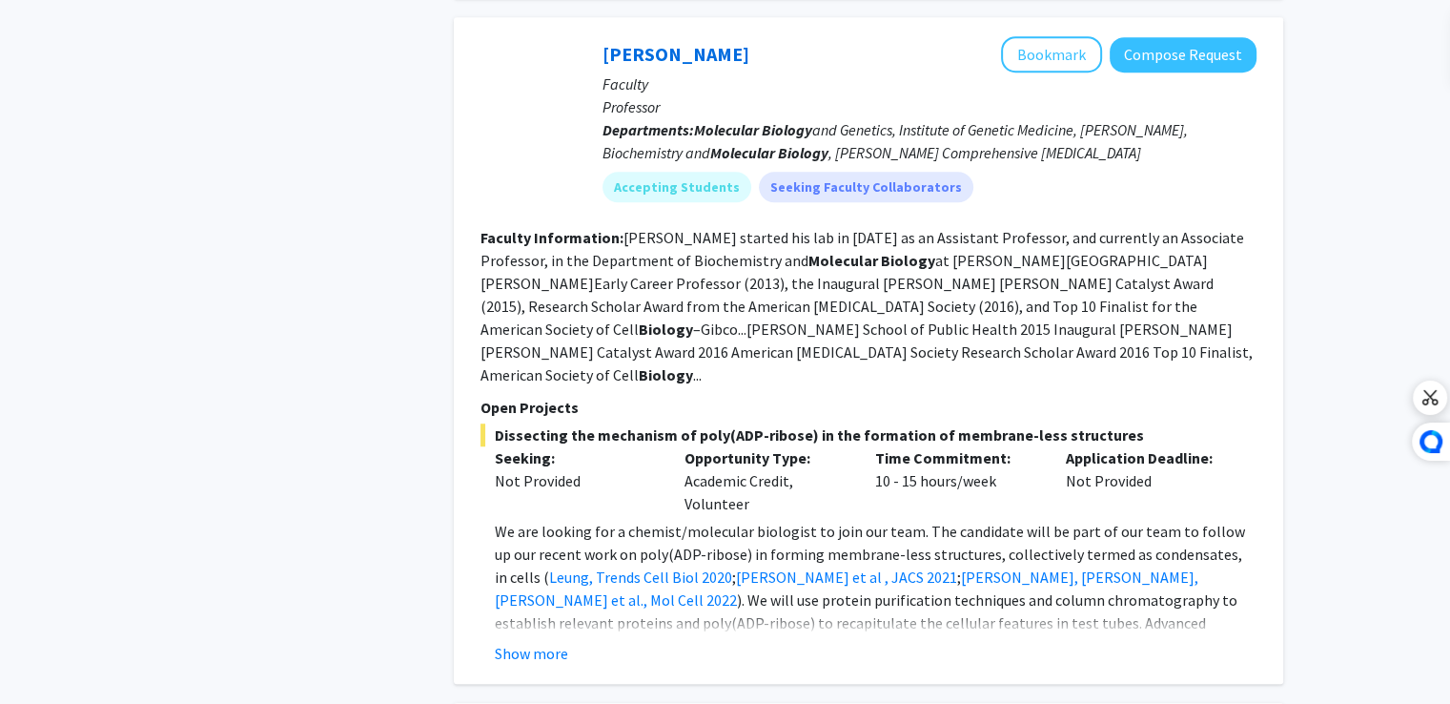
scroll to position [1288, 0]
click at [541, 641] on button "Show more" at bounding box center [531, 652] width 73 height 23
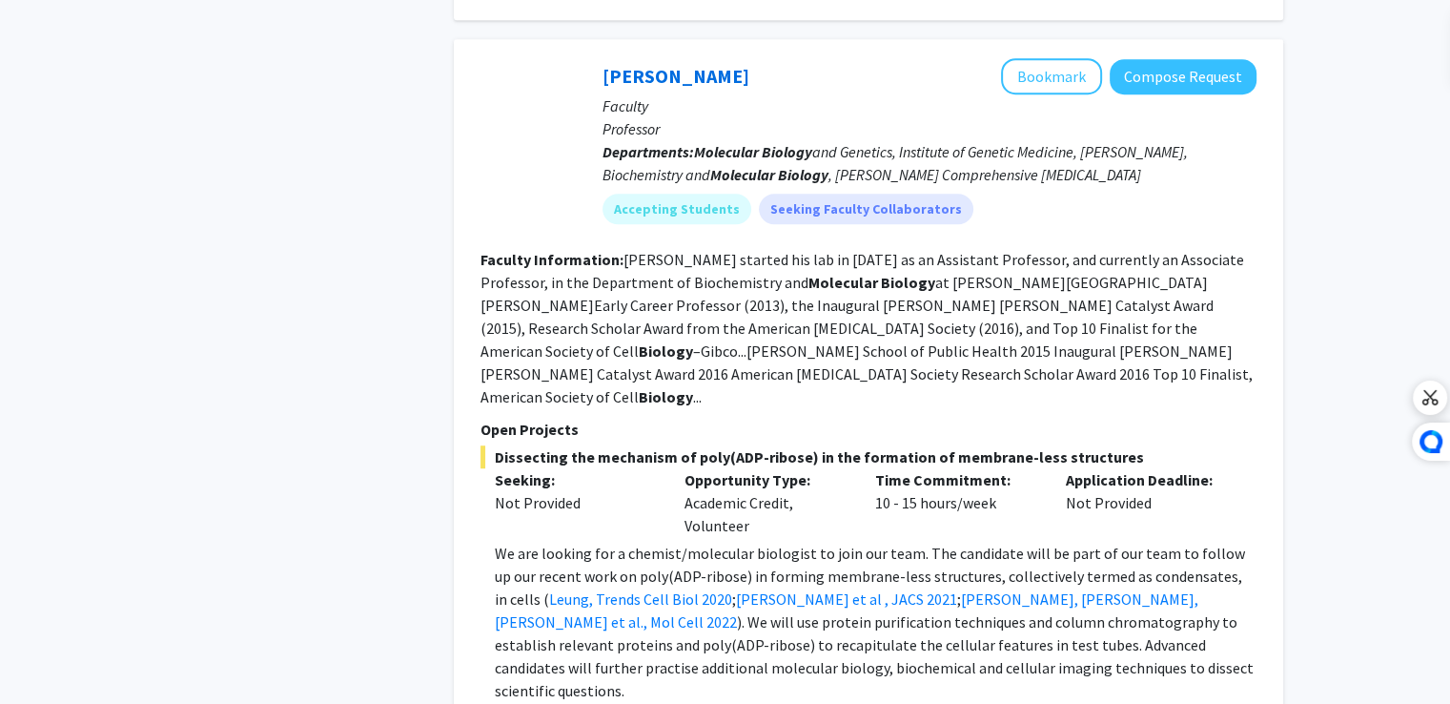
scroll to position [1262, 0]
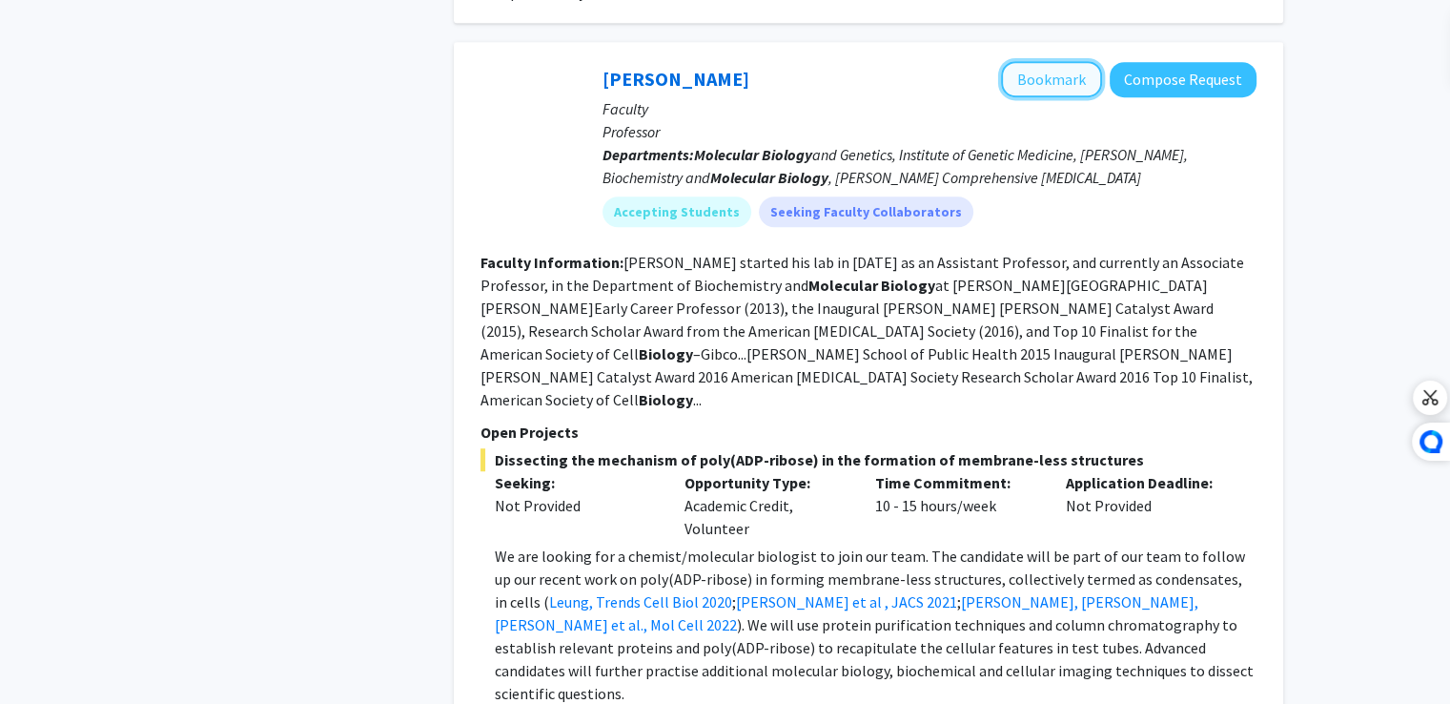
click at [1014, 61] on button "Bookmark" at bounding box center [1051, 79] width 101 height 36
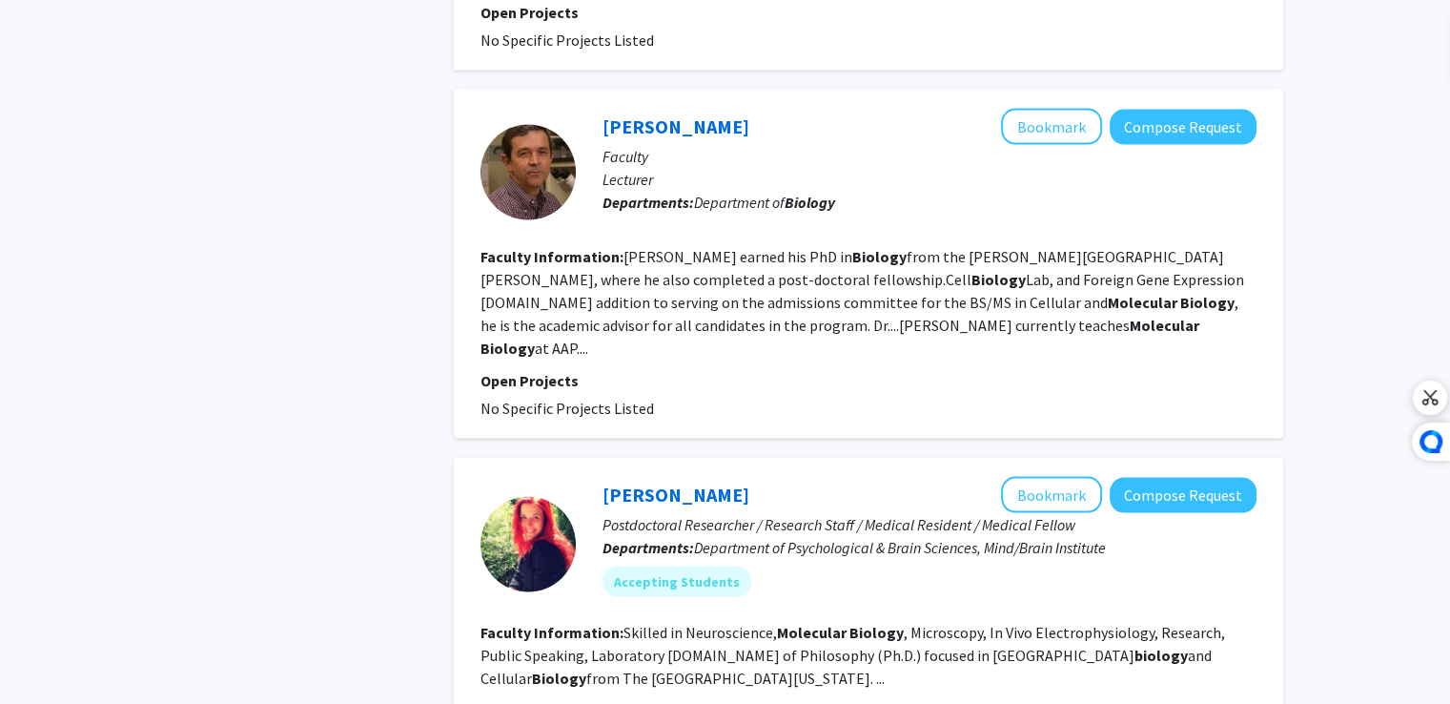
scroll to position [3950, 0]
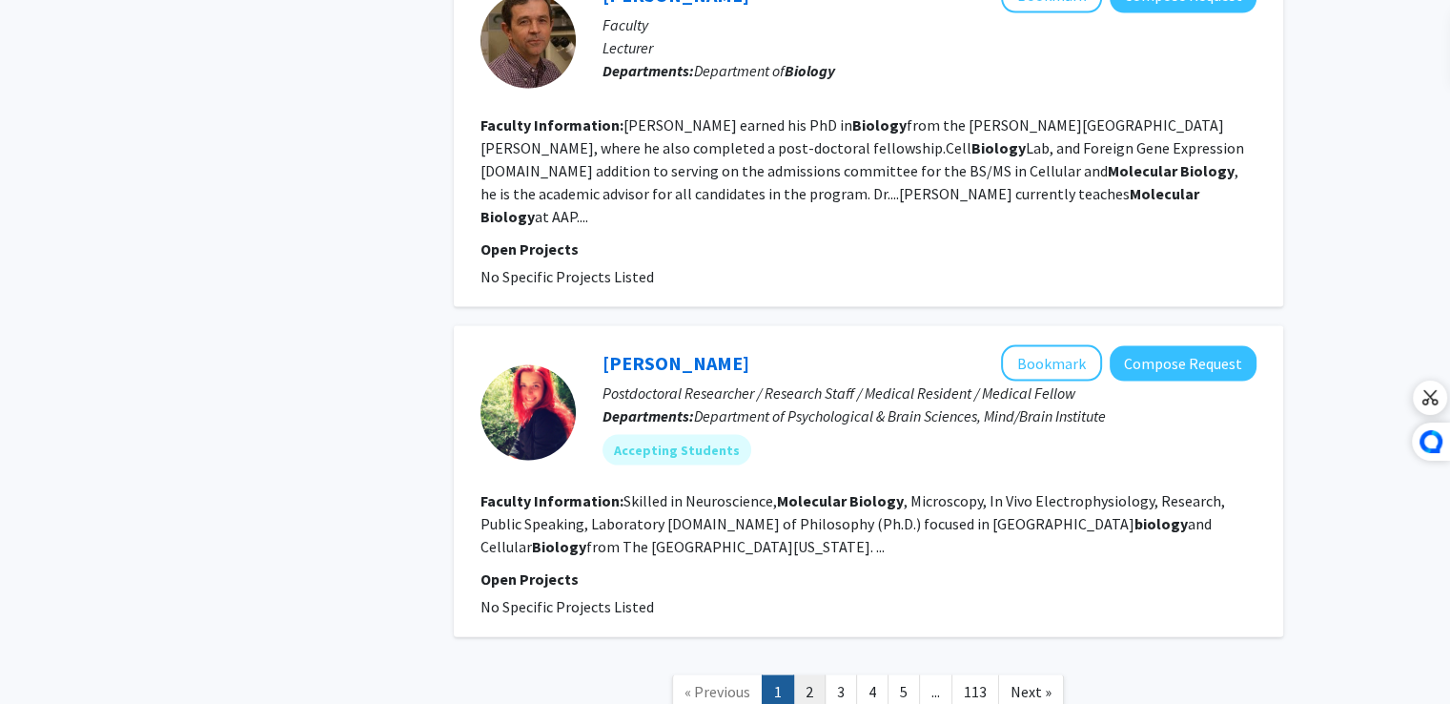
click at [801, 675] on link "2" at bounding box center [809, 691] width 32 height 33
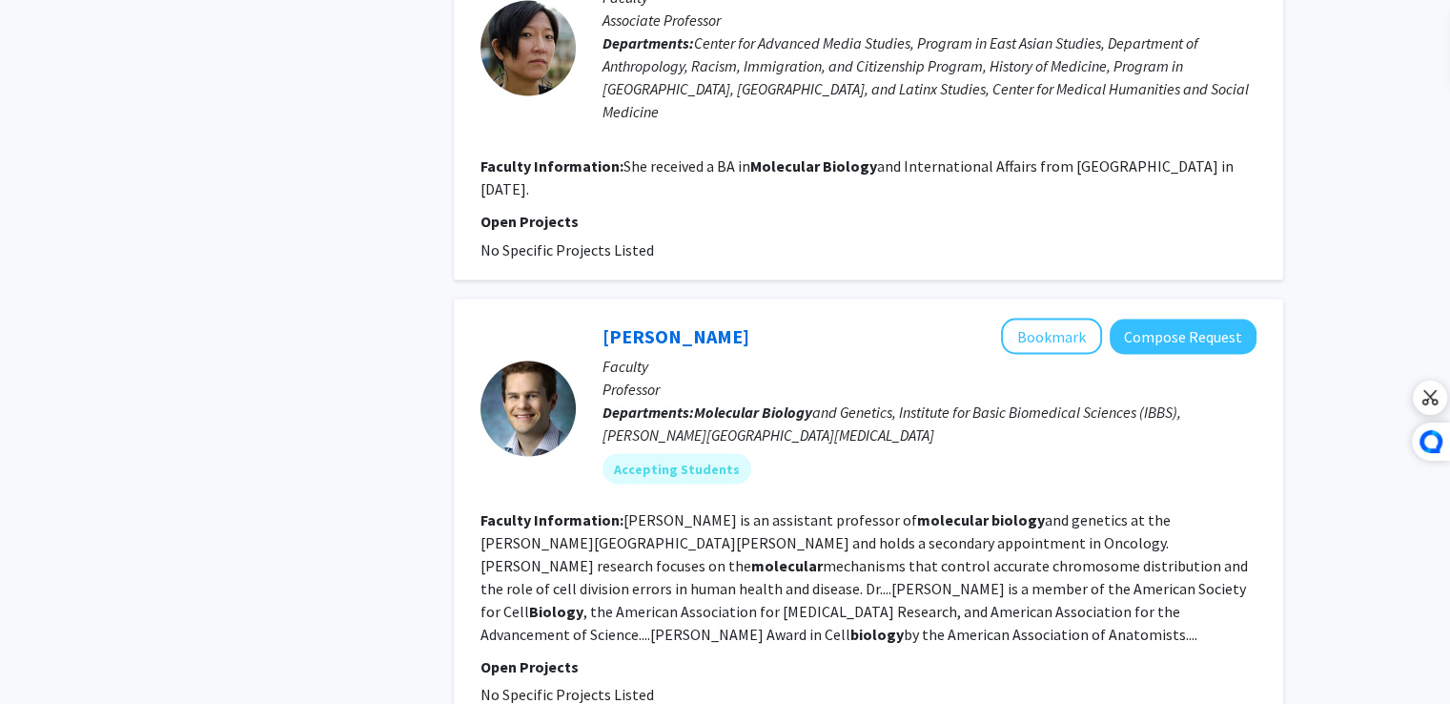
scroll to position [3581, 0]
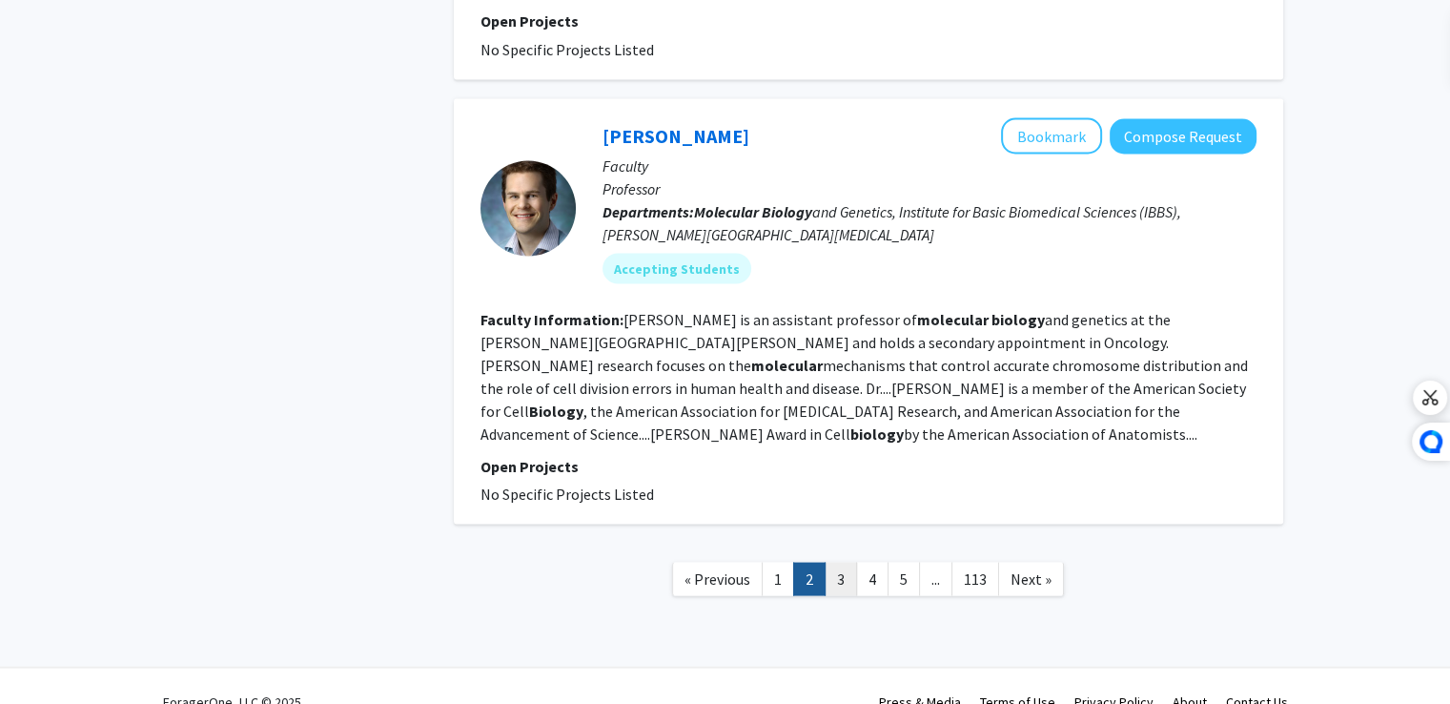
click at [848, 561] on link "3" at bounding box center [841, 577] width 32 height 33
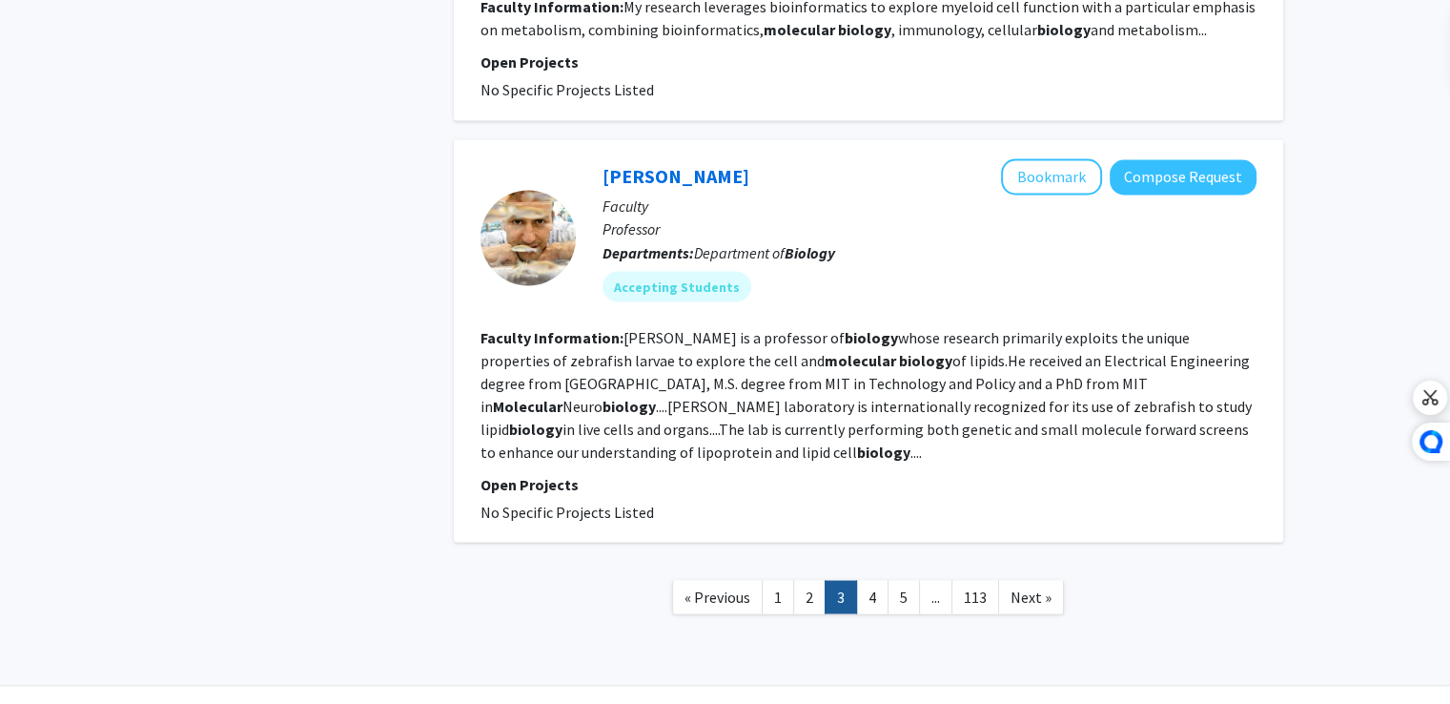
scroll to position [3401, 0]
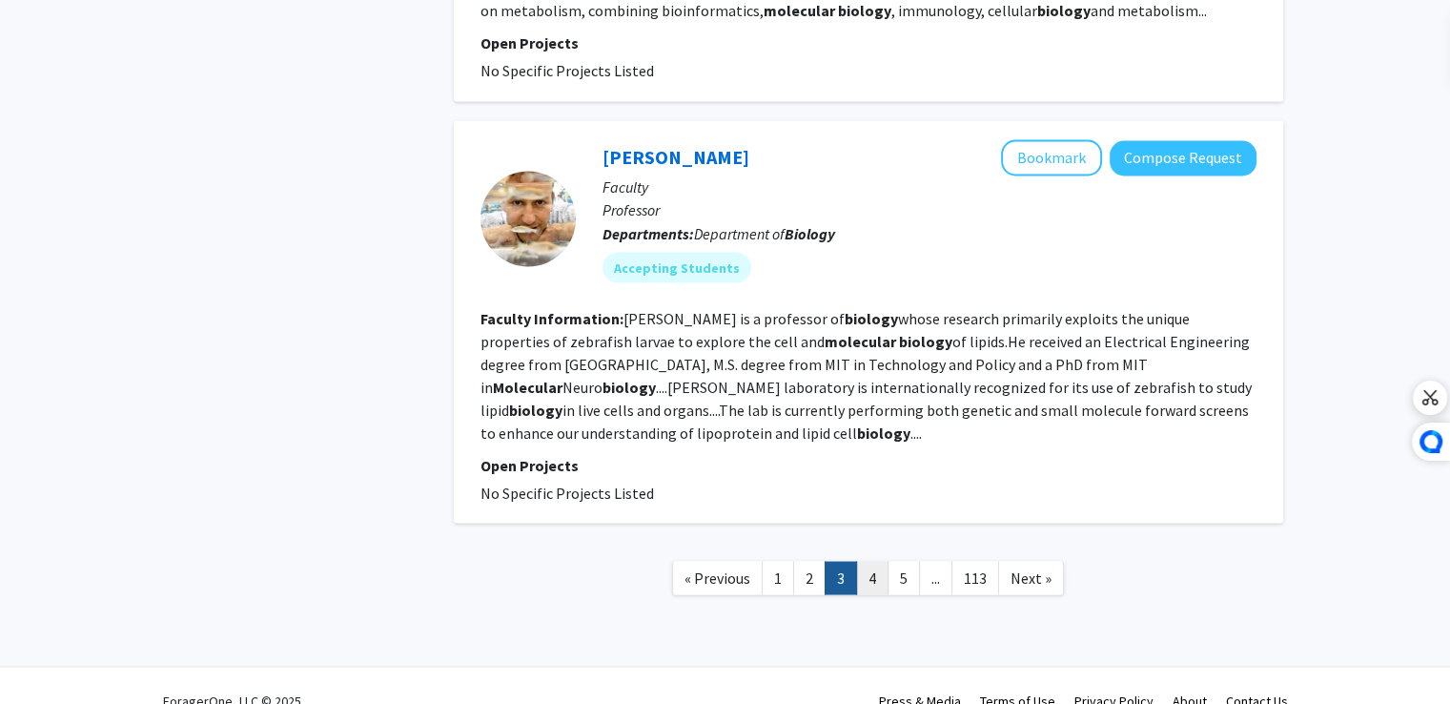
click at [869, 561] on link "4" at bounding box center [872, 577] width 32 height 33
